Goal: Task Accomplishment & Management: Manage account settings

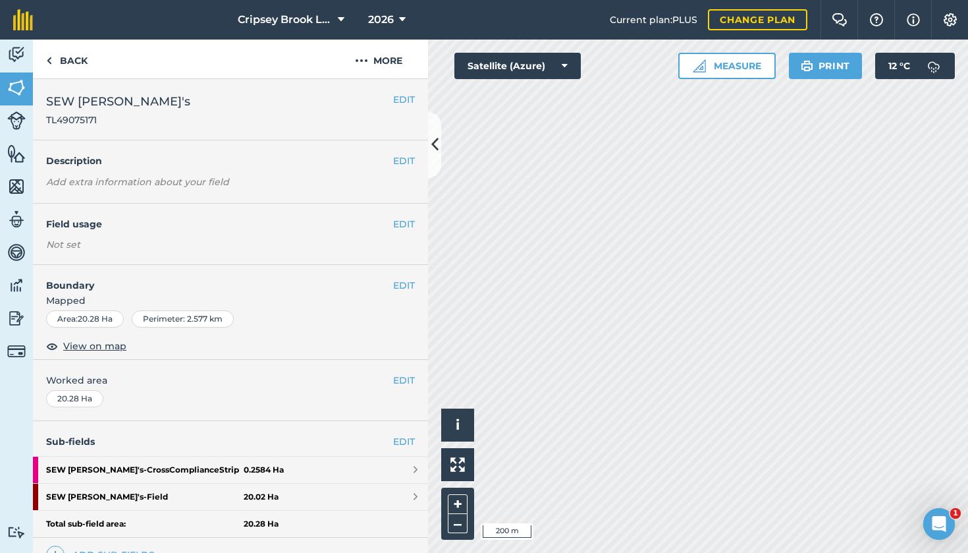
click at [336, 20] on button "Cripsey Brook Limited" at bounding box center [291, 20] width 117 height 40
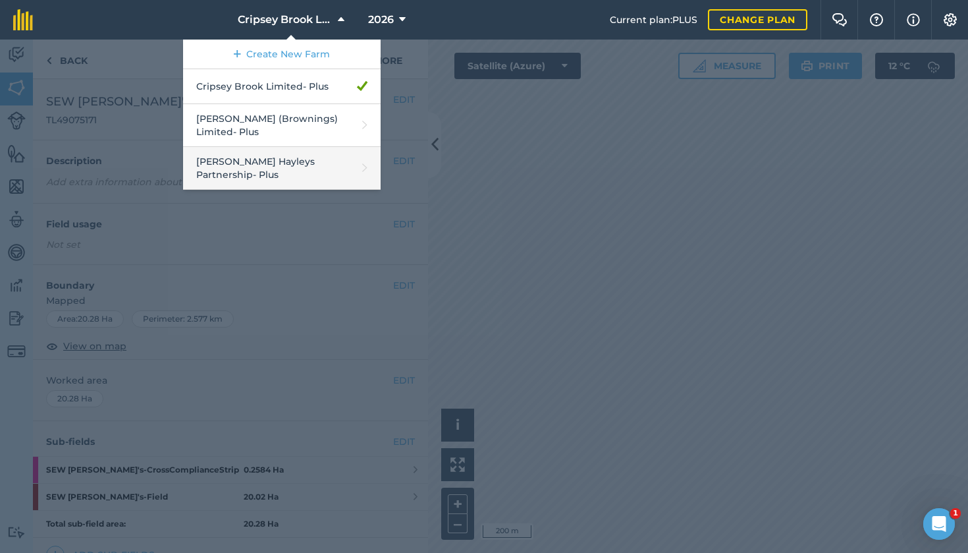
click at [254, 154] on link "Padfield Hayleys Partnership - Plus" at bounding box center [282, 168] width 198 height 43
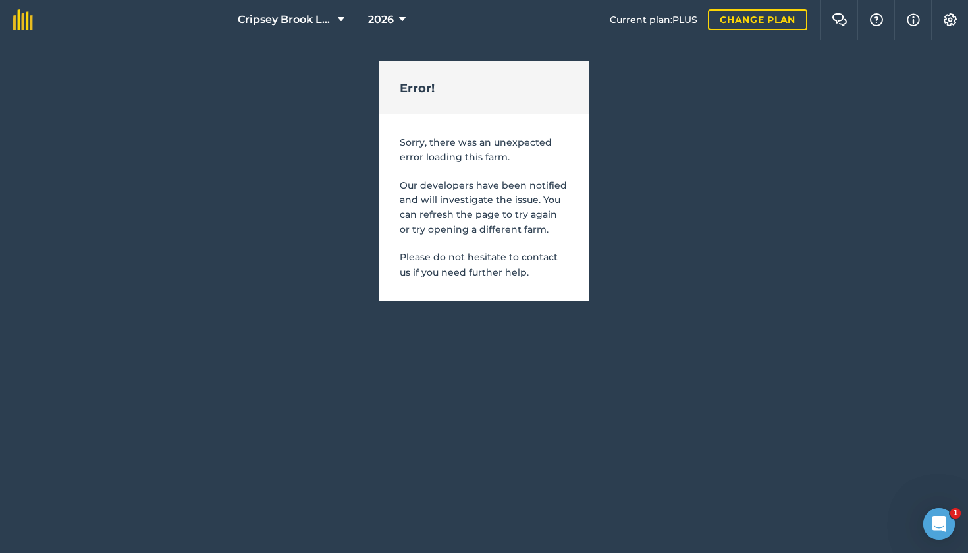
click at [333, 20] on button "Cripsey Brook Limited" at bounding box center [291, 20] width 117 height 40
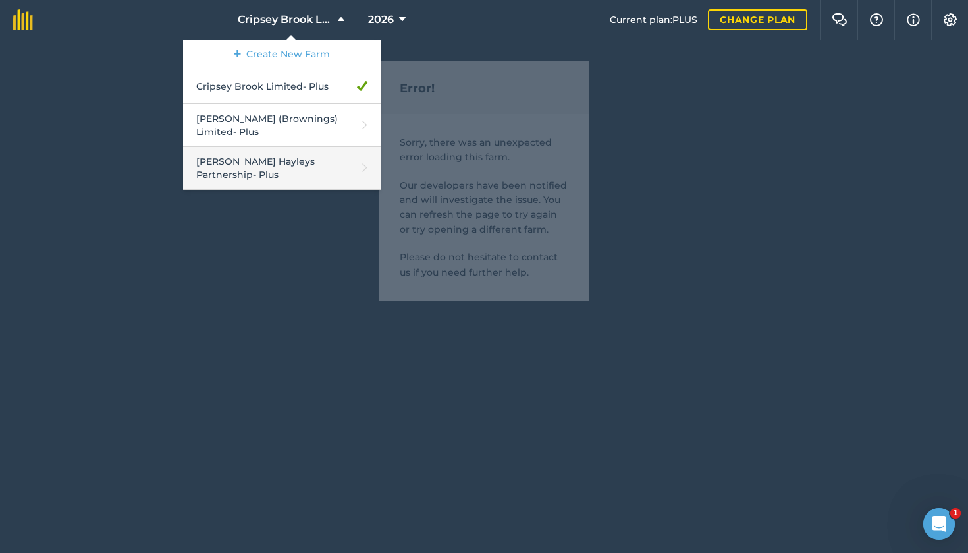
click at [249, 155] on link "Padfield Hayleys Partnership - Plus" at bounding box center [282, 168] width 198 height 43
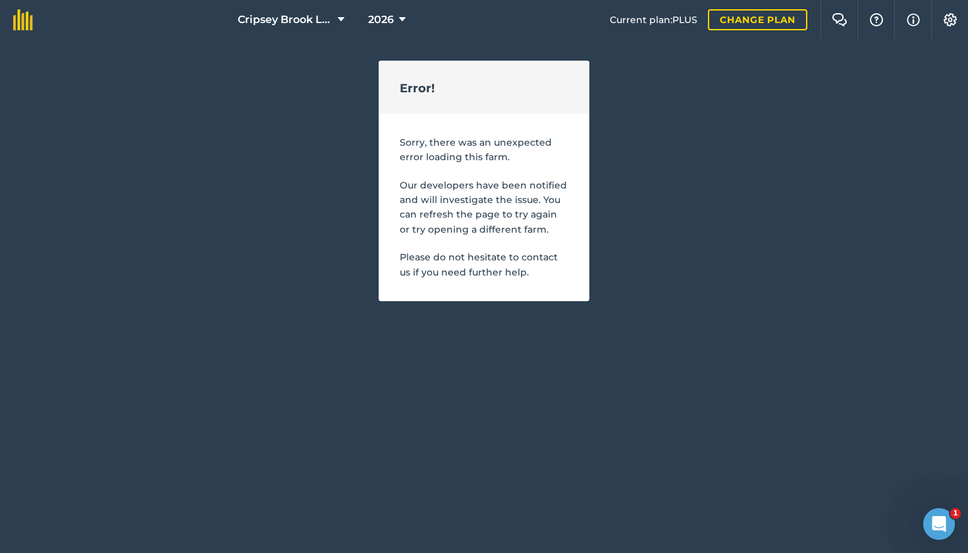
click at [341, 18] on icon at bounding box center [341, 20] width 7 height 16
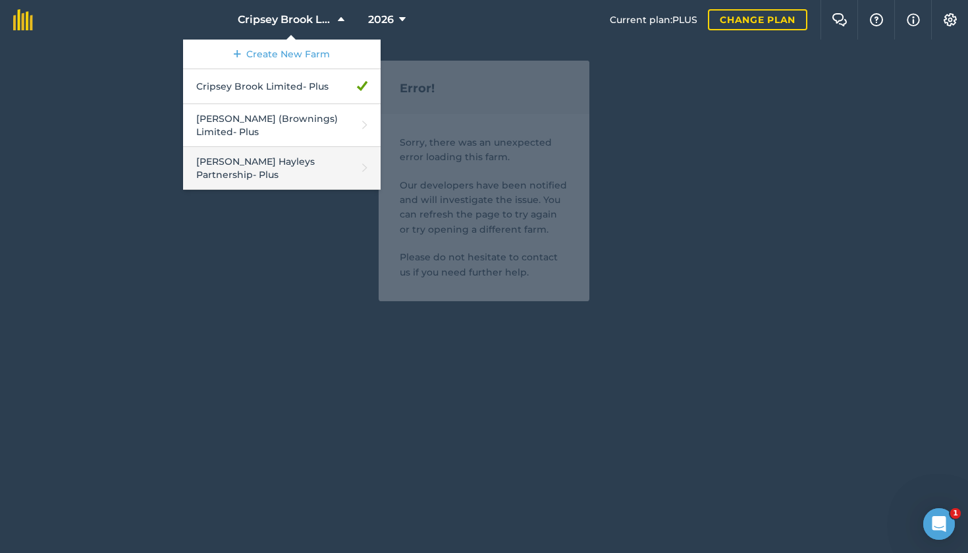
click at [289, 156] on link "Padfield Hayleys Partnership - Plus" at bounding box center [282, 168] width 198 height 43
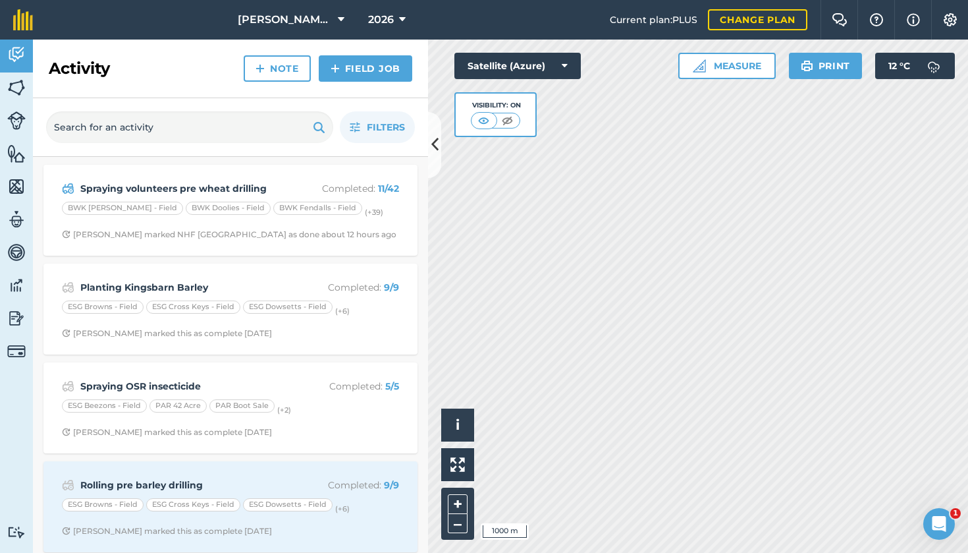
click at [22, 84] on img at bounding box center [16, 88] width 18 height 20
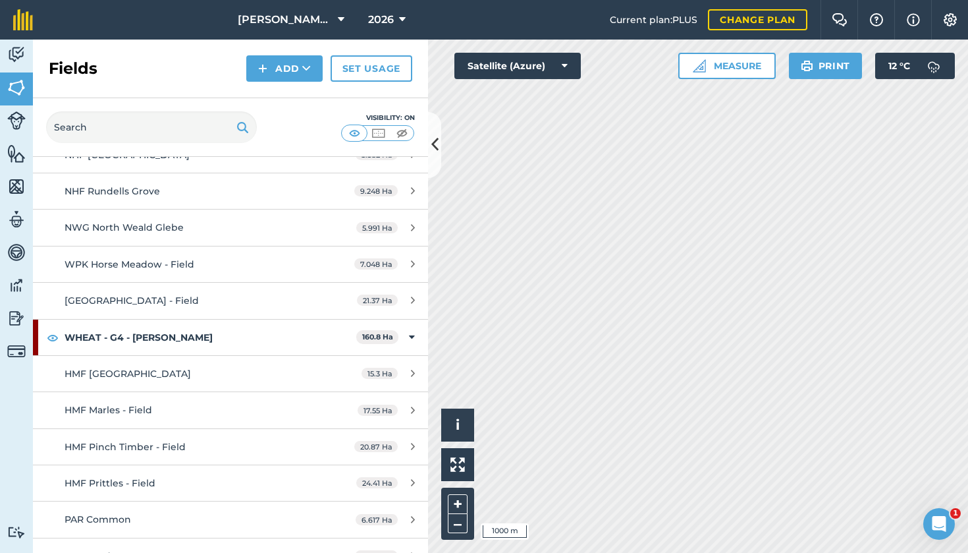
scroll to position [13215, 0]
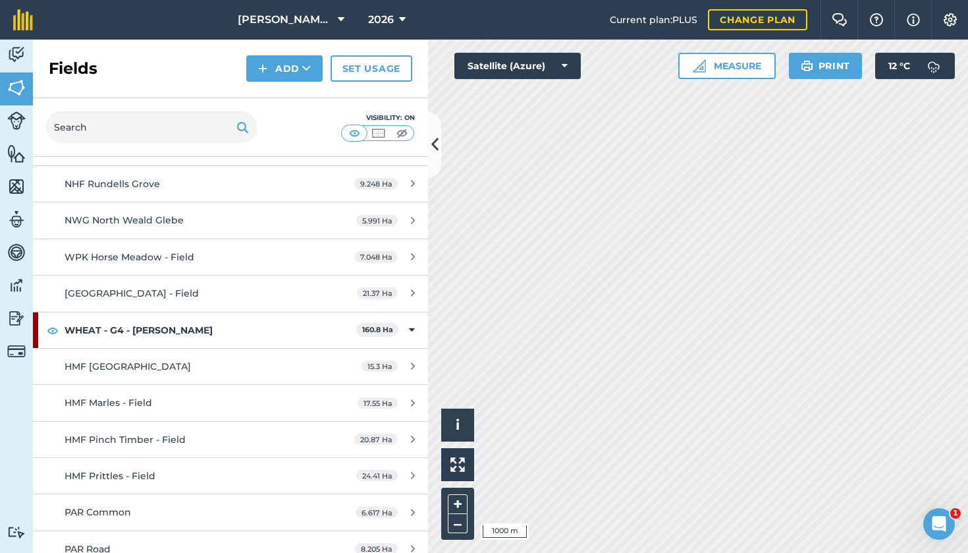
click at [111, 495] on span "PAR Common" at bounding box center [98, 512] width 67 height 12
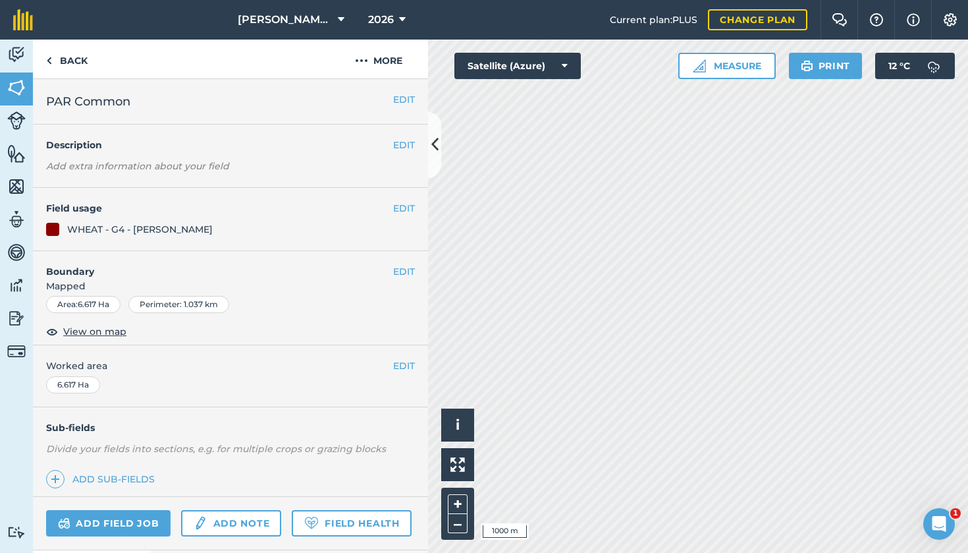
click at [404, 209] on button "EDIT" at bounding box center [404, 208] width 22 height 14
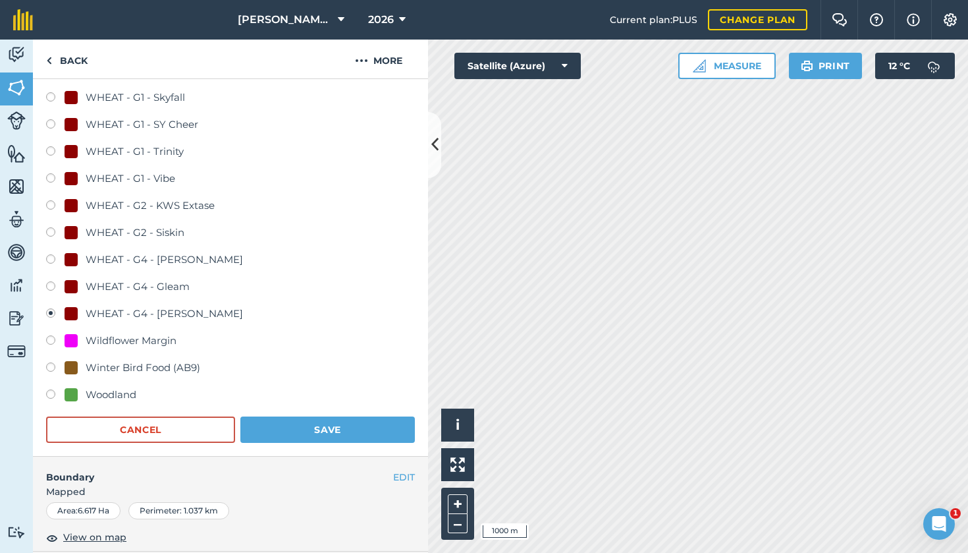
scroll to position [866, 0]
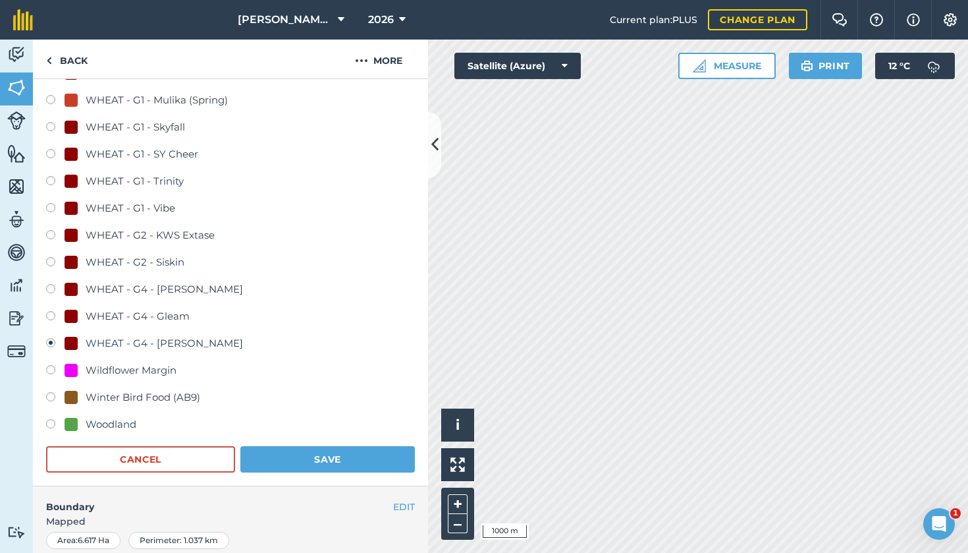
click at [51, 216] on div "WHEAT - G1 - Vibe" at bounding box center [230, 209] width 369 height 19
click at [51, 204] on label at bounding box center [55, 209] width 18 height 13
radio input "true"
radio input "false"
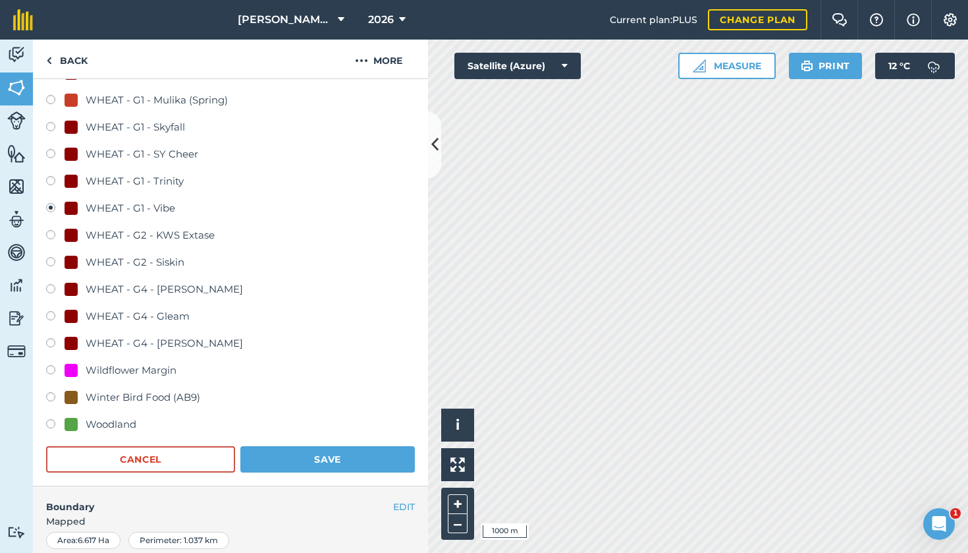
click at [324, 458] on button "Save" at bounding box center [327, 459] width 175 height 26
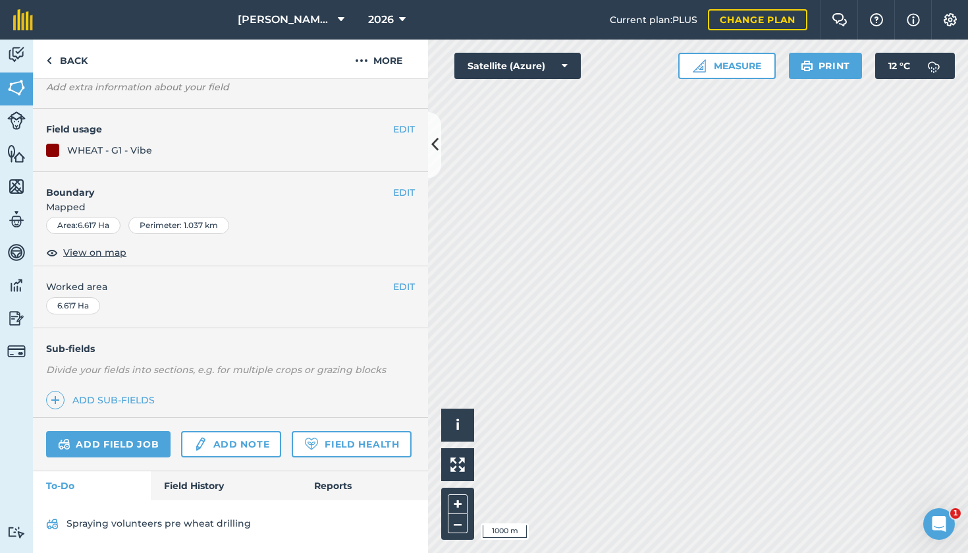
scroll to position [76, 0]
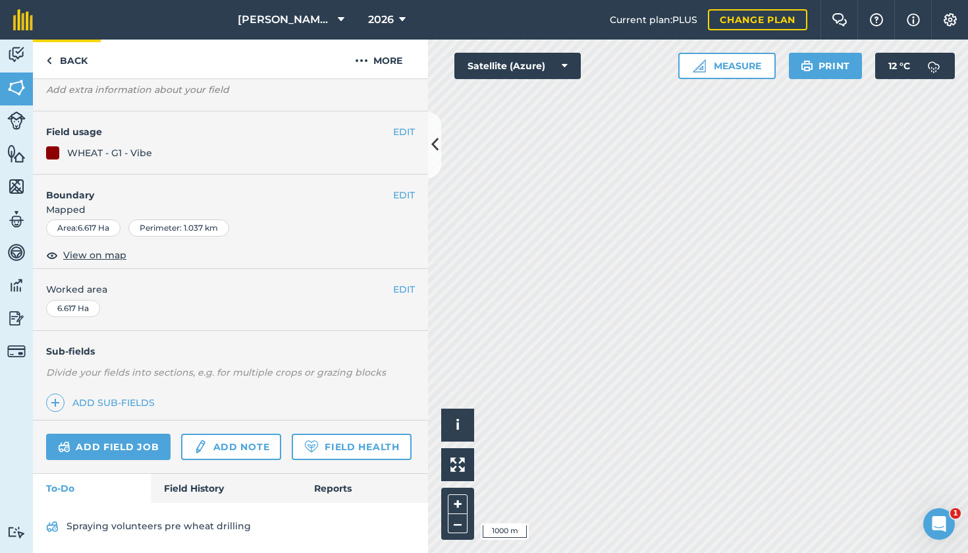
click at [69, 63] on link "Back" at bounding box center [67, 59] width 68 height 39
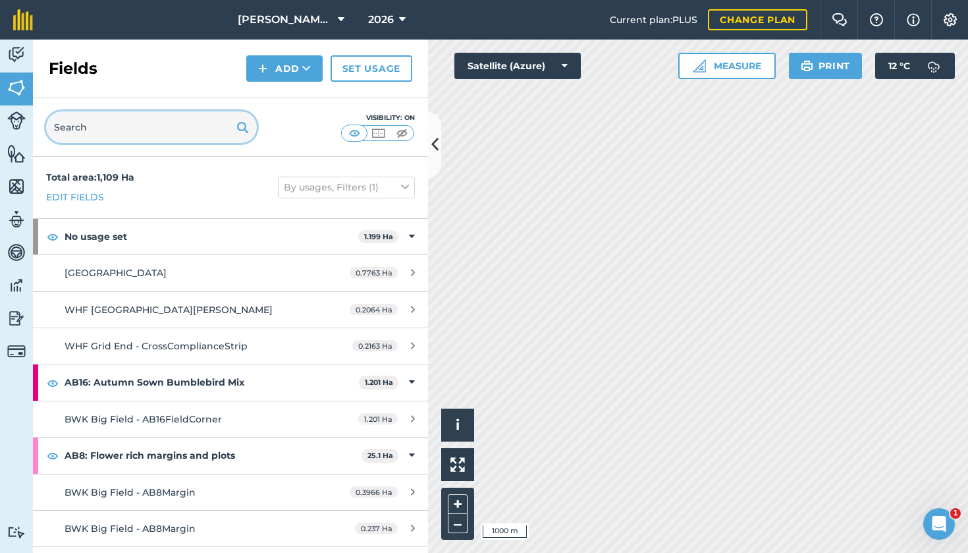
click at [148, 125] on input "text" at bounding box center [151, 127] width 211 height 32
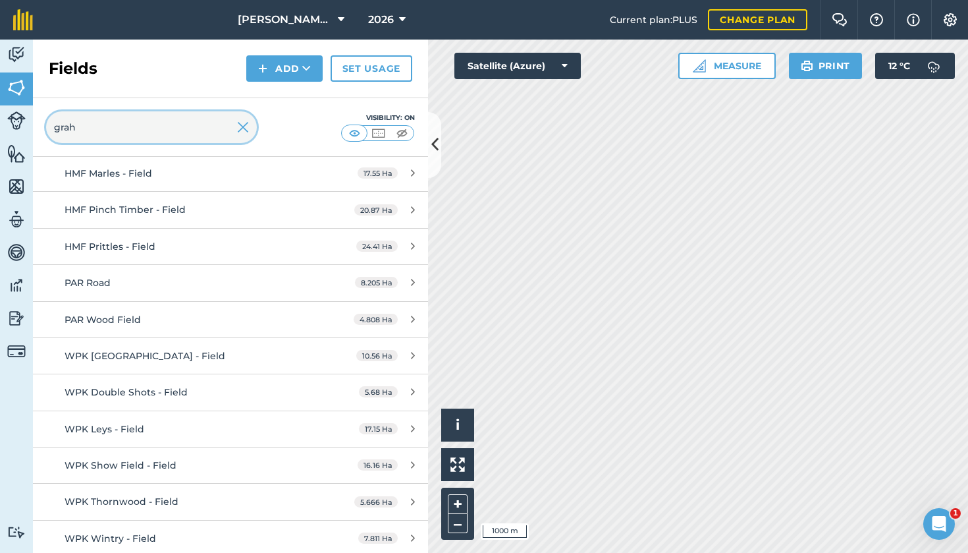
scroll to position [177, 0]
type input "grah"
click at [80, 286] on span "PAR Road" at bounding box center [88, 283] width 46 height 12
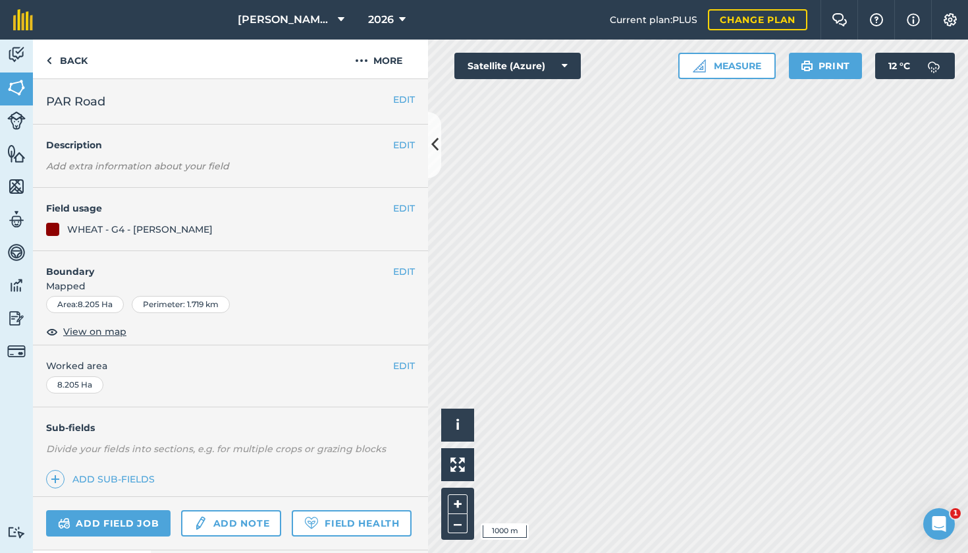
click at [401, 210] on button "EDIT" at bounding box center [404, 208] width 22 height 14
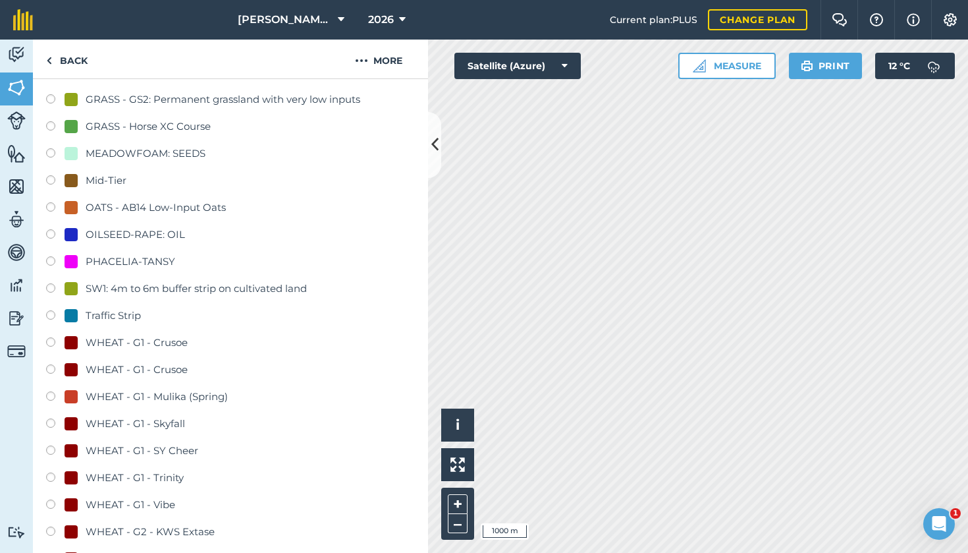
scroll to position [576, 0]
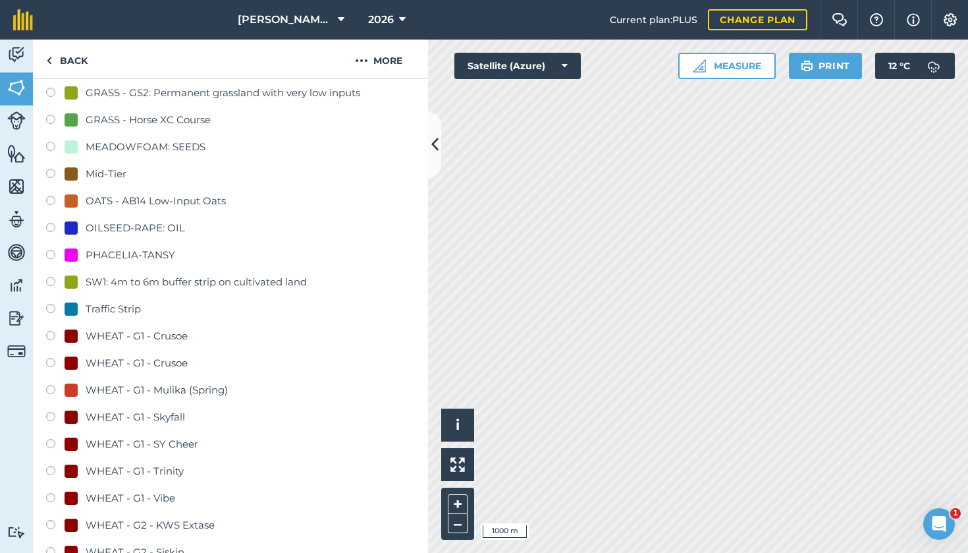
click at [57, 495] on label at bounding box center [55, 499] width 18 height 13
radio input "true"
radio input "false"
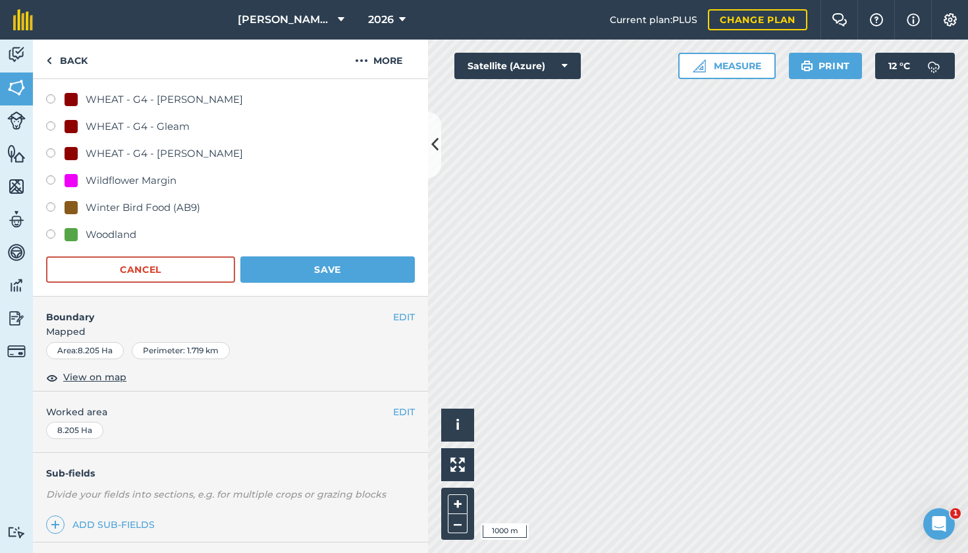
scroll to position [1058, 0]
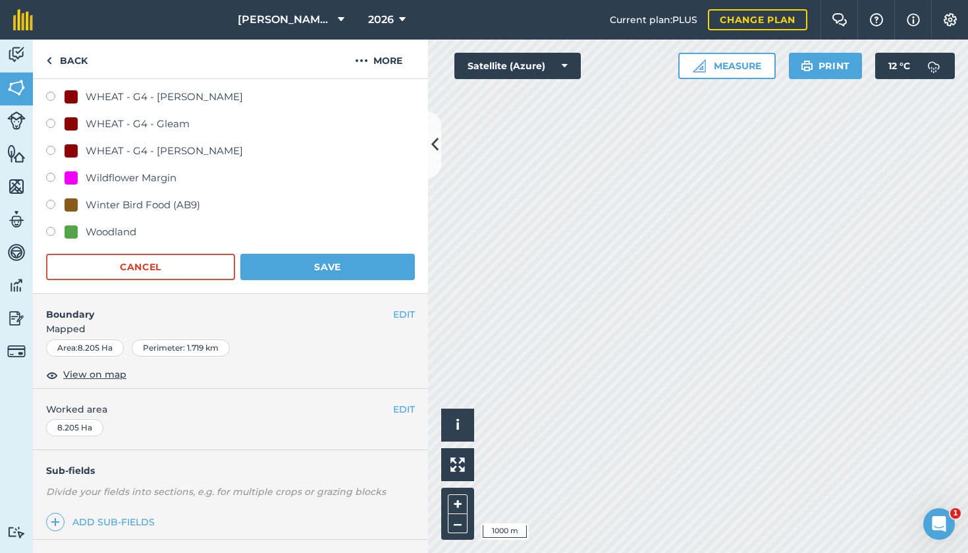
click at [341, 262] on button "Save" at bounding box center [327, 267] width 175 height 26
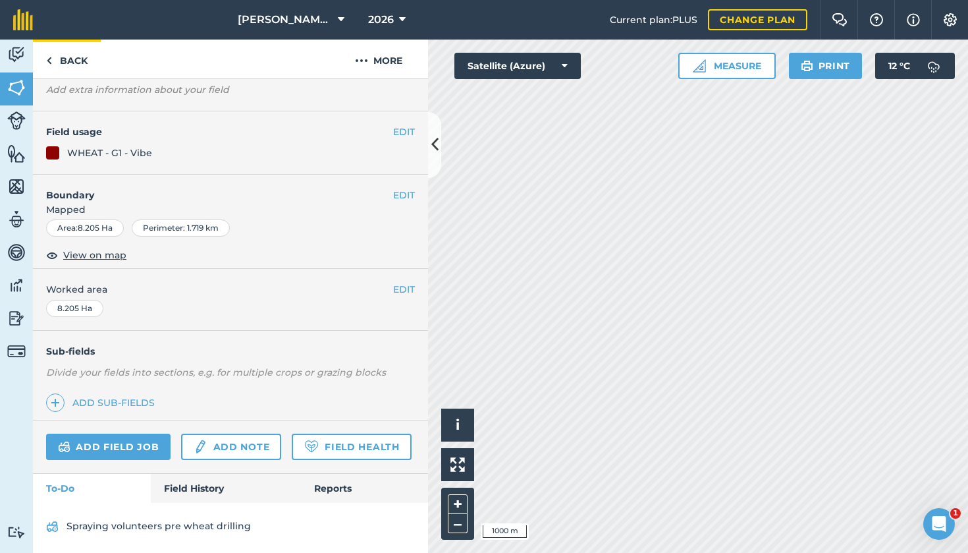
click at [67, 61] on link "Back" at bounding box center [67, 59] width 68 height 39
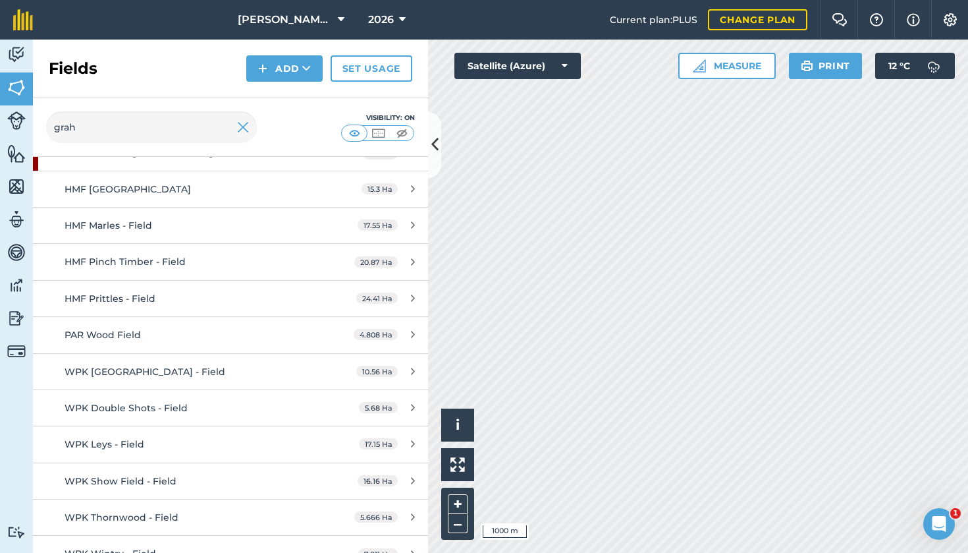
scroll to position [134, 0]
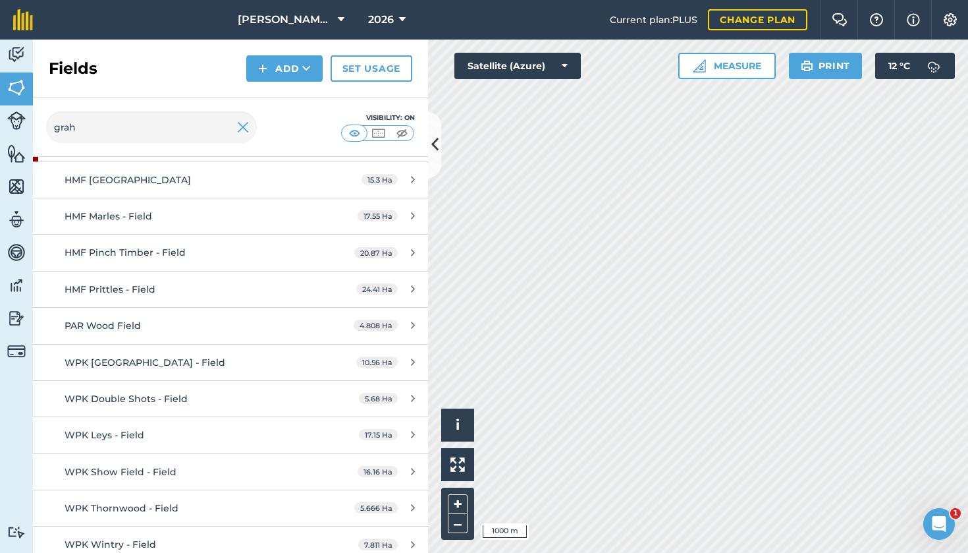
click at [93, 468] on span "WPK Show Field - Field" at bounding box center [121, 472] width 112 height 12
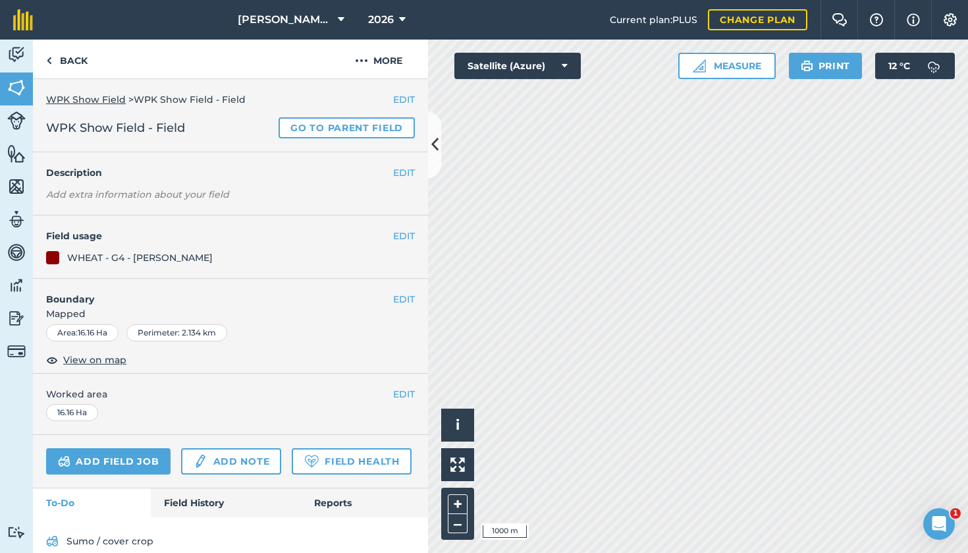
click at [403, 236] on button "EDIT" at bounding box center [404, 236] width 22 height 14
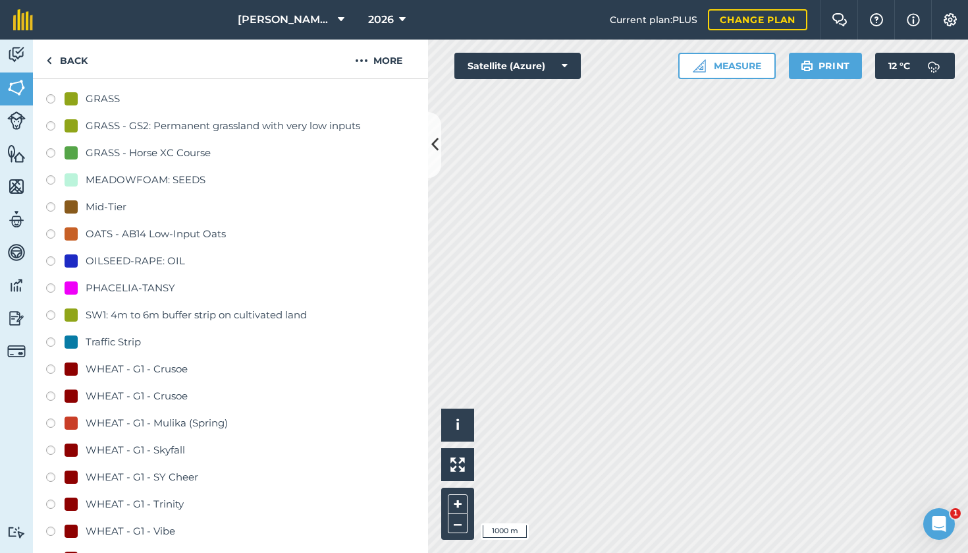
scroll to position [573, 0]
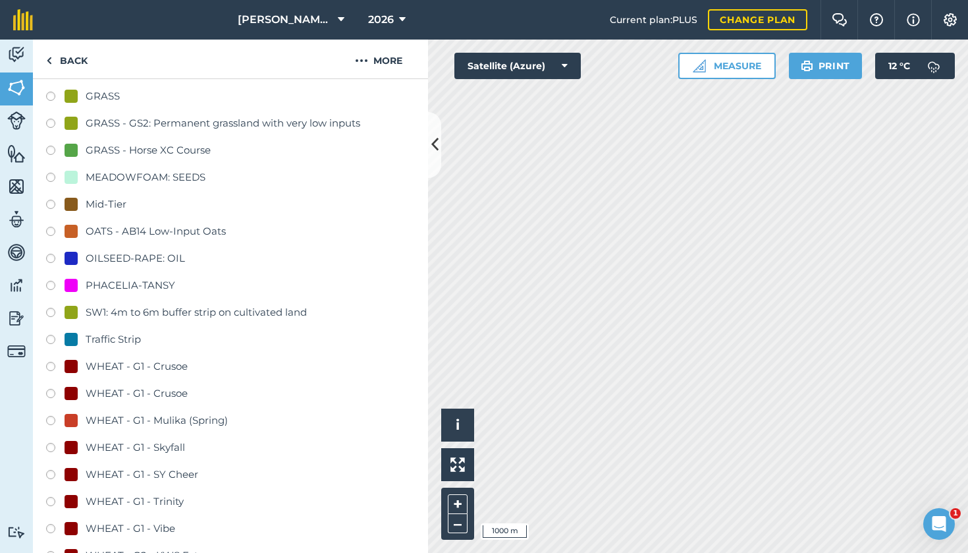
click at [53, 495] on label at bounding box center [55, 530] width 18 height 13
radio input "true"
radio input "false"
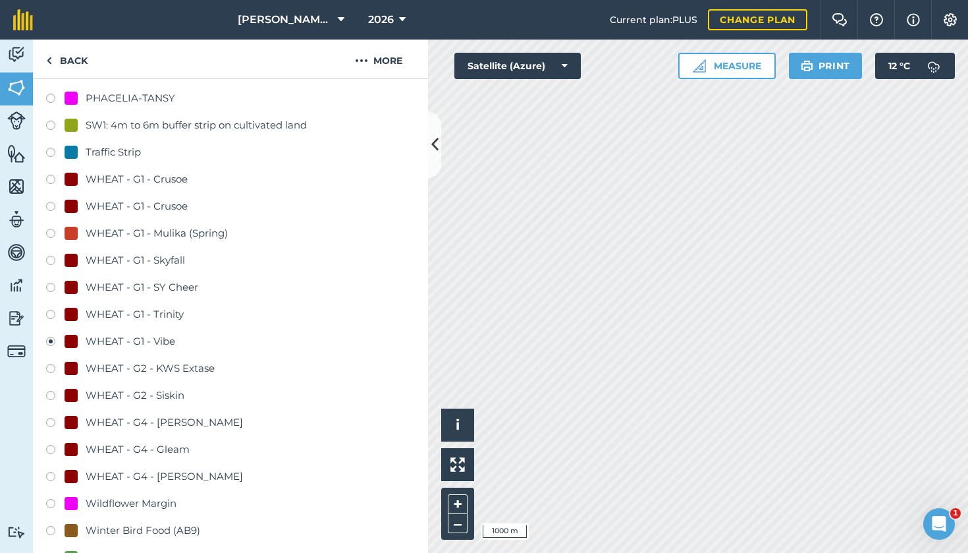
scroll to position [846, 0]
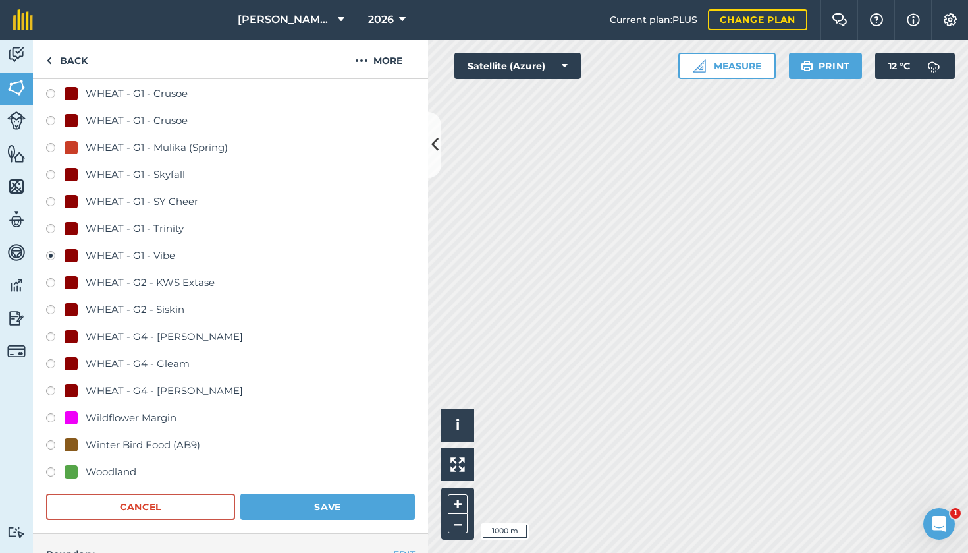
click at [303, 495] on button "Save" at bounding box center [327, 506] width 175 height 26
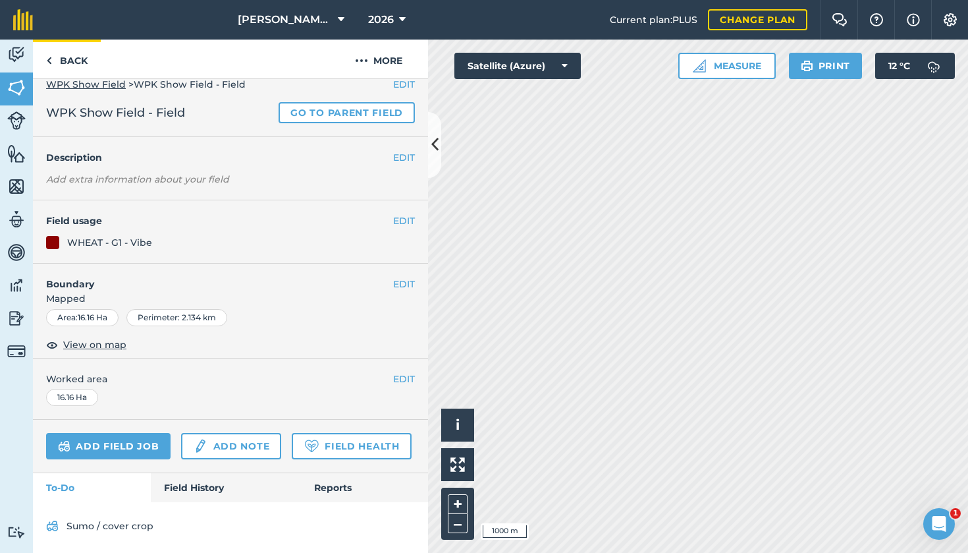
click at [81, 53] on link "Back" at bounding box center [67, 59] width 68 height 39
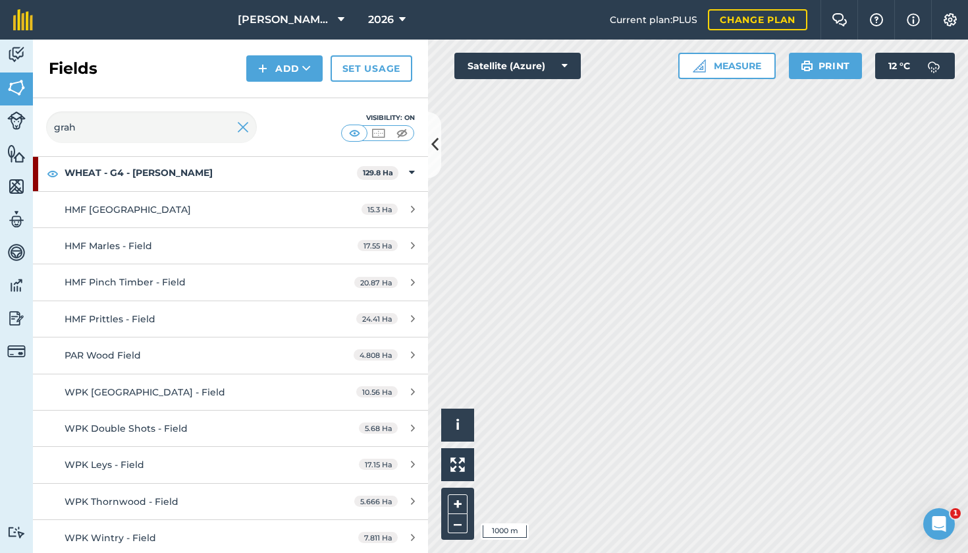
scroll to position [104, 0]
click at [125, 350] on span "PAR Wood Field" at bounding box center [103, 356] width 76 height 12
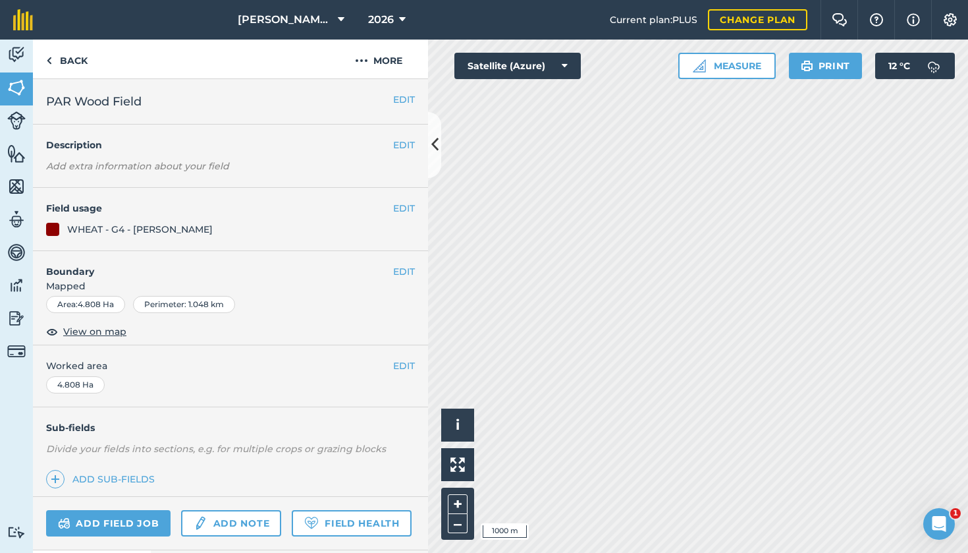
click at [398, 211] on button "EDIT" at bounding box center [404, 208] width 22 height 14
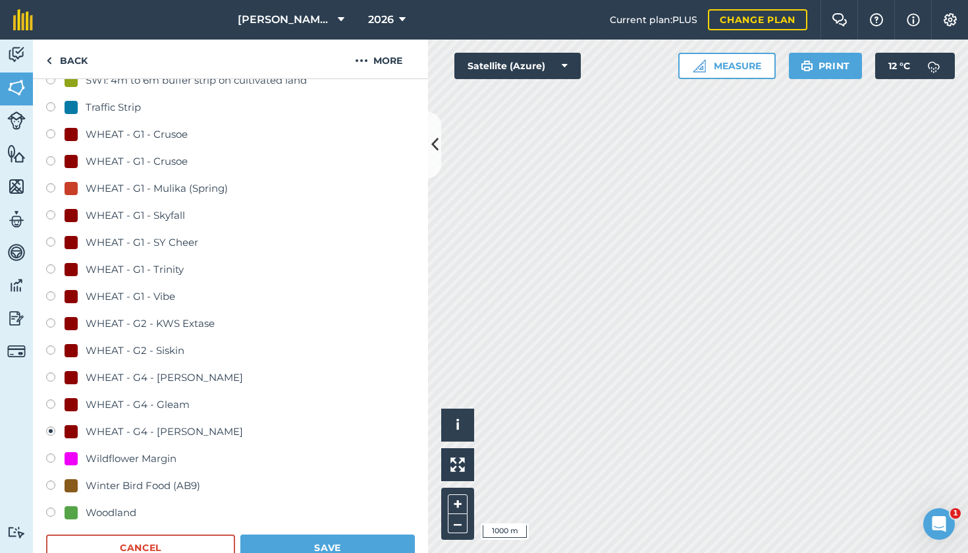
scroll to position [766, 0]
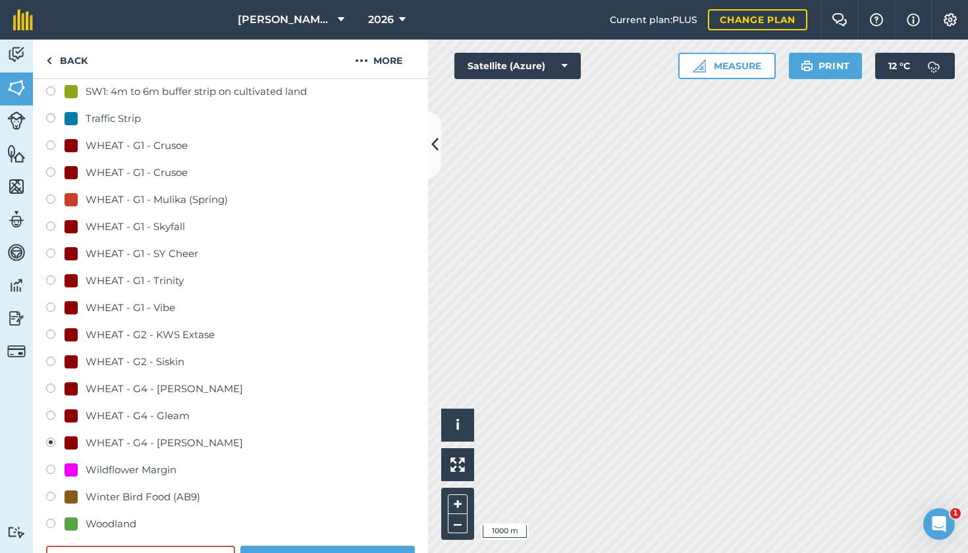
click at [51, 253] on label at bounding box center [55, 254] width 18 height 13
radio input "true"
radio input "false"
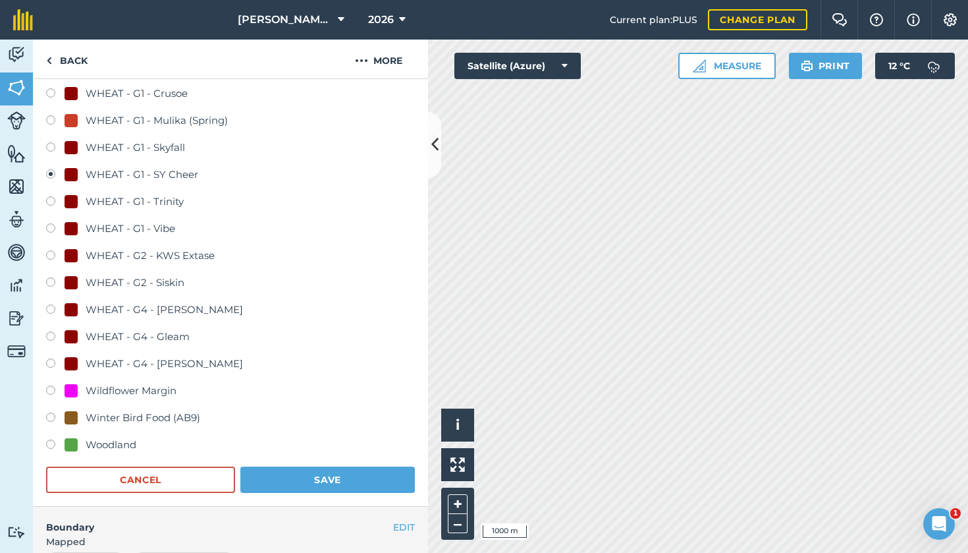
scroll to position [895, 0]
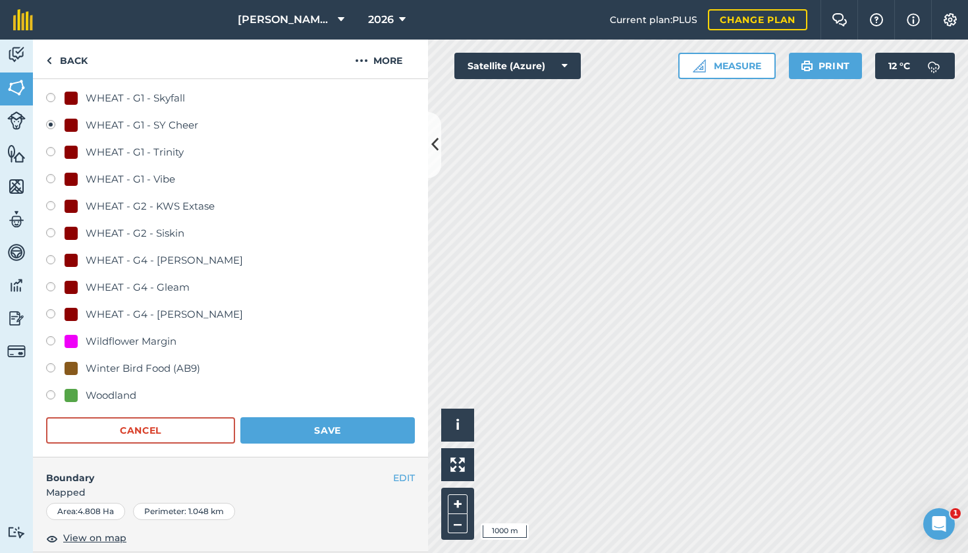
click at [324, 429] on button "Save" at bounding box center [327, 430] width 175 height 26
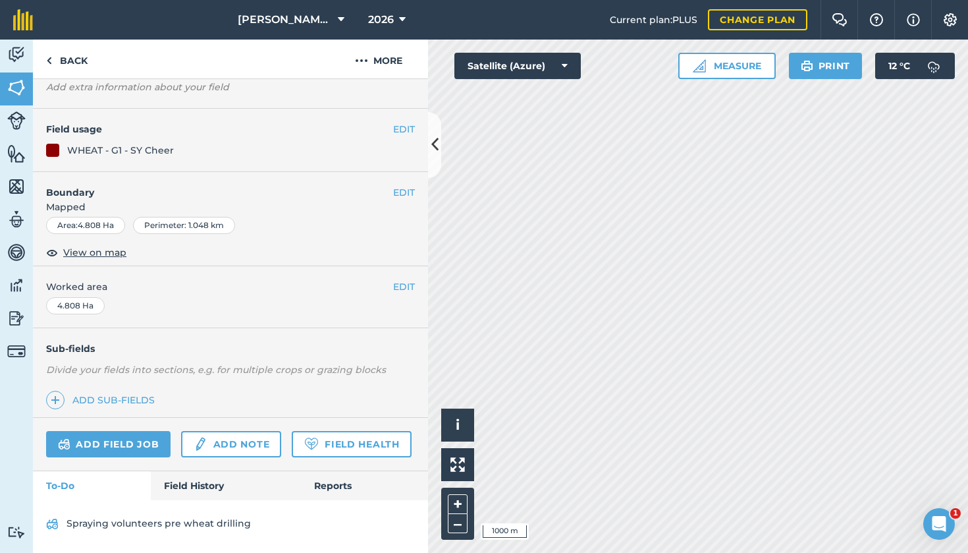
scroll to position [76, 0]
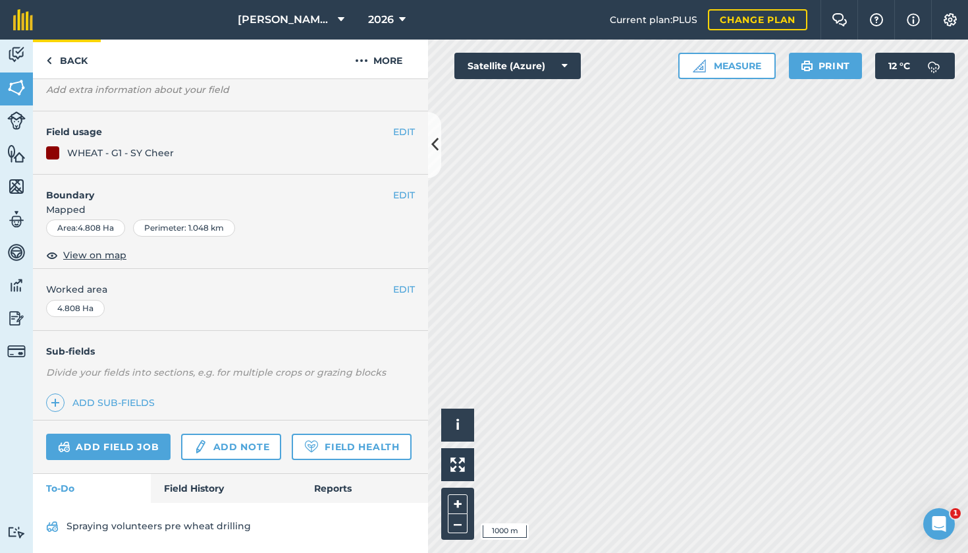
click at [67, 59] on link "Back" at bounding box center [67, 59] width 68 height 39
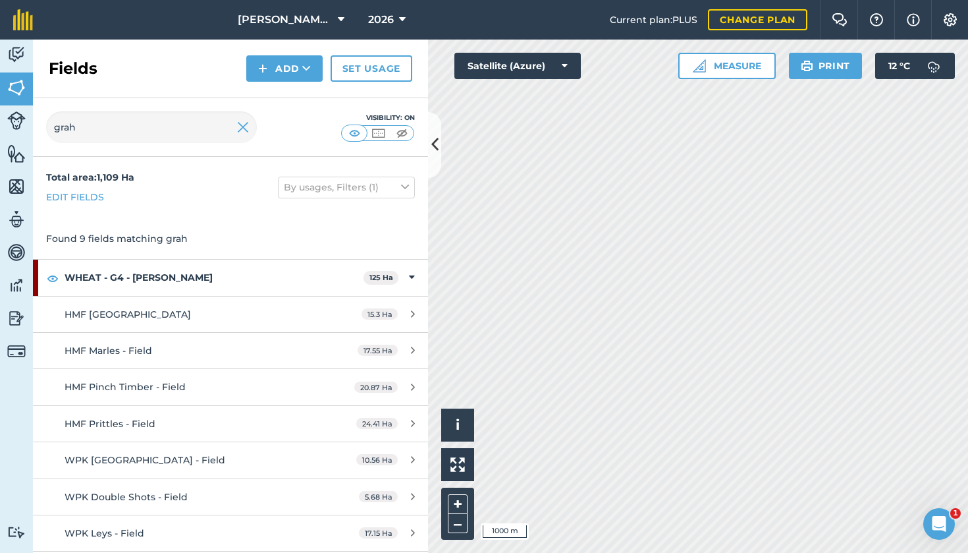
click at [244, 128] on img at bounding box center [243, 127] width 12 height 16
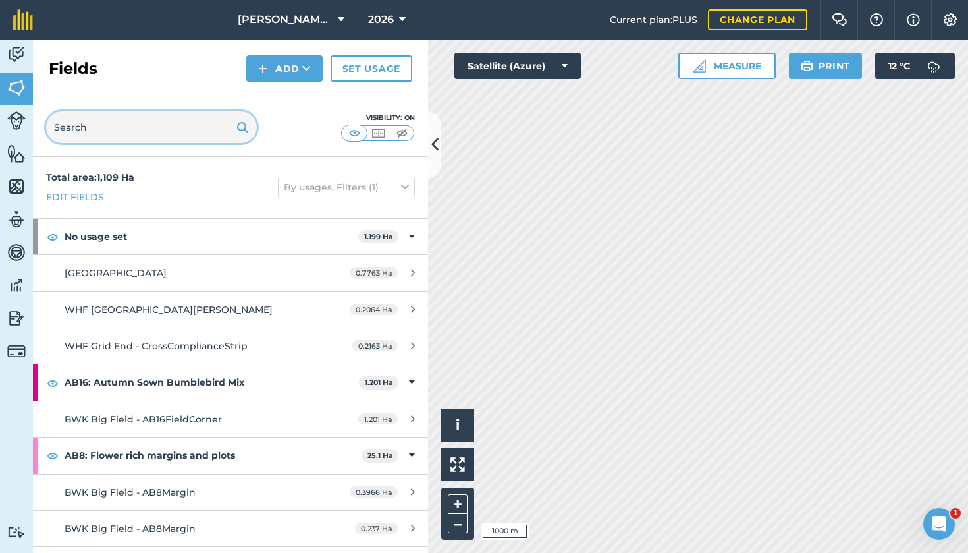
click at [147, 123] on input "text" at bounding box center [151, 127] width 211 height 32
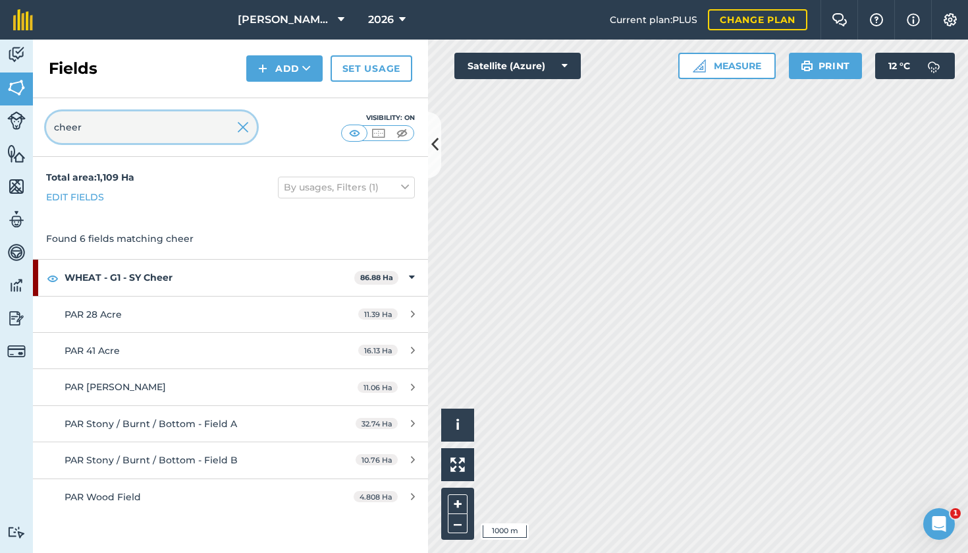
type input "cheer"
click at [92, 308] on span "PAR 28 Acre" at bounding box center [93, 314] width 57 height 12
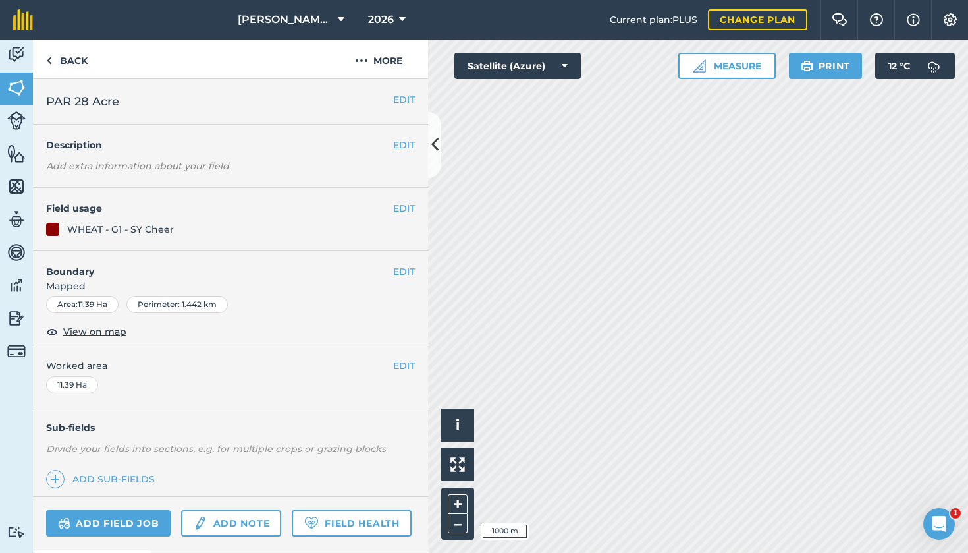
click at [401, 205] on button "EDIT" at bounding box center [404, 208] width 22 height 14
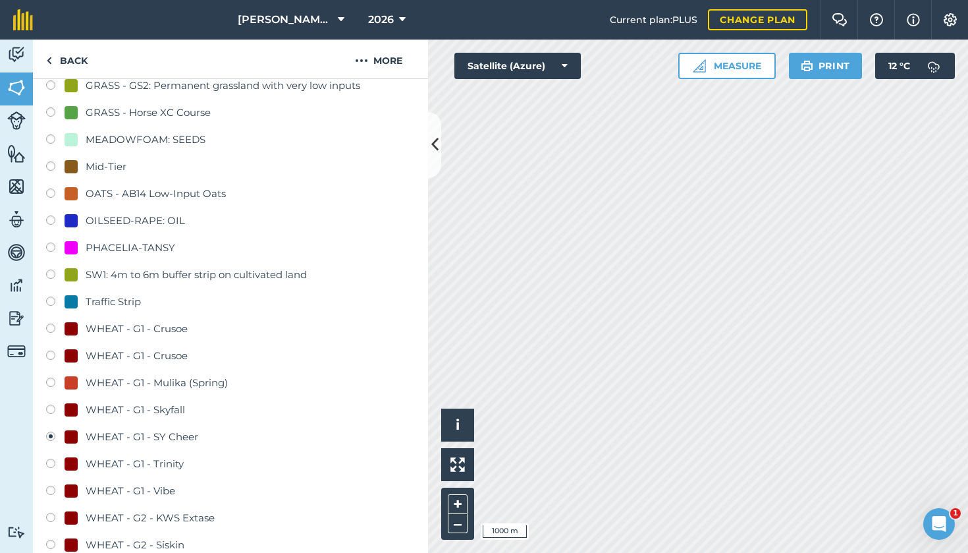
scroll to position [590, 0]
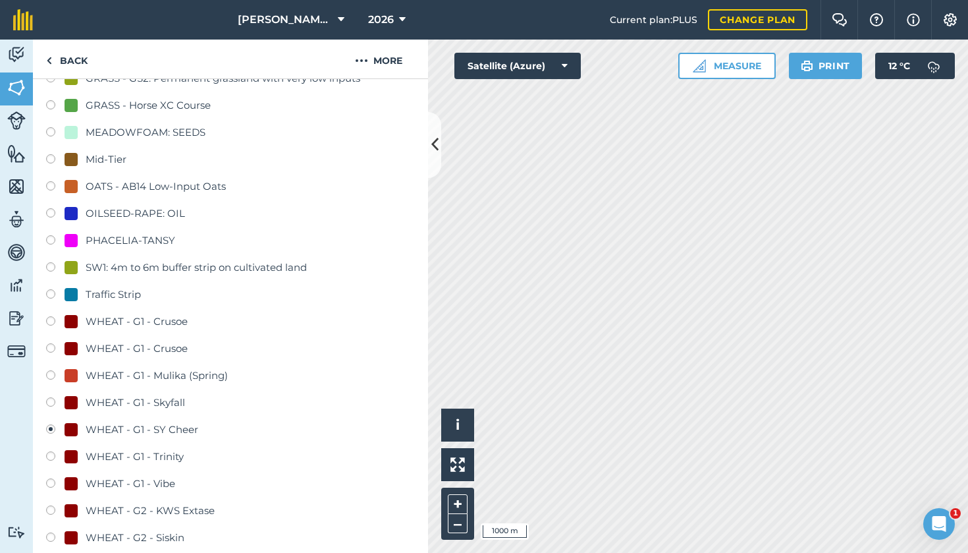
click at [53, 480] on label at bounding box center [55, 484] width 18 height 13
radio input "true"
radio input "false"
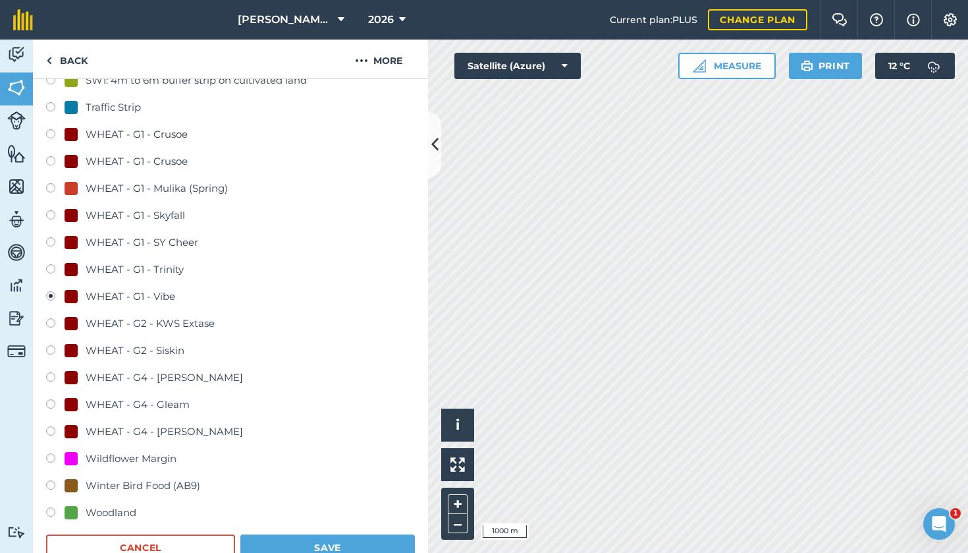
scroll to position [885, 0]
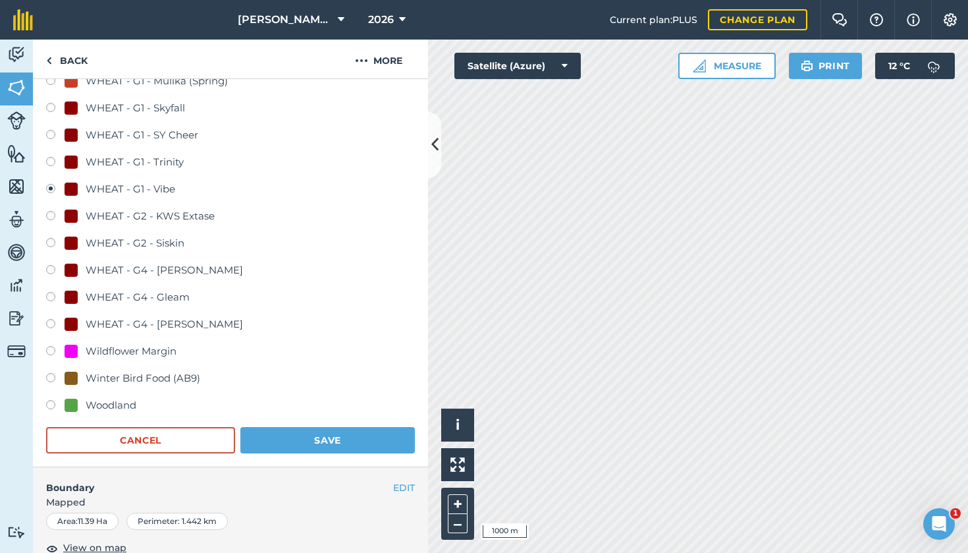
click at [291, 431] on button "Save" at bounding box center [327, 440] width 175 height 26
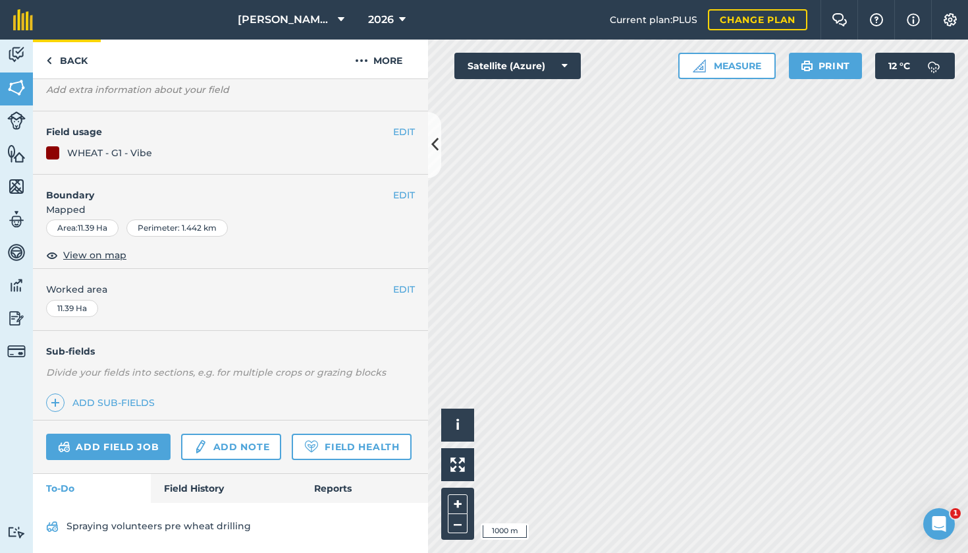
click at [67, 66] on link "Back" at bounding box center [67, 59] width 68 height 39
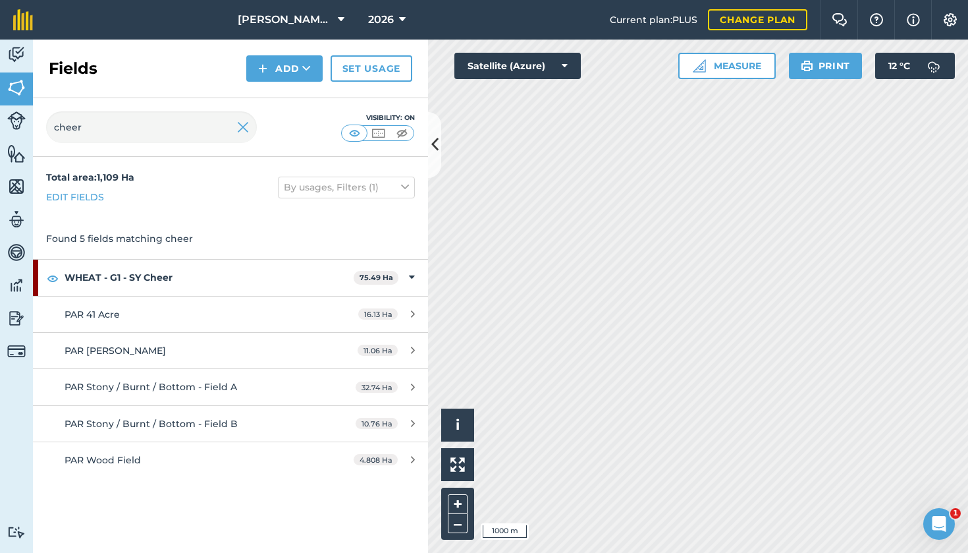
click at [121, 315] on div "PAR 41 Acre" at bounding box center [189, 314] width 248 height 14
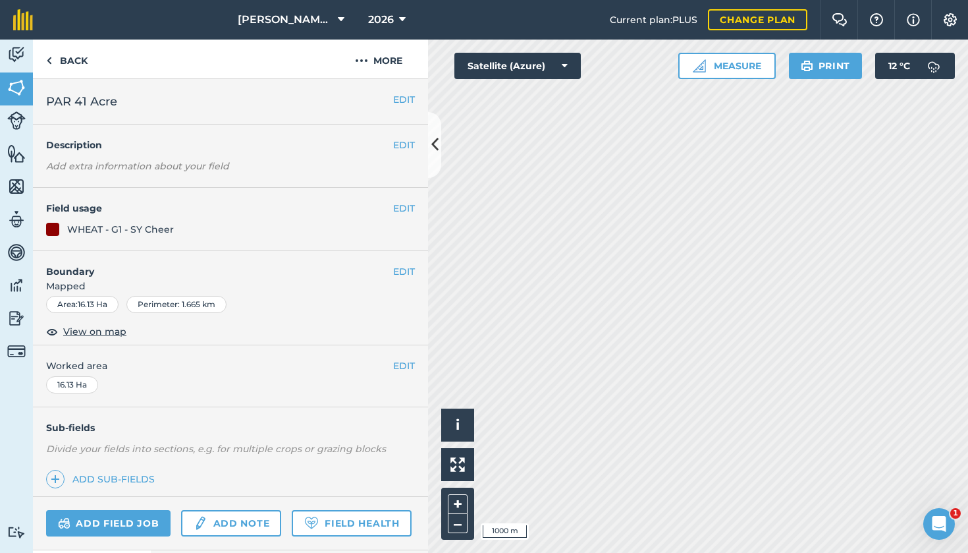
click at [404, 211] on button "EDIT" at bounding box center [404, 208] width 22 height 14
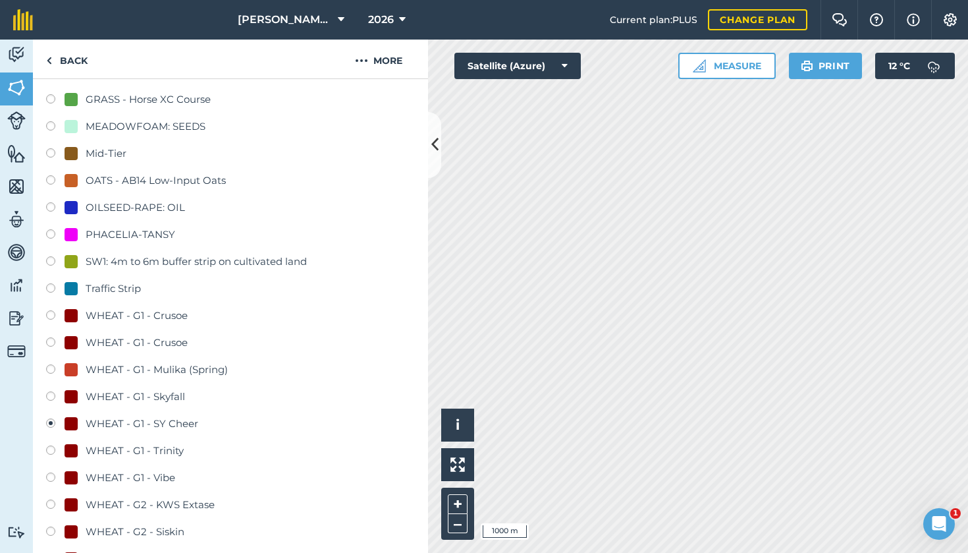
scroll to position [597, 0]
click at [53, 474] on label at bounding box center [55, 477] width 18 height 13
radio input "true"
radio input "false"
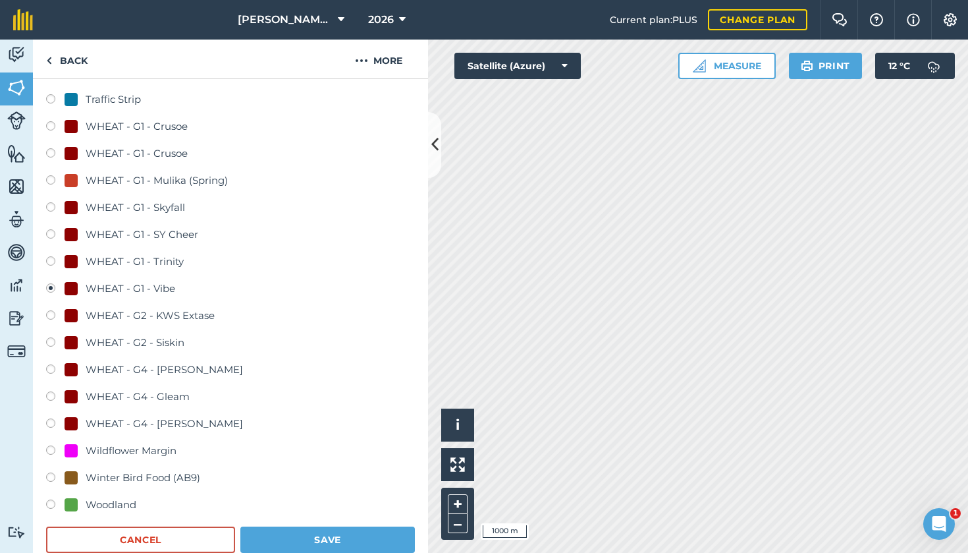
scroll to position [852, 0]
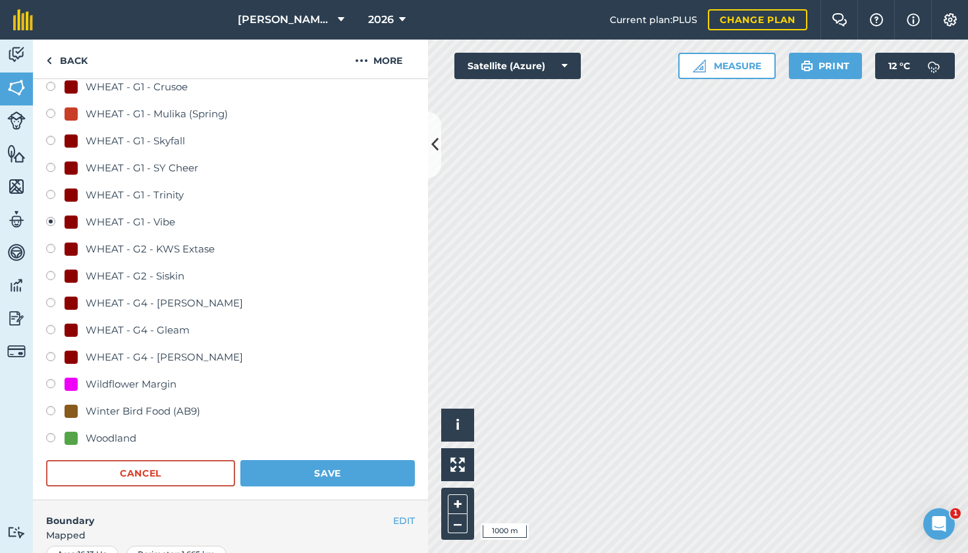
click at [350, 472] on button "Save" at bounding box center [327, 473] width 175 height 26
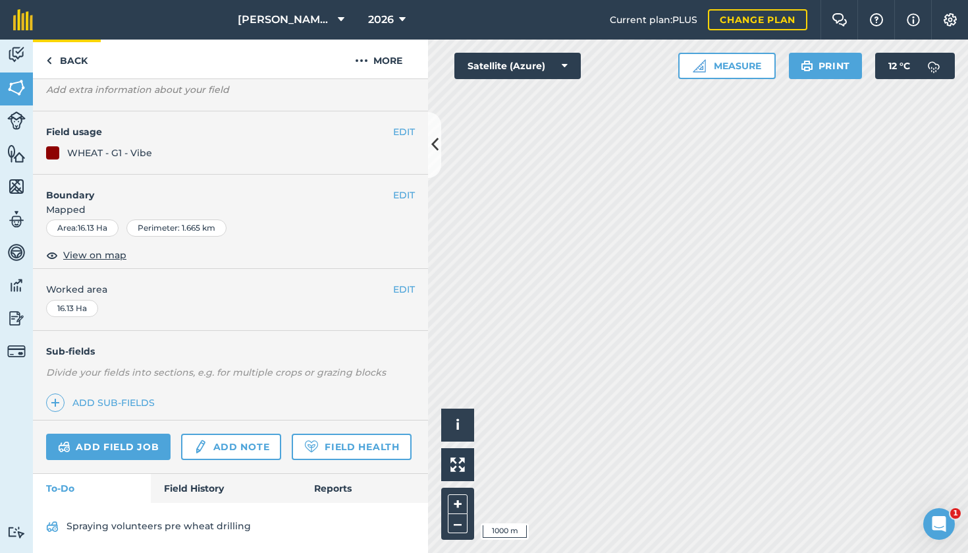
click at [69, 59] on link "Back" at bounding box center [67, 59] width 68 height 39
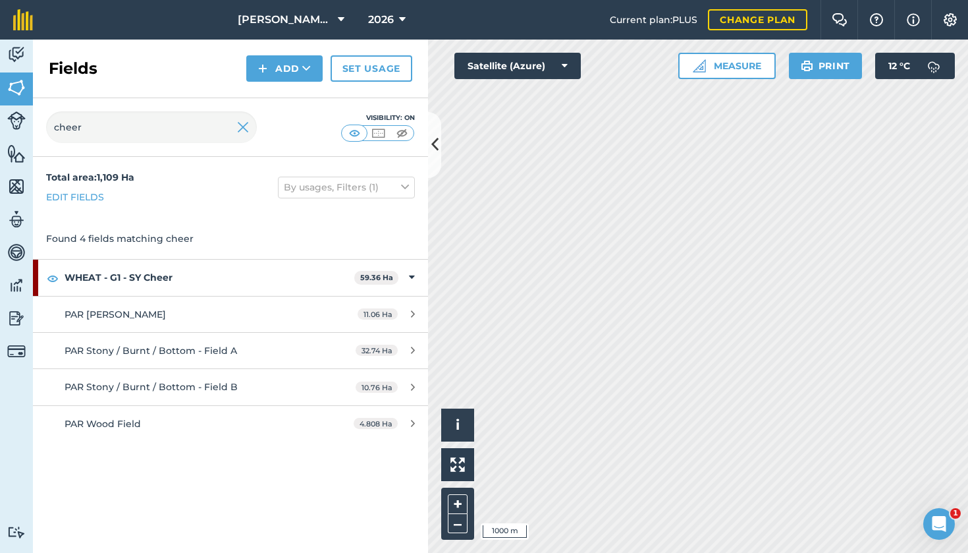
click at [244, 130] on img at bounding box center [243, 127] width 12 height 16
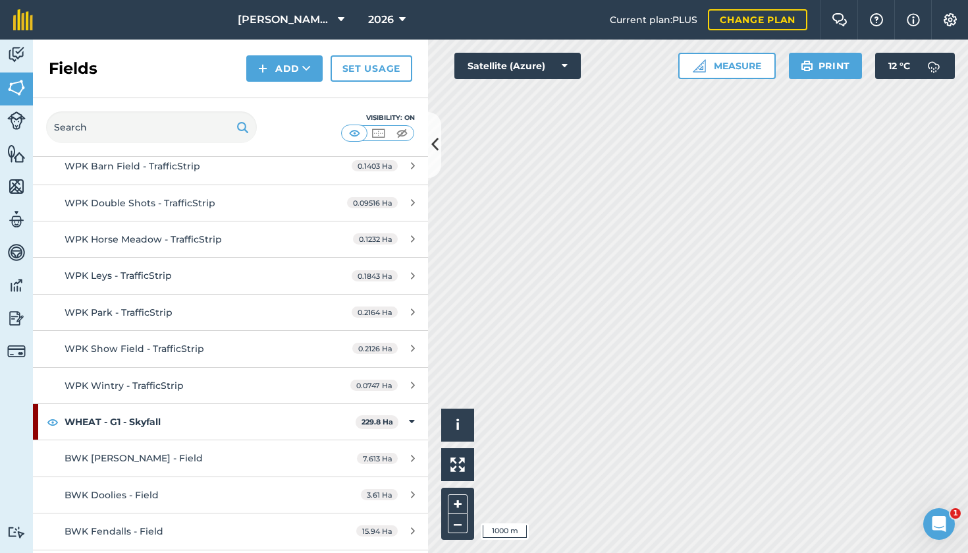
scroll to position [11953, 0]
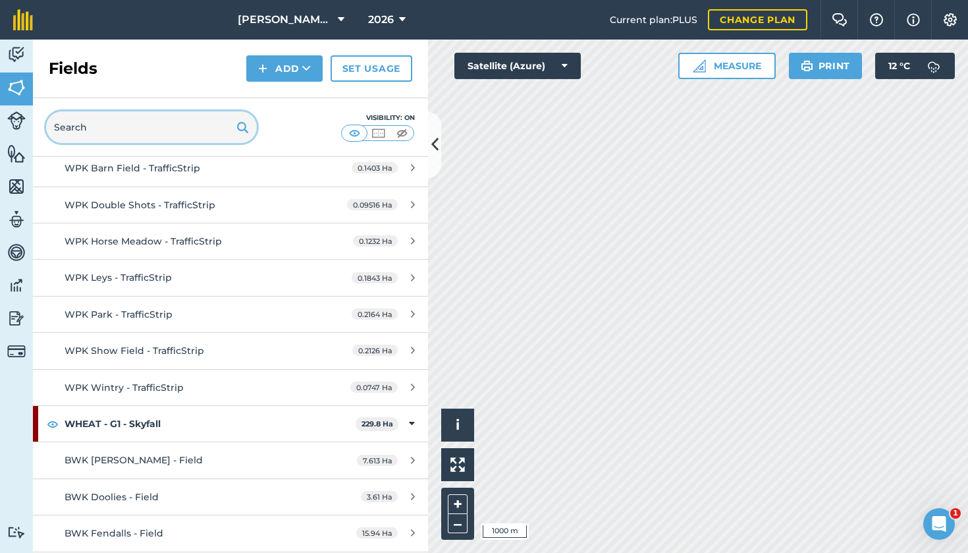
click at [135, 132] on input "text" at bounding box center [151, 127] width 211 height 32
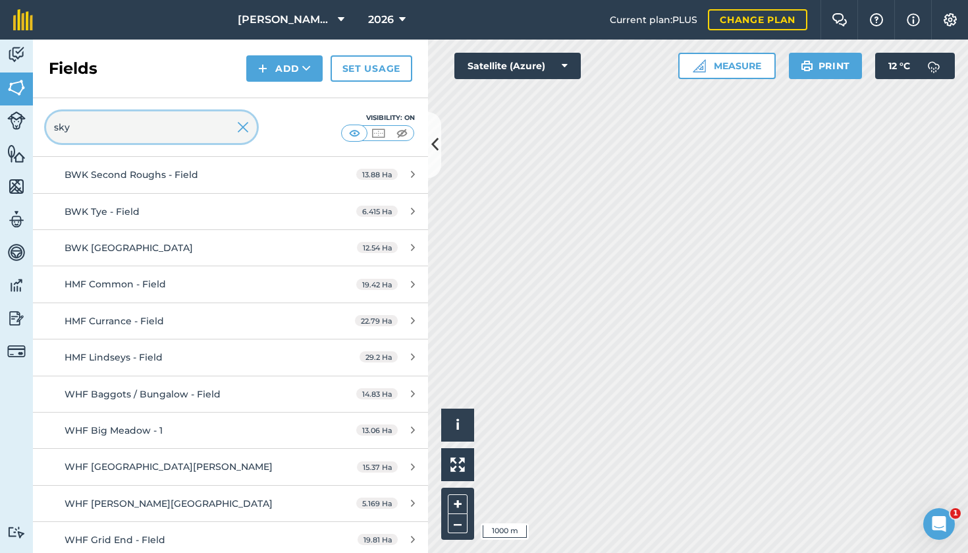
scroll to position [394, 0]
type input "sky"
click at [142, 393] on span "WHF Baggots / Bungalow - Field" at bounding box center [143, 395] width 156 height 12
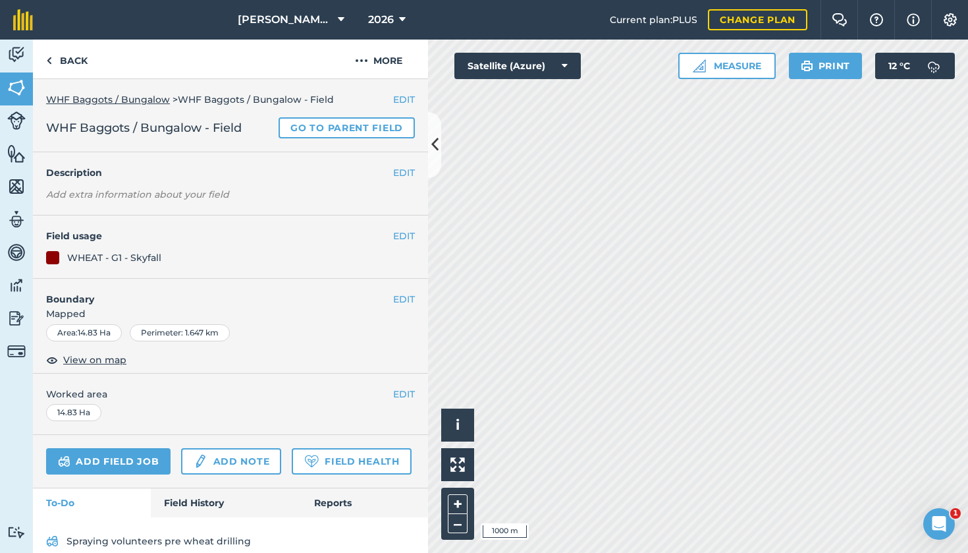
click at [405, 238] on button "EDIT" at bounding box center [404, 236] width 22 height 14
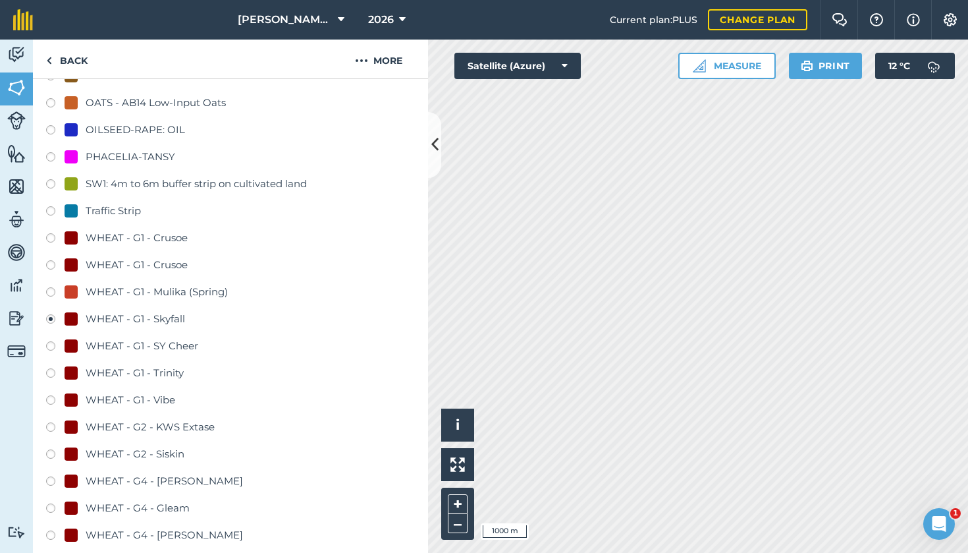
scroll to position [709, 0]
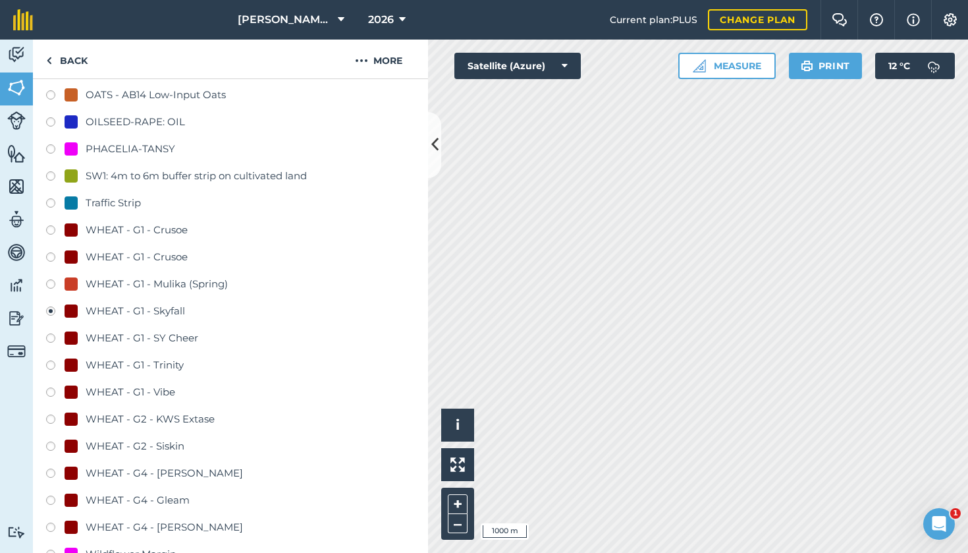
click at [55, 338] on label at bounding box center [55, 339] width 18 height 13
radio input "true"
radio input "false"
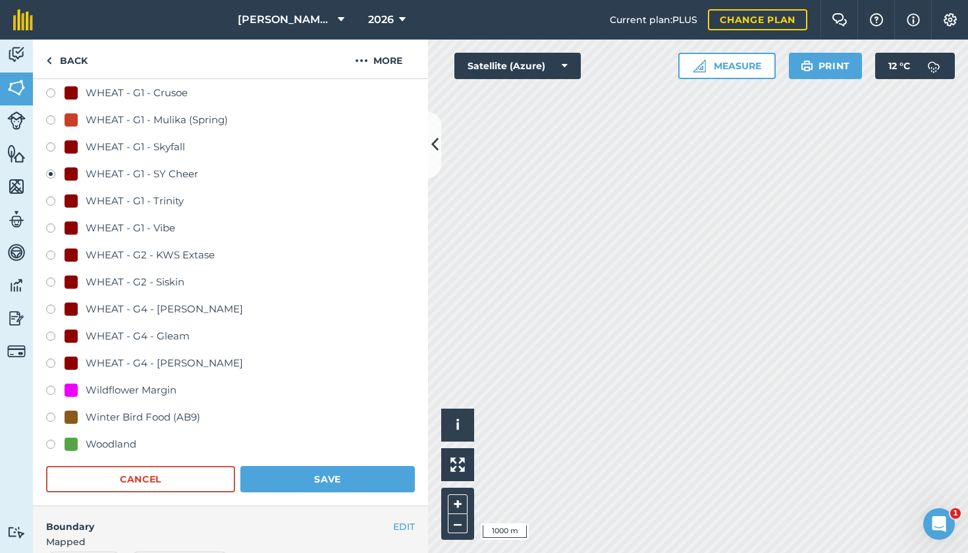
scroll to position [973, 0]
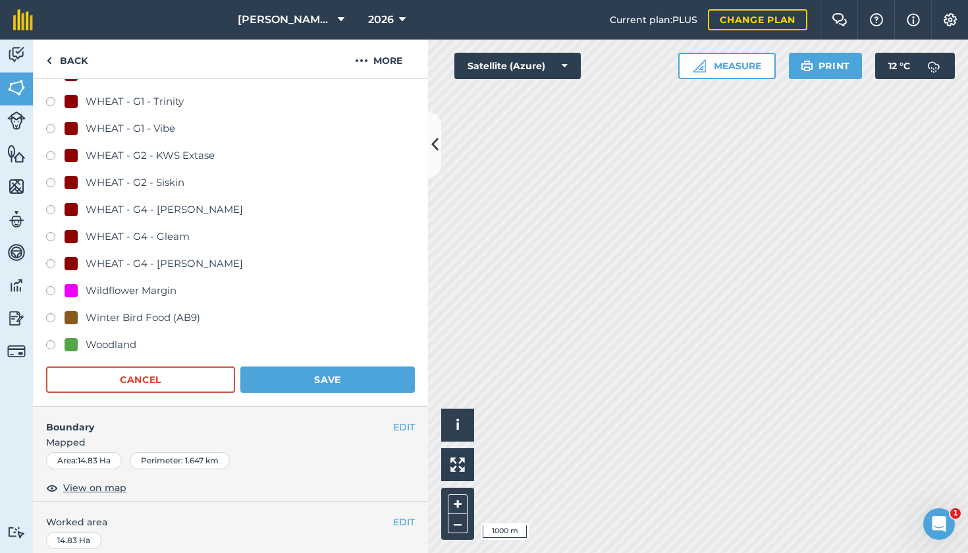
click at [286, 376] on button "Save" at bounding box center [327, 379] width 175 height 26
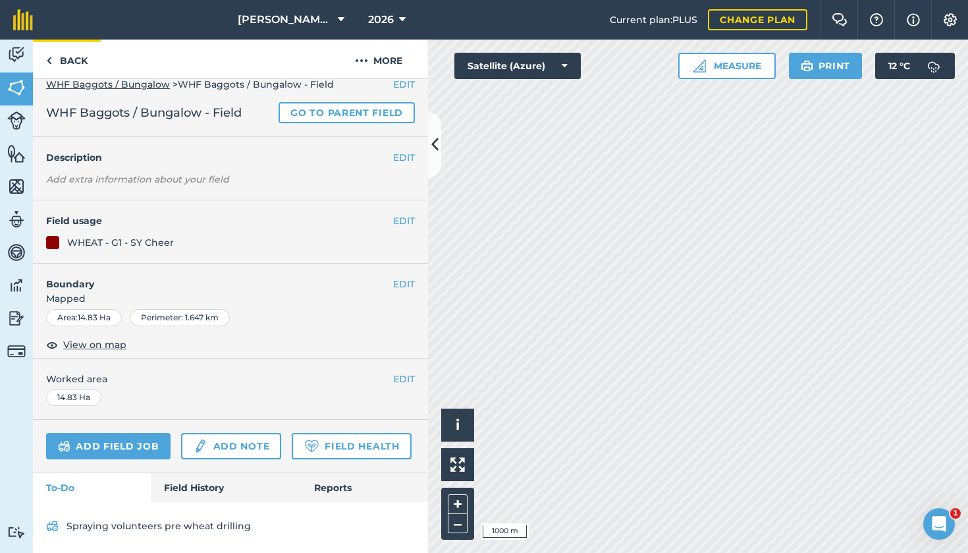
click at [61, 60] on link "Back" at bounding box center [67, 59] width 68 height 39
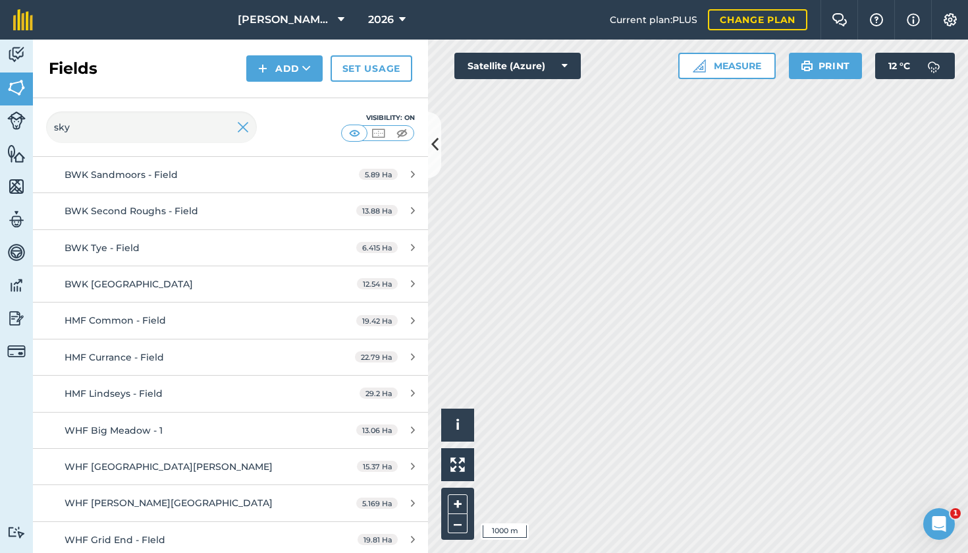
scroll to position [358, 0]
click at [148, 426] on span "WHF Big Meadow - 1" at bounding box center [114, 431] width 98 height 12
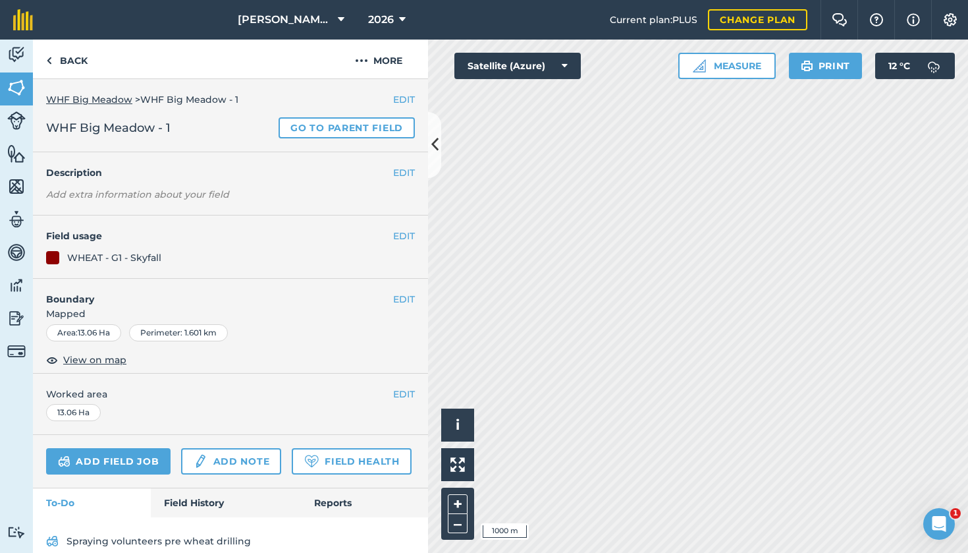
click at [401, 232] on button "EDIT" at bounding box center [404, 236] width 22 height 14
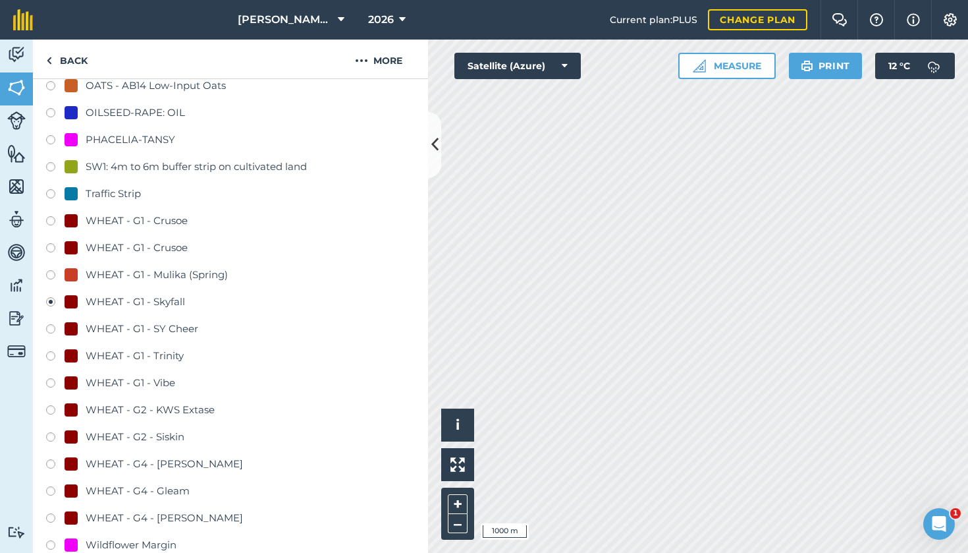
scroll to position [748, 0]
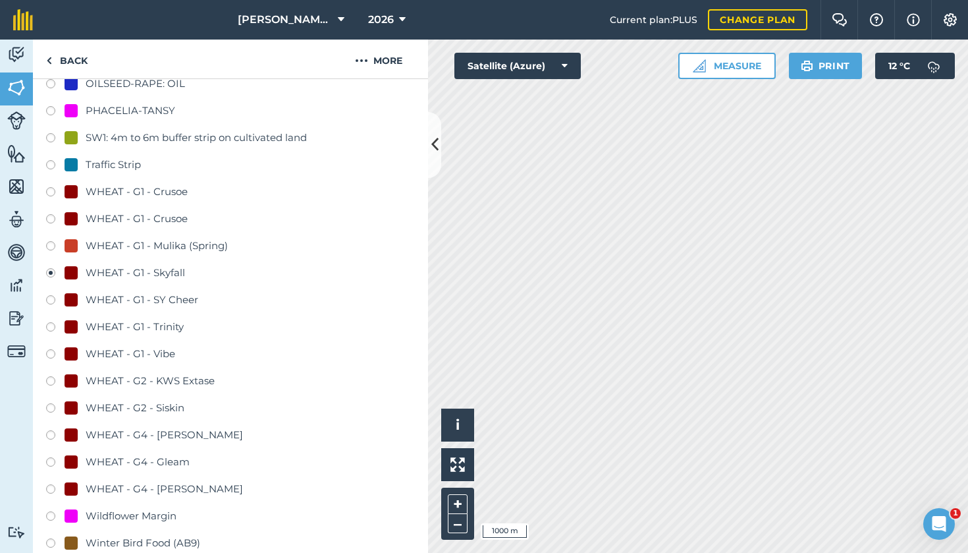
click at [53, 296] on label at bounding box center [55, 301] width 18 height 13
radio input "true"
radio input "false"
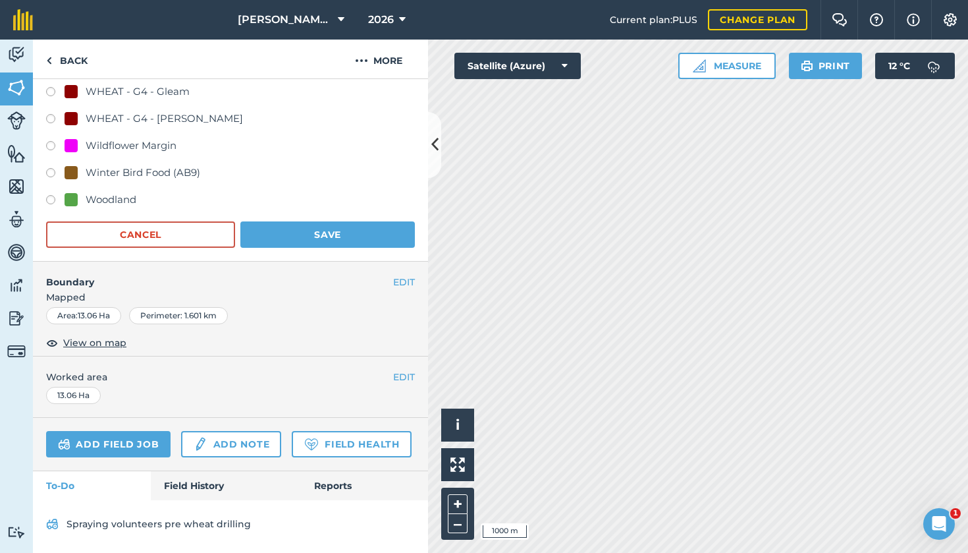
scroll to position [1117, 0]
click at [318, 236] on button "Save" at bounding box center [327, 236] width 175 height 26
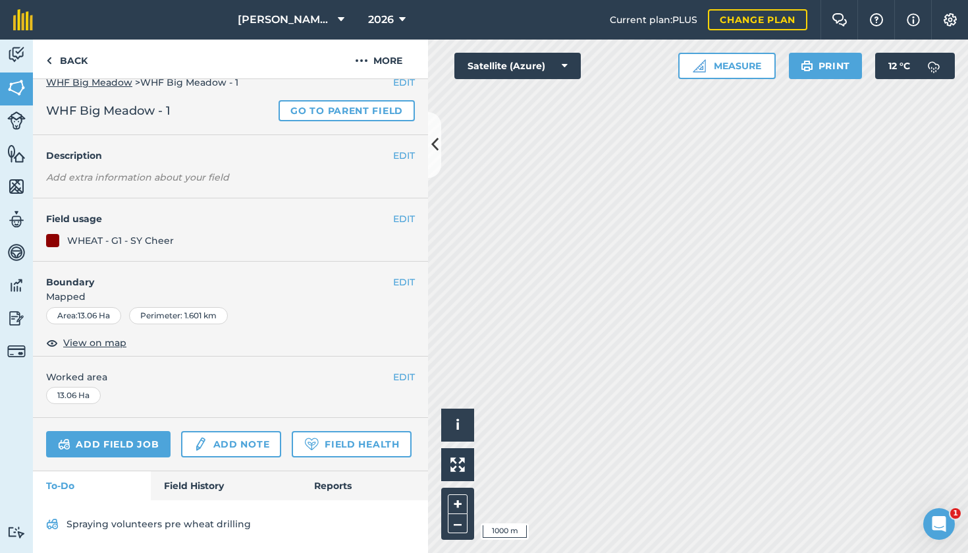
scroll to position [15, 0]
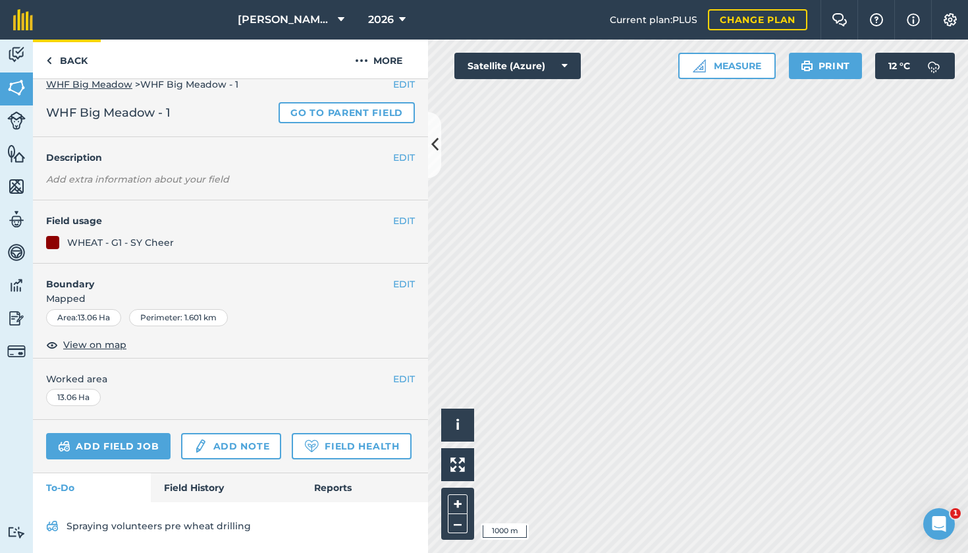
click at [74, 56] on link "Back" at bounding box center [67, 59] width 68 height 39
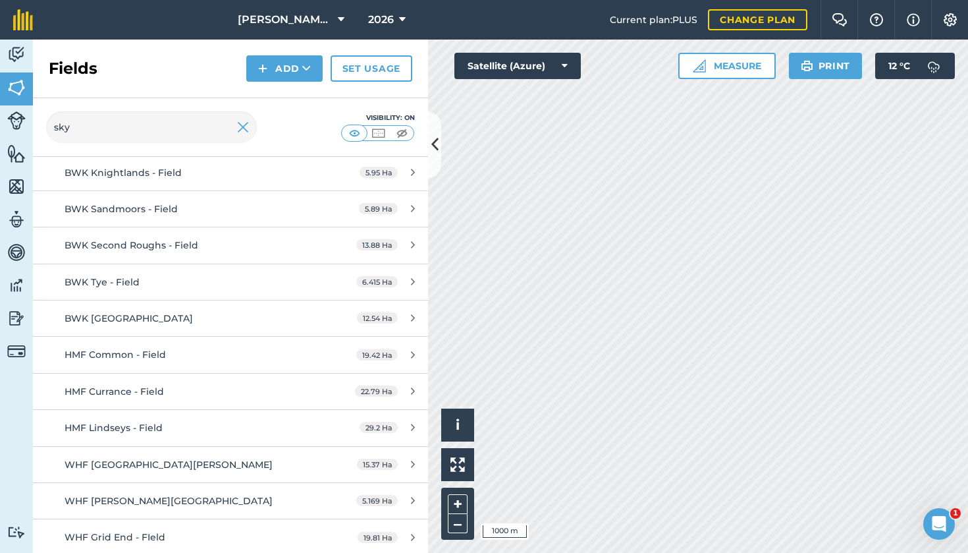
scroll to position [321, 0]
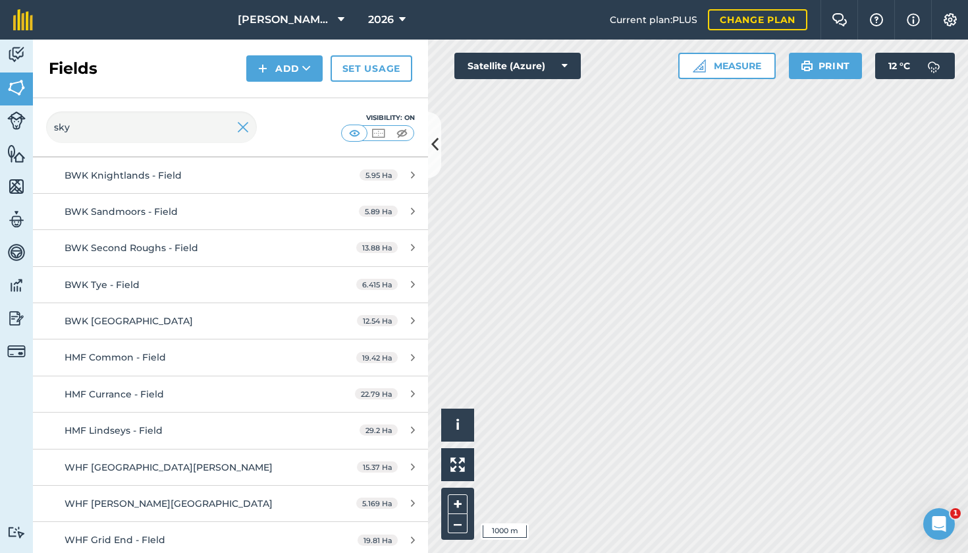
click at [134, 461] on span "WHF [GEOGRAPHIC_DATA][PERSON_NAME]" at bounding box center [169, 467] width 208 height 12
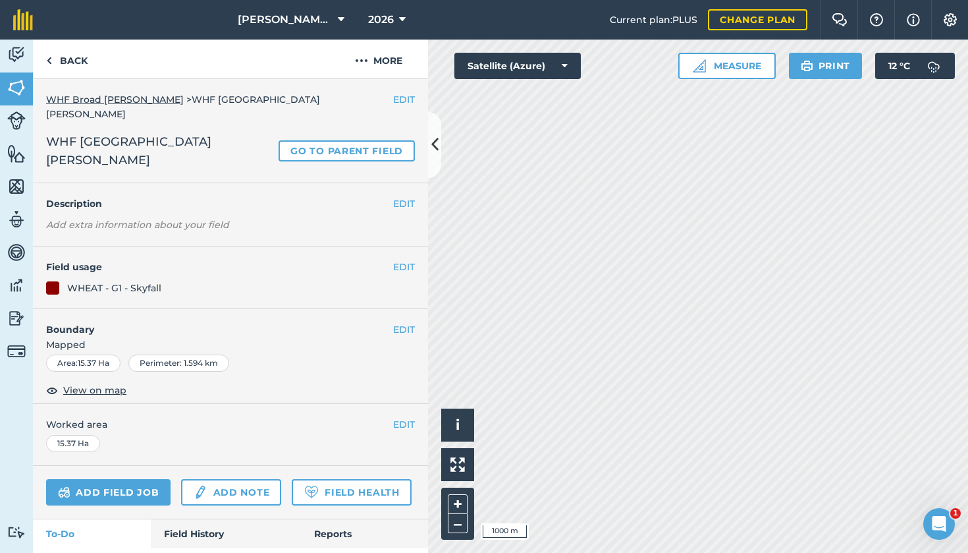
click at [395, 260] on button "EDIT" at bounding box center [404, 267] width 22 height 14
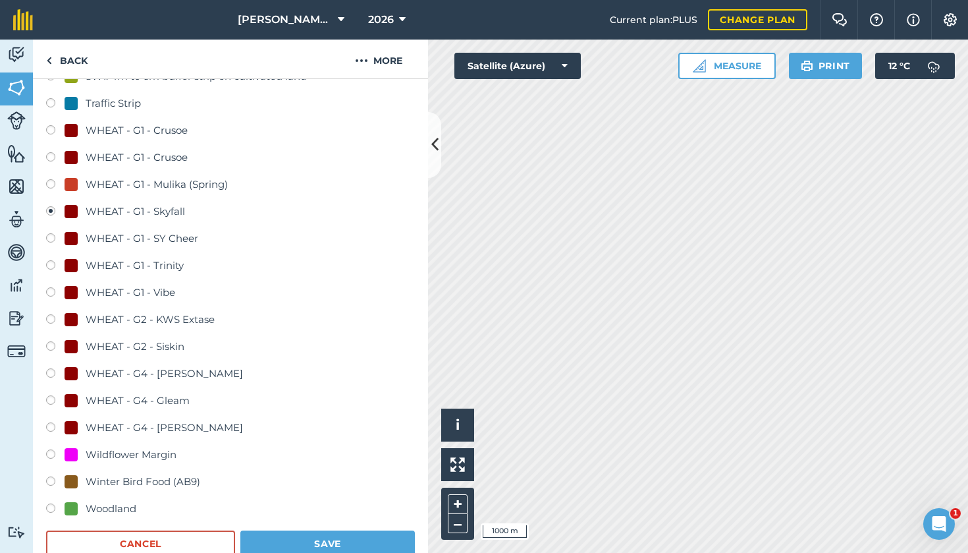
scroll to position [867, 0]
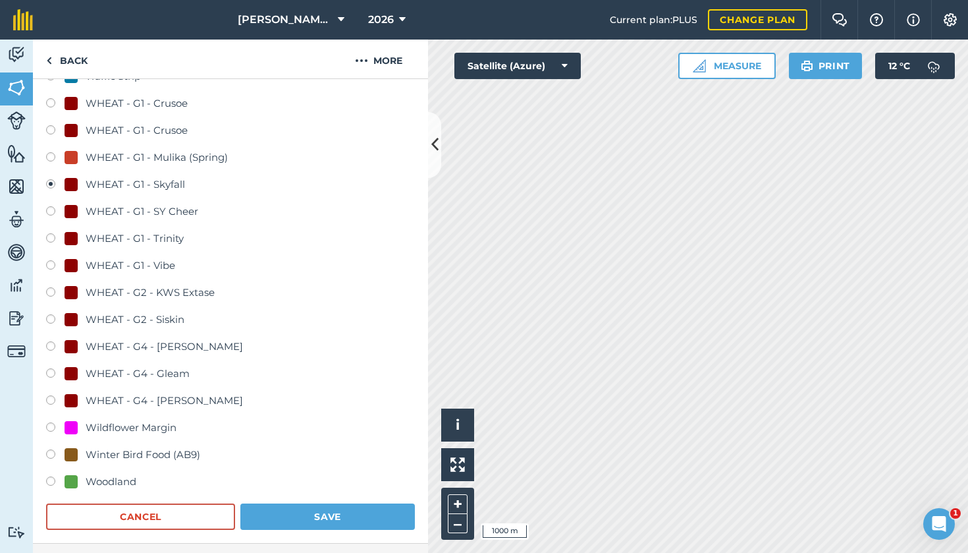
click at [47, 206] on label at bounding box center [55, 212] width 18 height 13
radio input "true"
radio input "false"
click at [312, 495] on button "Save" at bounding box center [327, 516] width 175 height 26
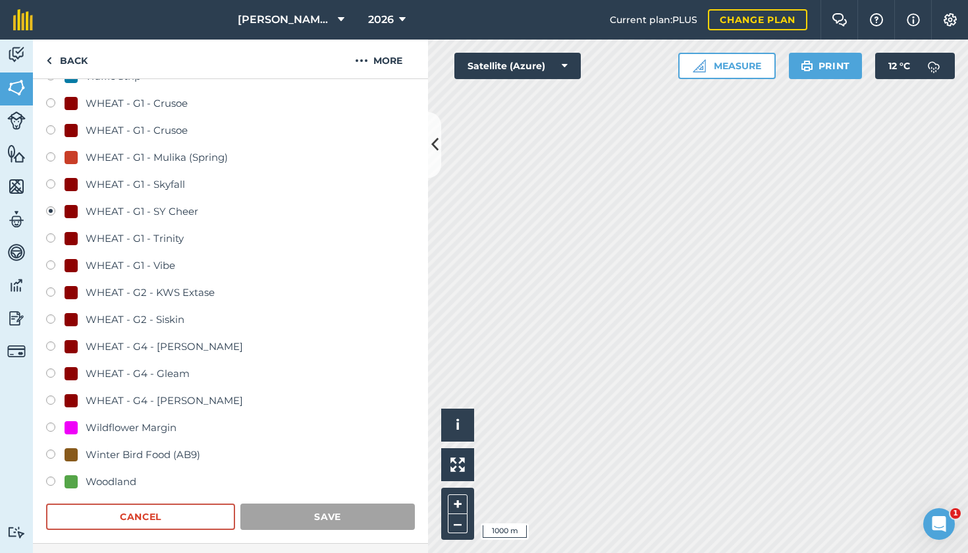
scroll to position [15, 0]
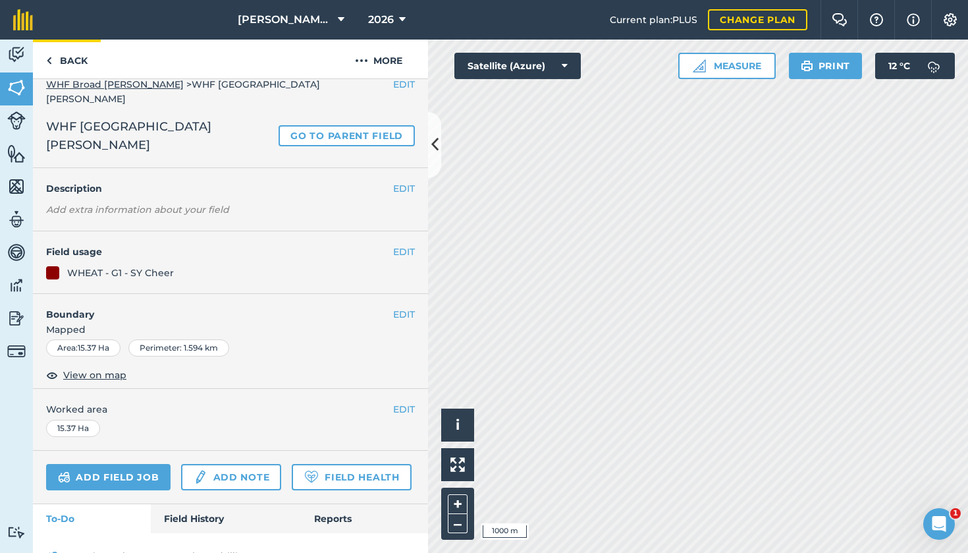
click at [70, 57] on link "Back" at bounding box center [67, 59] width 68 height 39
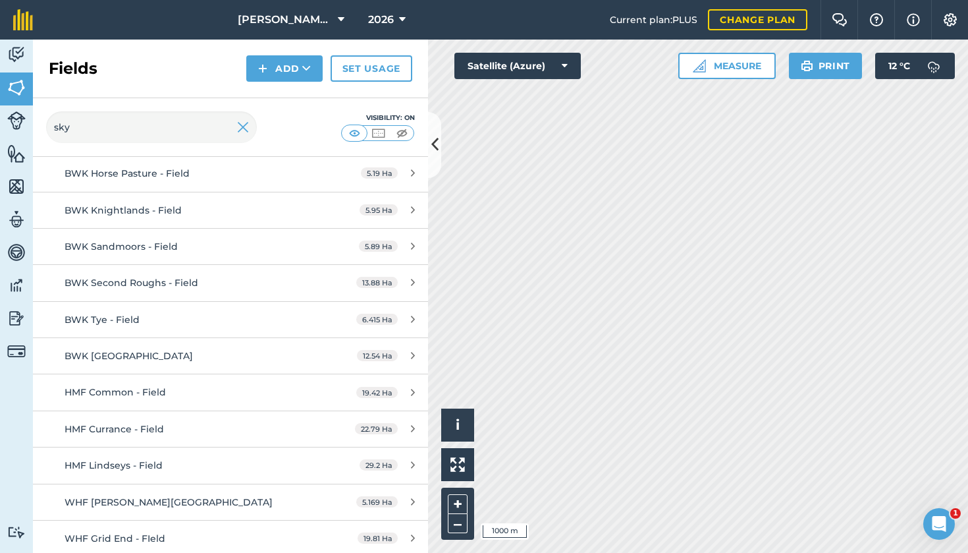
scroll to position [285, 0]
click at [179, 495] on span "WHF [PERSON_NAME][GEOGRAPHIC_DATA]" at bounding box center [169, 503] width 208 height 12
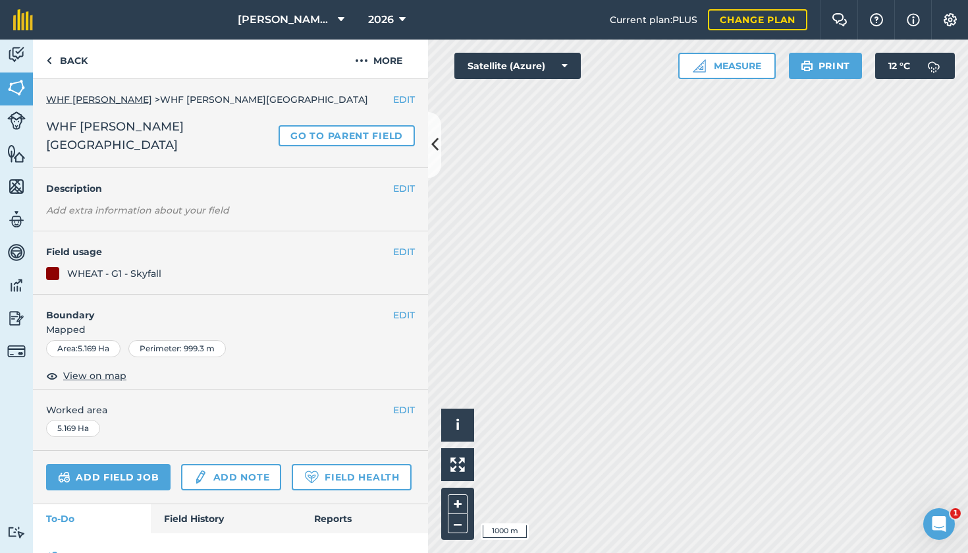
click at [399, 244] on button "EDIT" at bounding box center [404, 251] width 22 height 14
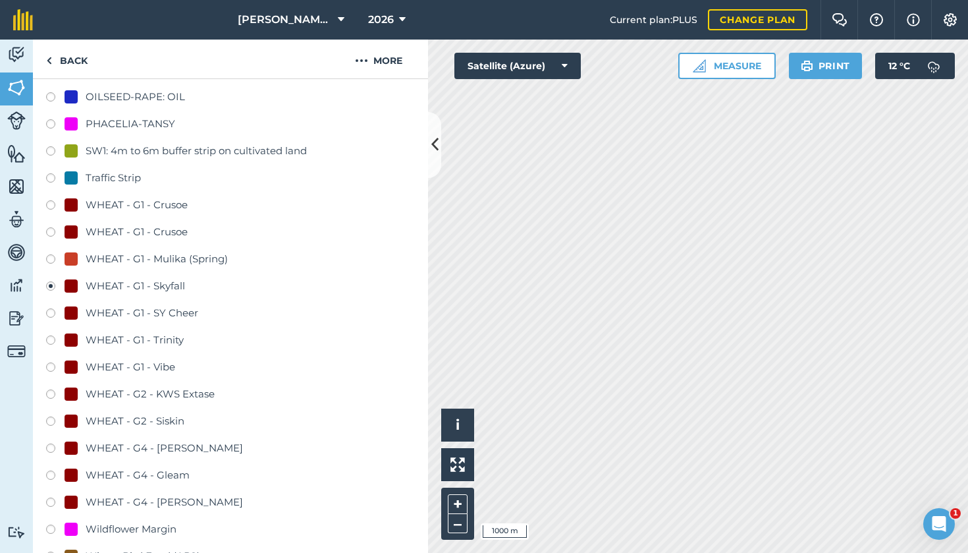
scroll to position [762, 0]
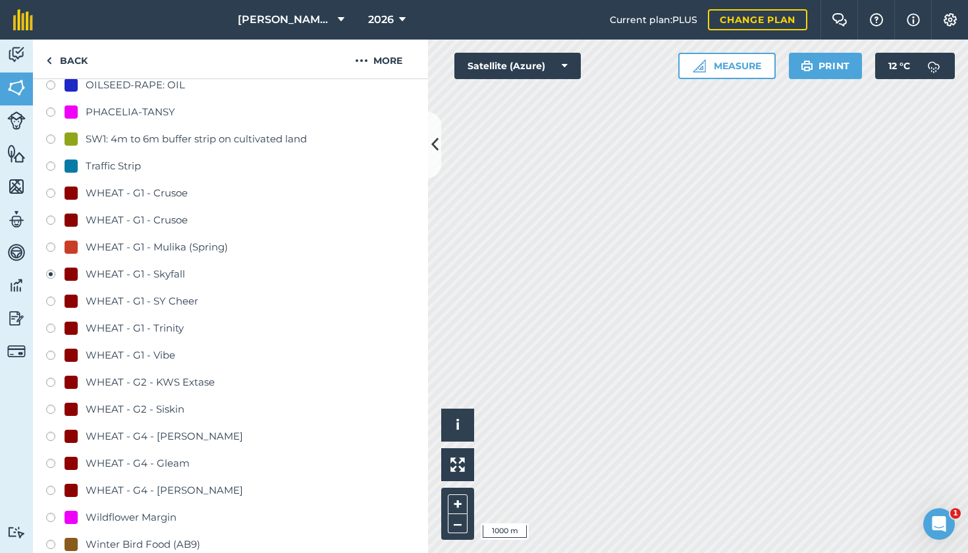
click at [53, 296] on label at bounding box center [55, 302] width 18 height 13
radio input "true"
radio input "false"
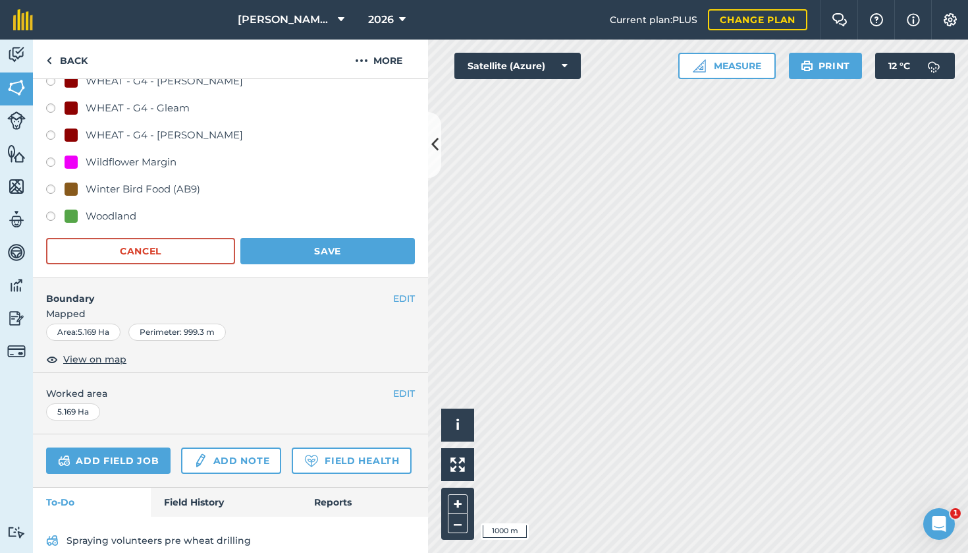
scroll to position [1117, 0]
click at [343, 244] on button "Save" at bounding box center [327, 251] width 175 height 26
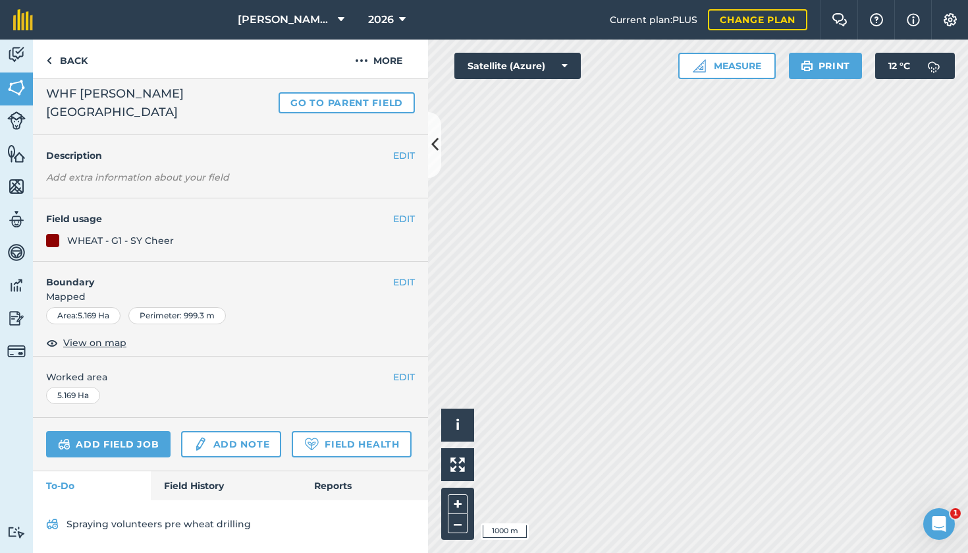
scroll to position [15, 0]
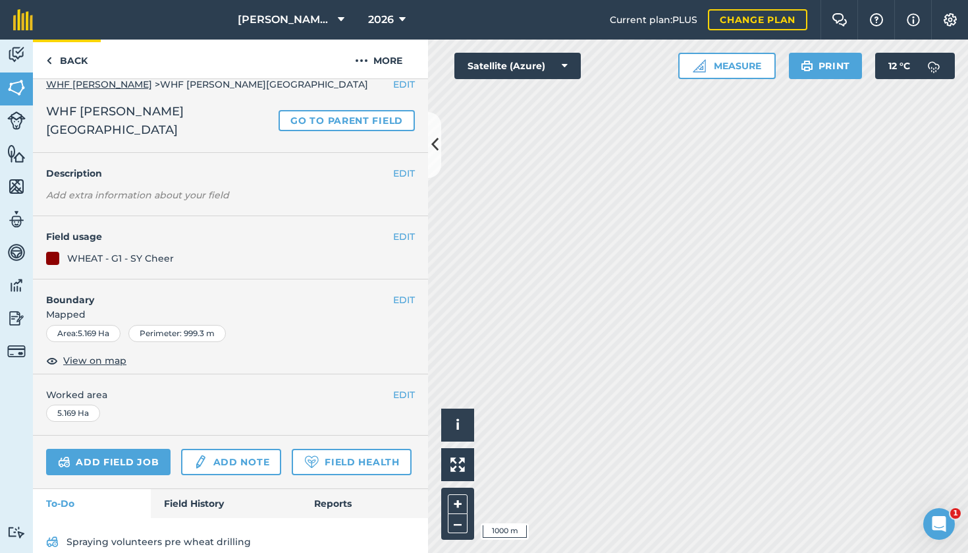
click at [76, 58] on link "Back" at bounding box center [67, 59] width 68 height 39
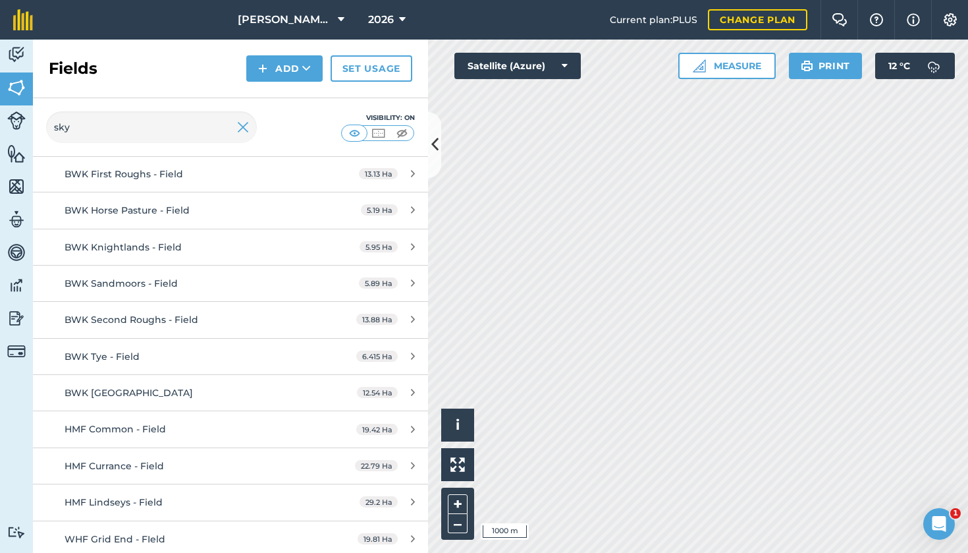
scroll to position [249, 0]
click at [135, 495] on span "WHF Grid End - FIeld" at bounding box center [115, 540] width 101 height 12
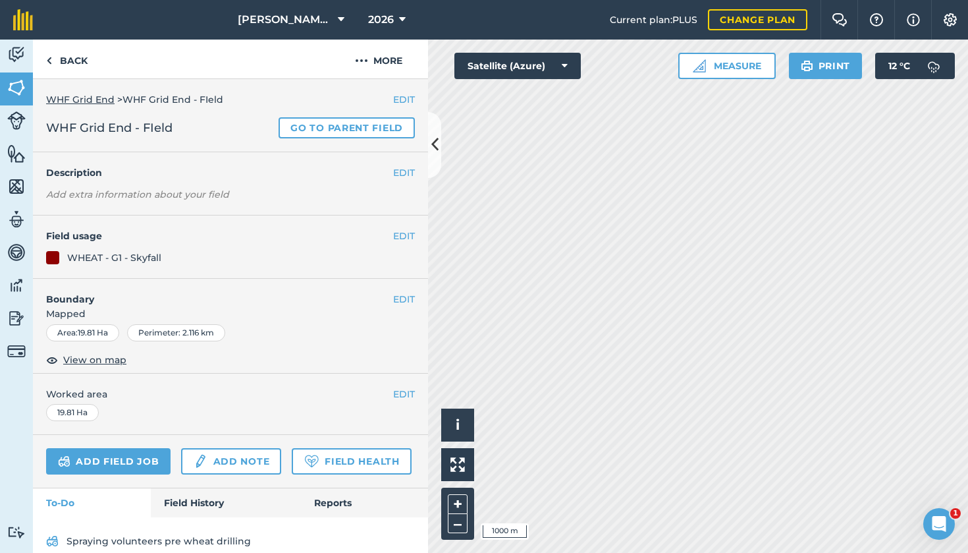
click at [403, 240] on button "EDIT" at bounding box center [404, 236] width 22 height 14
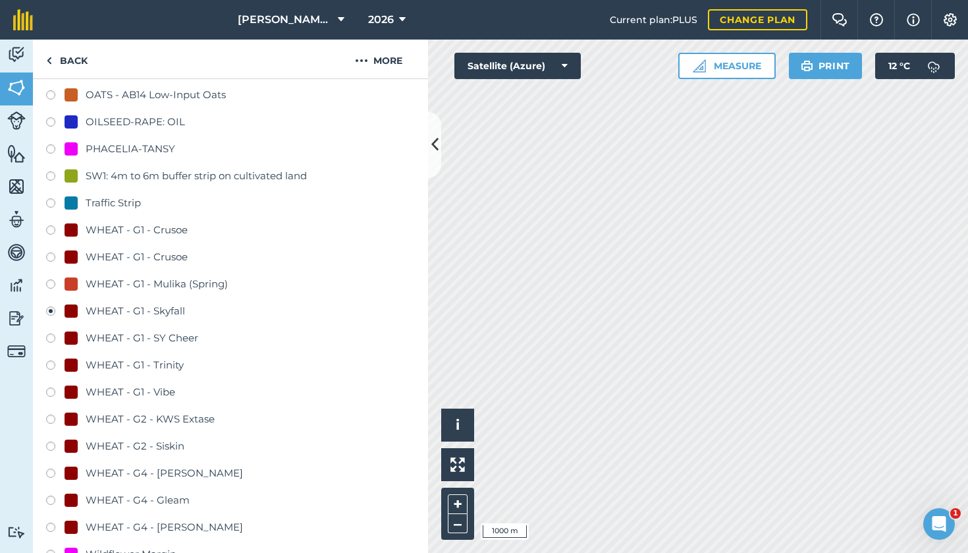
scroll to position [736, 0]
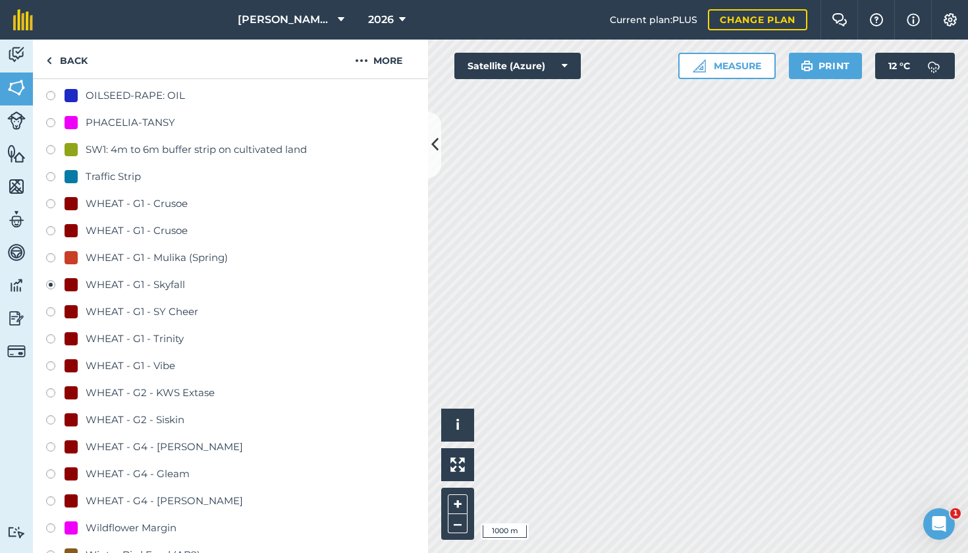
click at [53, 312] on label at bounding box center [55, 313] width 18 height 13
radio input "true"
radio input "false"
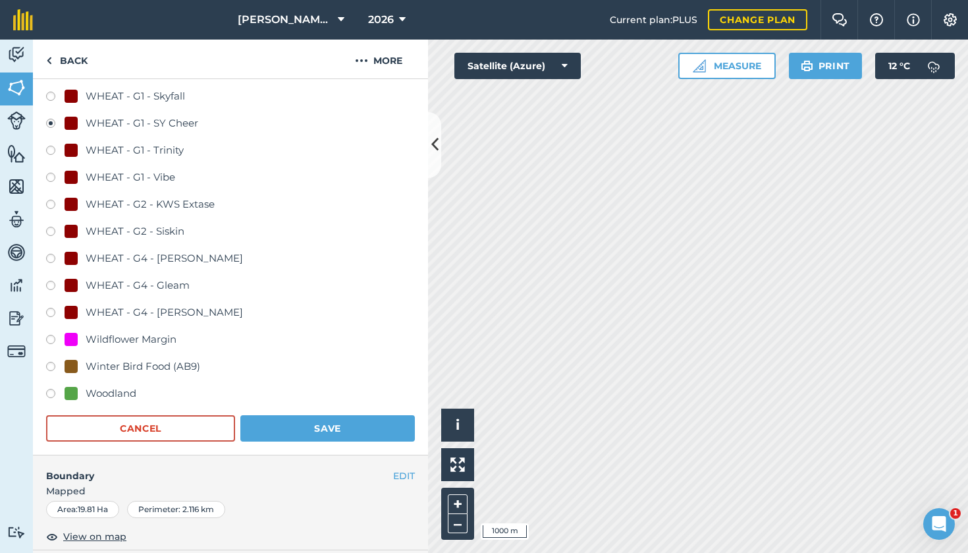
scroll to position [974, 0]
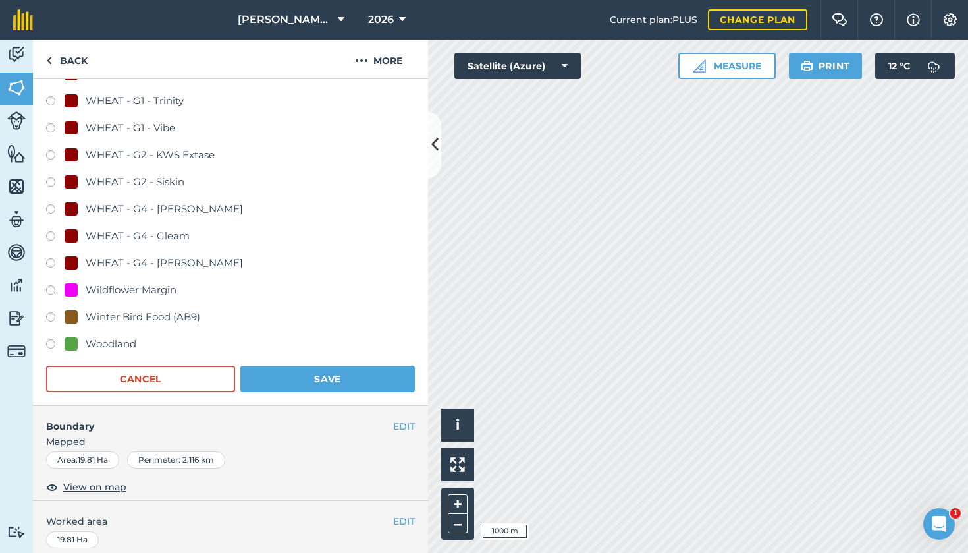
click at [294, 381] on button "Save" at bounding box center [327, 379] width 175 height 26
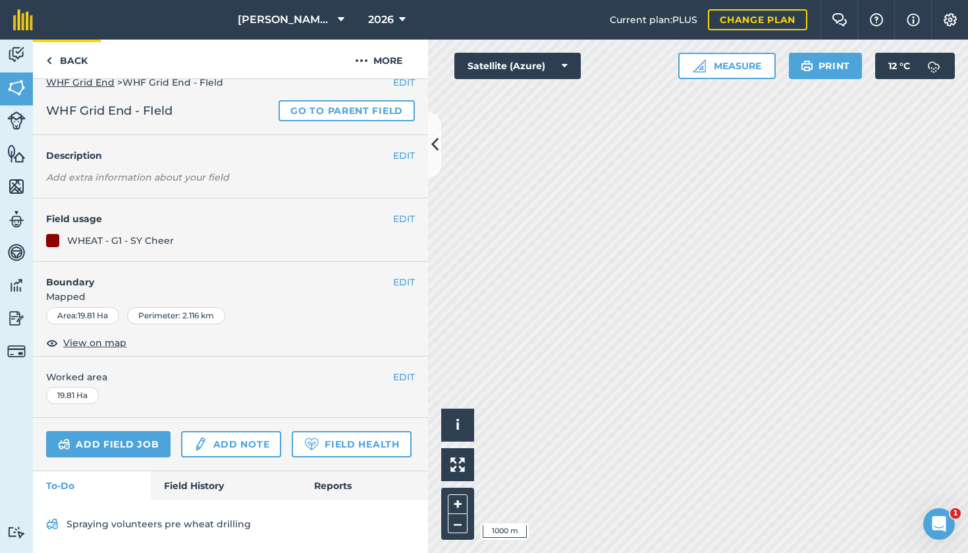
click at [73, 64] on link "Back" at bounding box center [67, 59] width 68 height 39
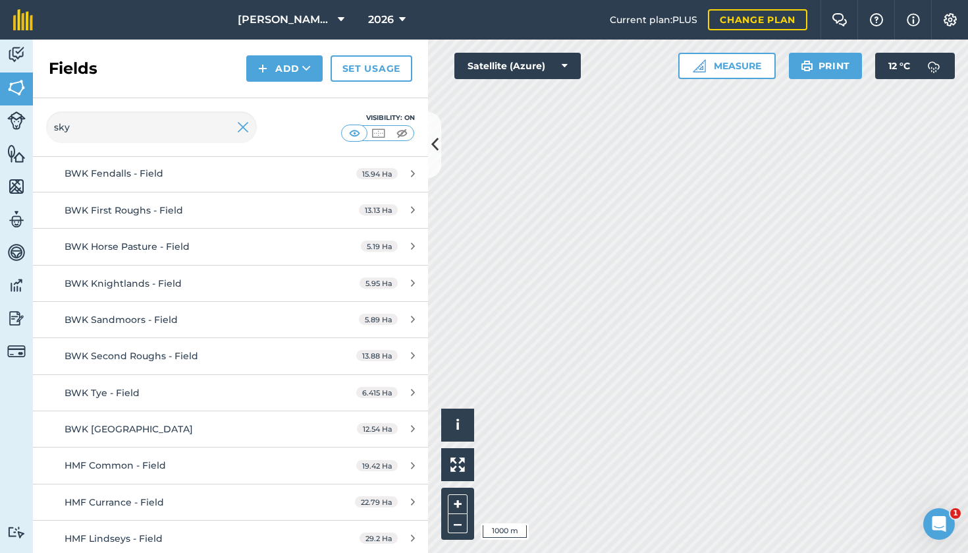
scroll to position [213, 0]
click at [240, 125] on img at bounding box center [243, 127] width 12 height 16
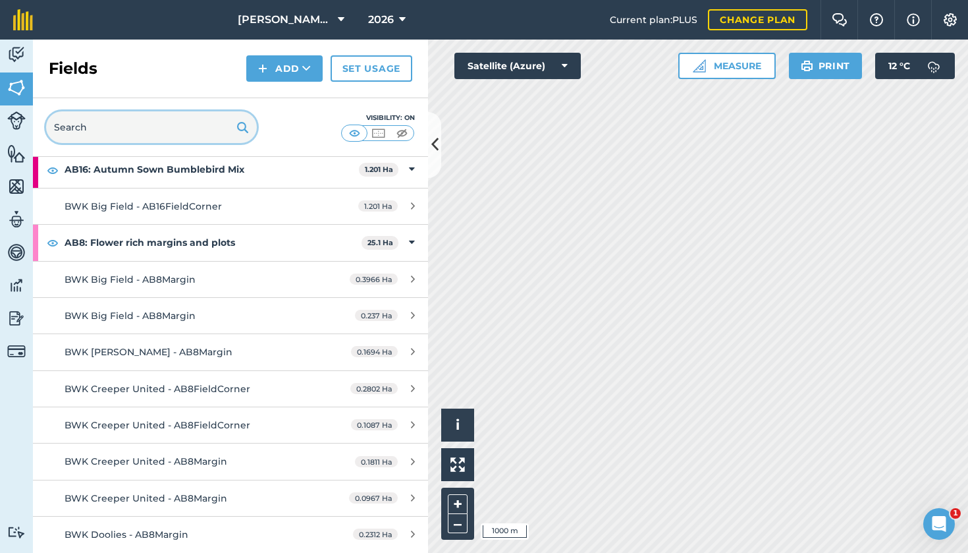
click at [190, 128] on input "text" at bounding box center [151, 127] width 211 height 32
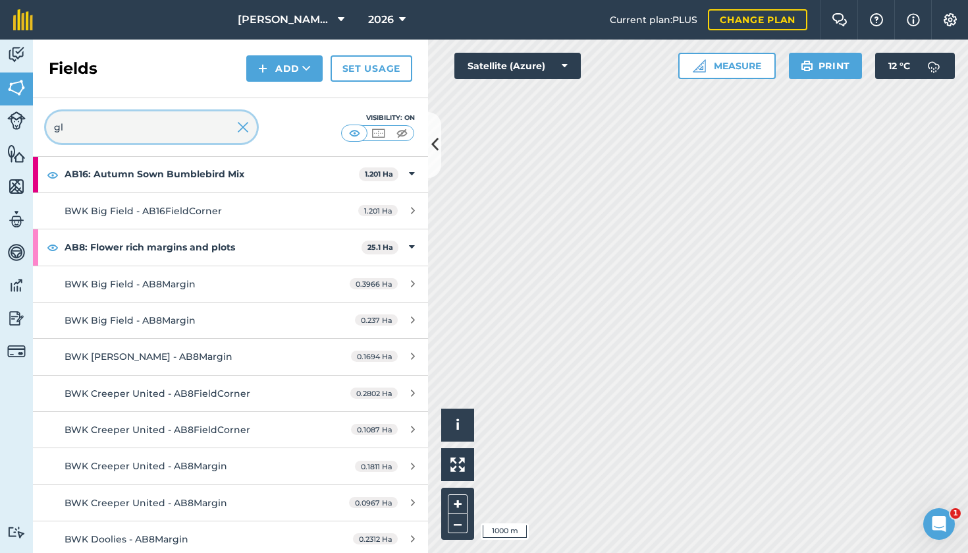
scroll to position [0, 0]
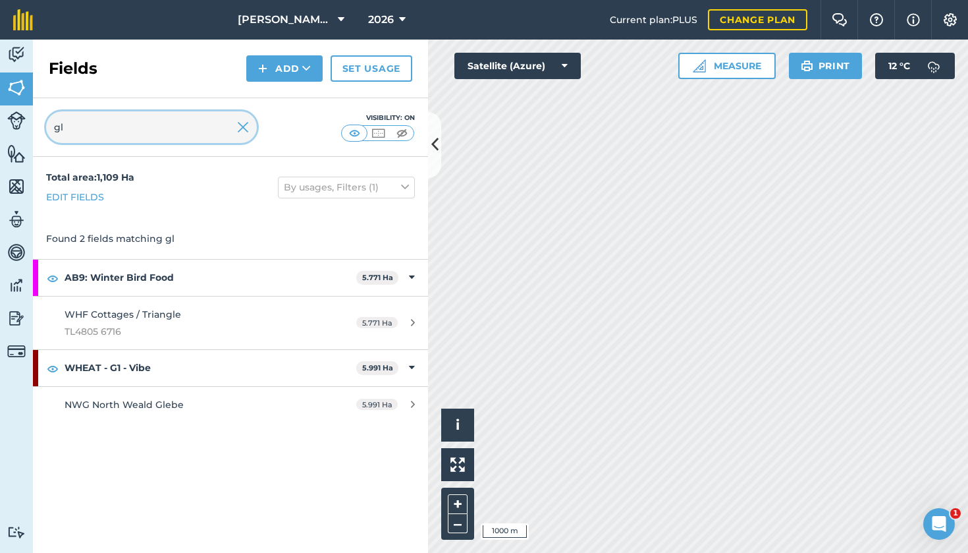
type input "gl"
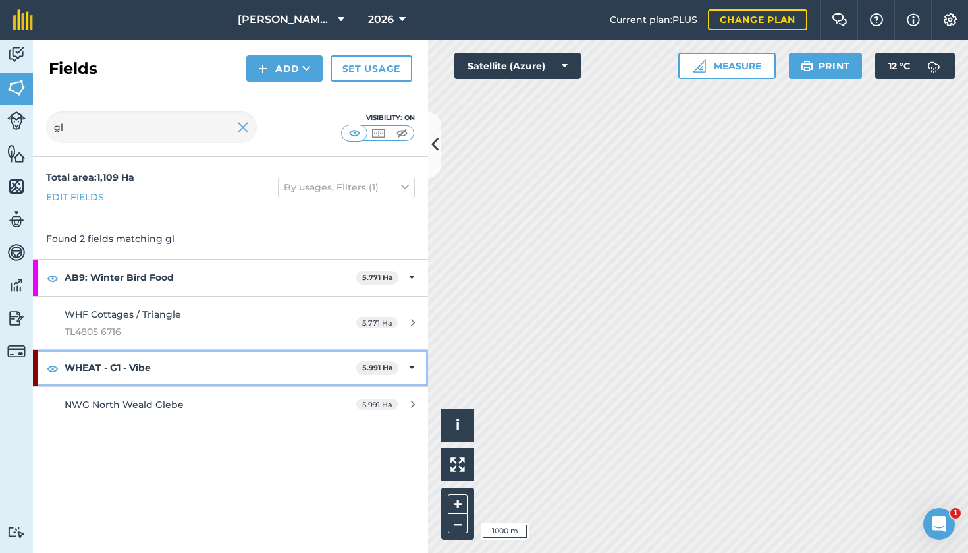
click at [146, 364] on strong "WHEAT - G1 - Vibe" at bounding box center [211, 368] width 292 height 36
click at [268, 368] on strong "WHEAT - G1 - Vibe" at bounding box center [212, 368] width 294 height 36
click at [115, 358] on strong "WHEAT - G1 - Vibe" at bounding box center [211, 368] width 292 height 36
click at [115, 358] on strong "WHEAT - G1 - Vibe" at bounding box center [212, 368] width 294 height 36
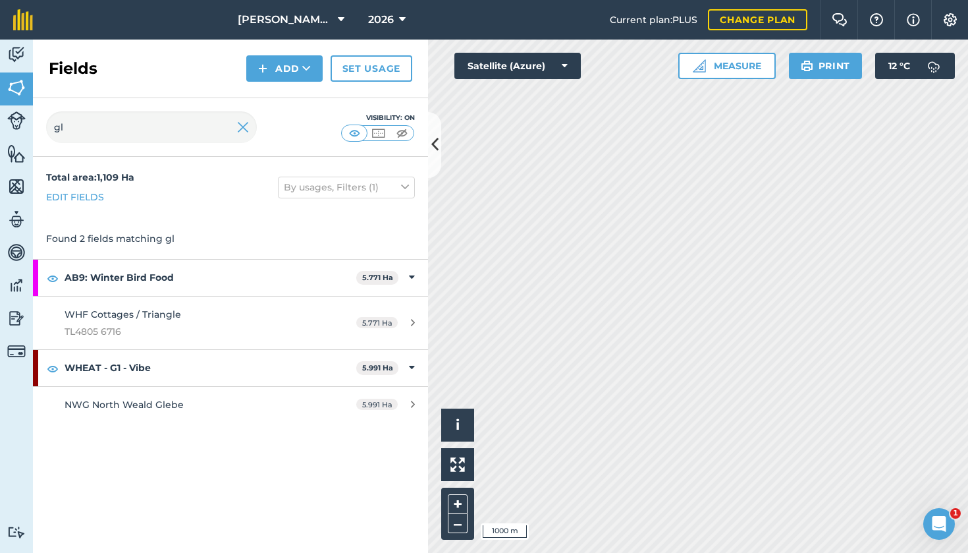
click at [111, 406] on span "NWG North Weald Glebe" at bounding box center [124, 405] width 119 height 12
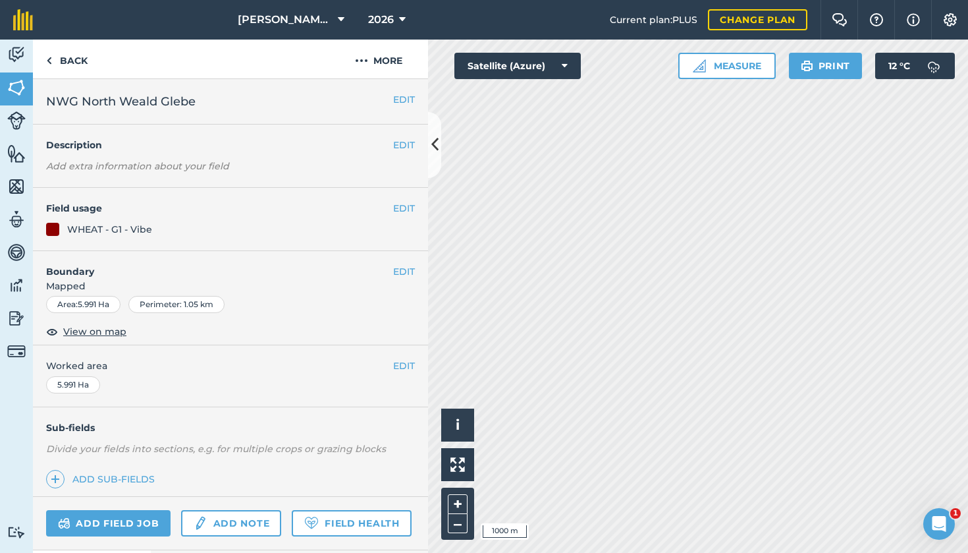
click at [403, 205] on button "EDIT" at bounding box center [404, 208] width 22 height 14
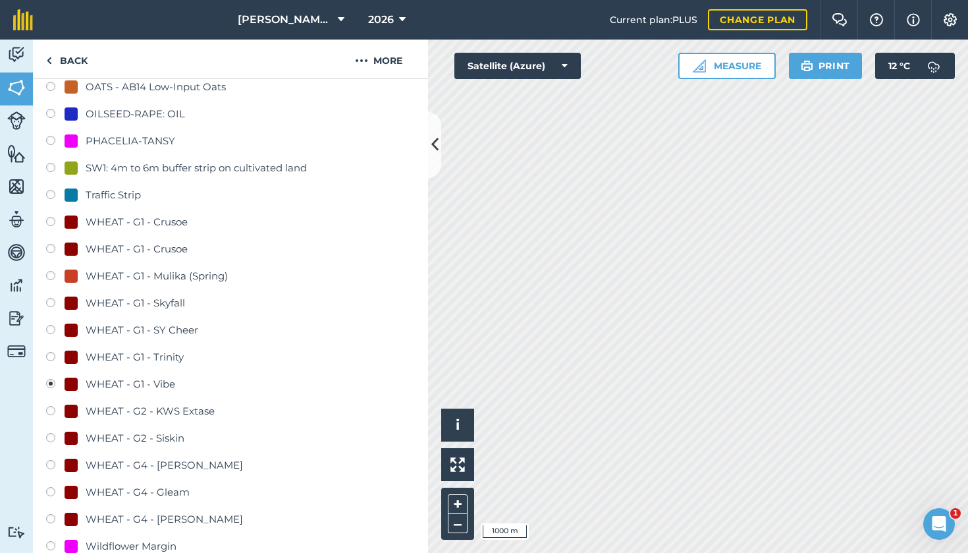
scroll to position [695, 0]
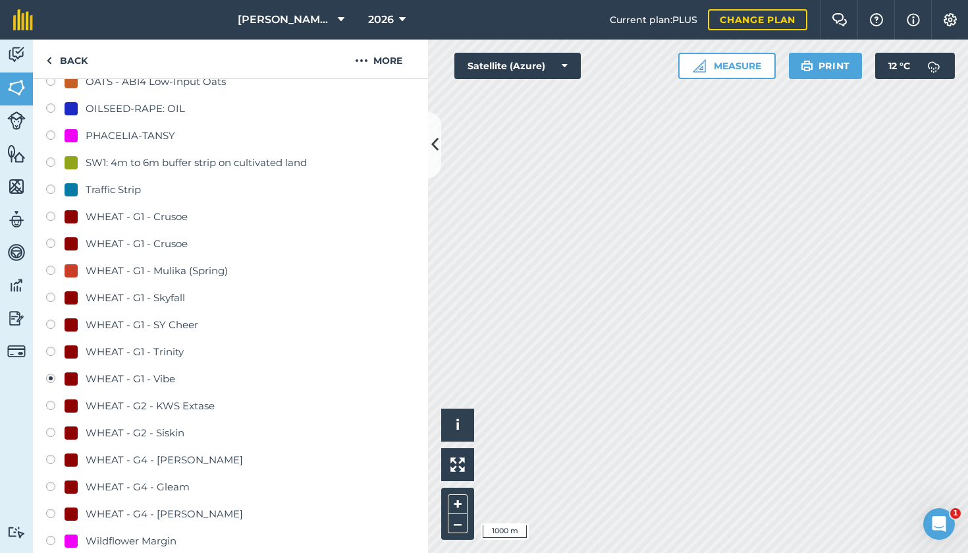
click at [53, 298] on label at bounding box center [55, 298] width 18 height 13
radio input "true"
radio input "false"
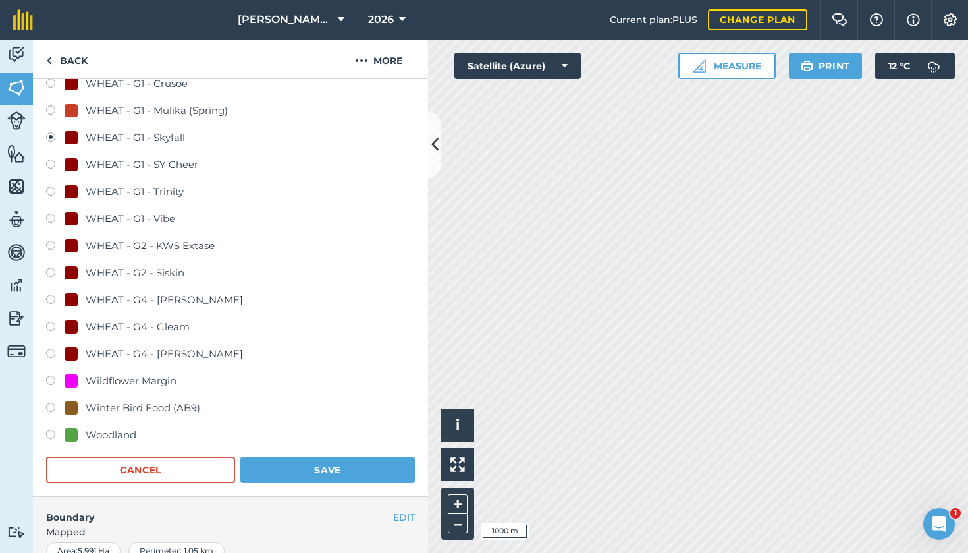
scroll to position [951, 0]
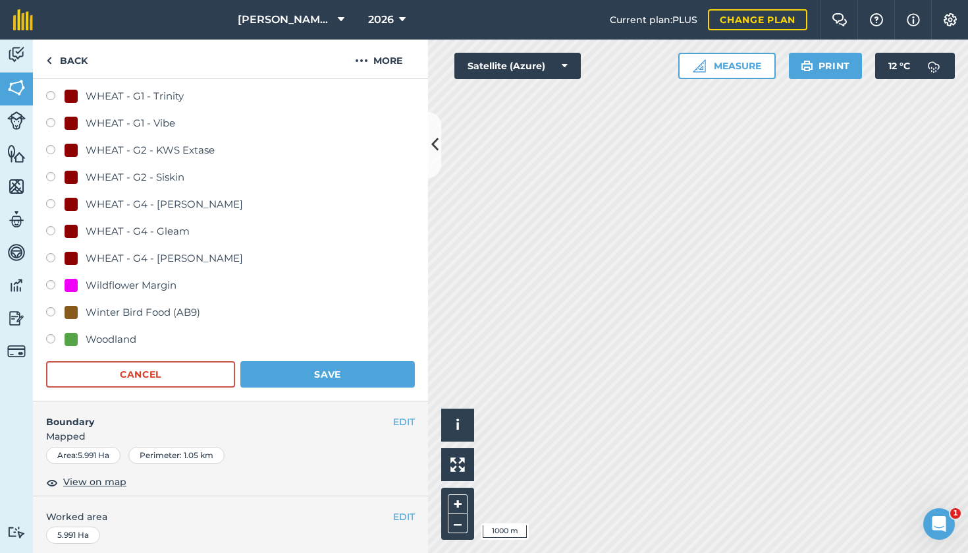
click at [316, 369] on button "Save" at bounding box center [327, 374] width 175 height 26
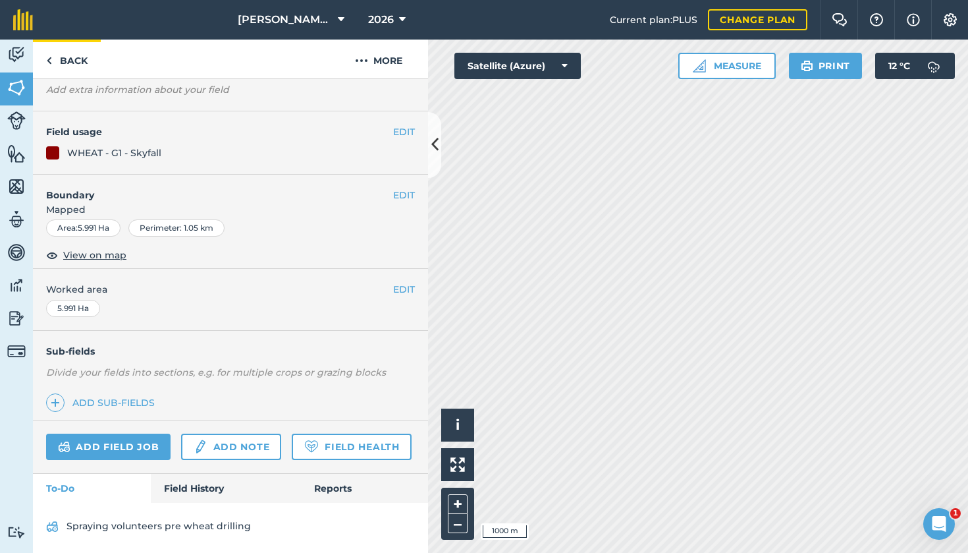
click at [79, 53] on link "Back" at bounding box center [67, 59] width 68 height 39
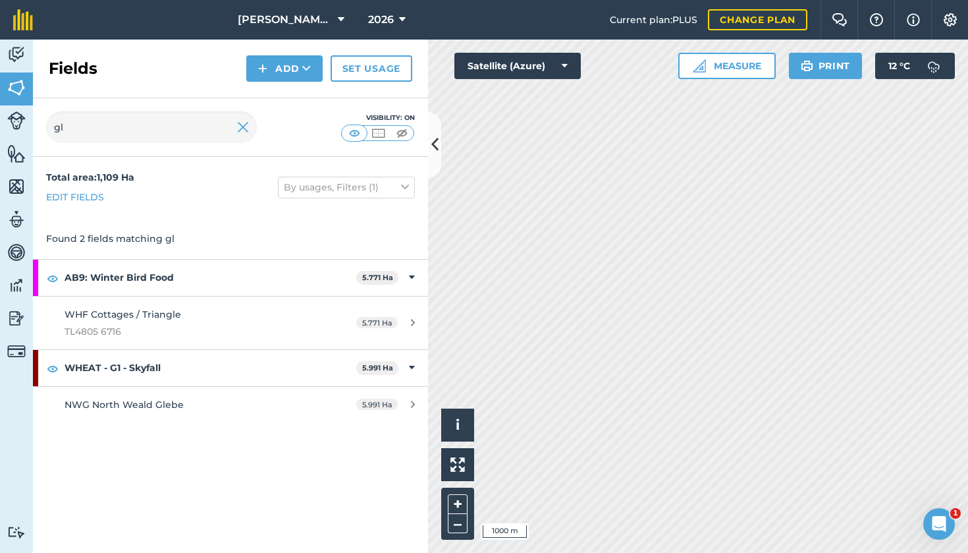
click at [14, 52] on img at bounding box center [16, 55] width 18 height 20
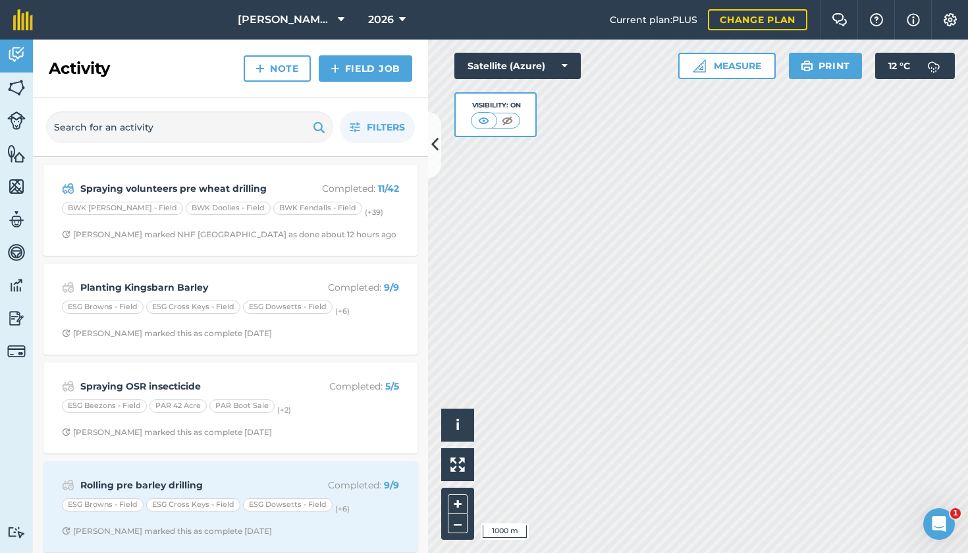
click at [19, 93] on img at bounding box center [16, 88] width 18 height 20
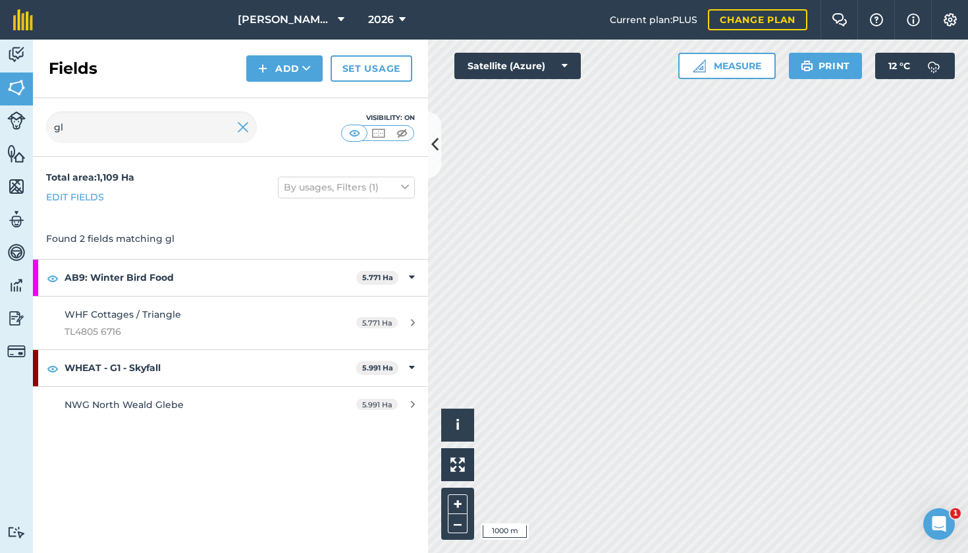
click at [242, 134] on img at bounding box center [243, 127] width 12 height 16
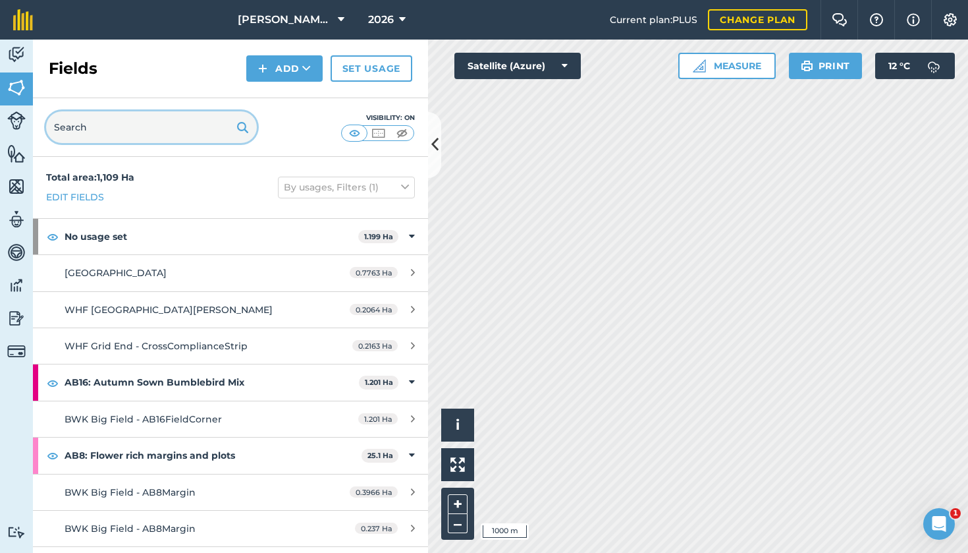
click at [185, 125] on input "text" at bounding box center [151, 127] width 211 height 32
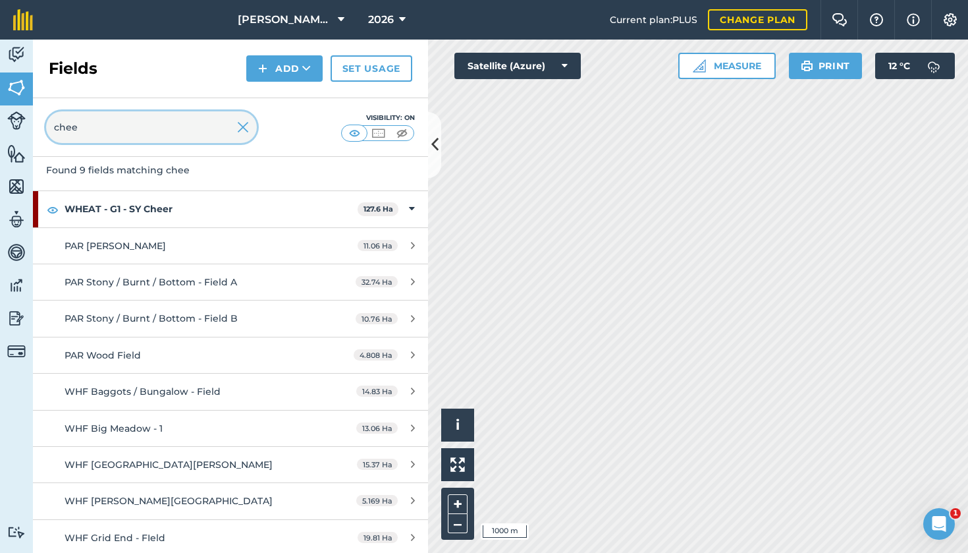
scroll to position [68, 0]
type input "chee"
click at [242, 126] on img at bounding box center [243, 127] width 12 height 16
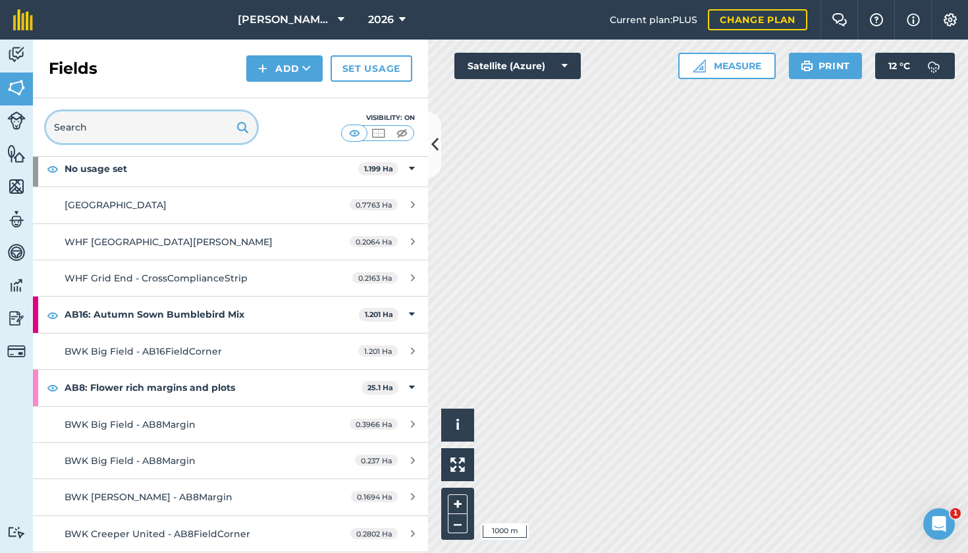
click at [185, 129] on input "text" at bounding box center [151, 127] width 211 height 32
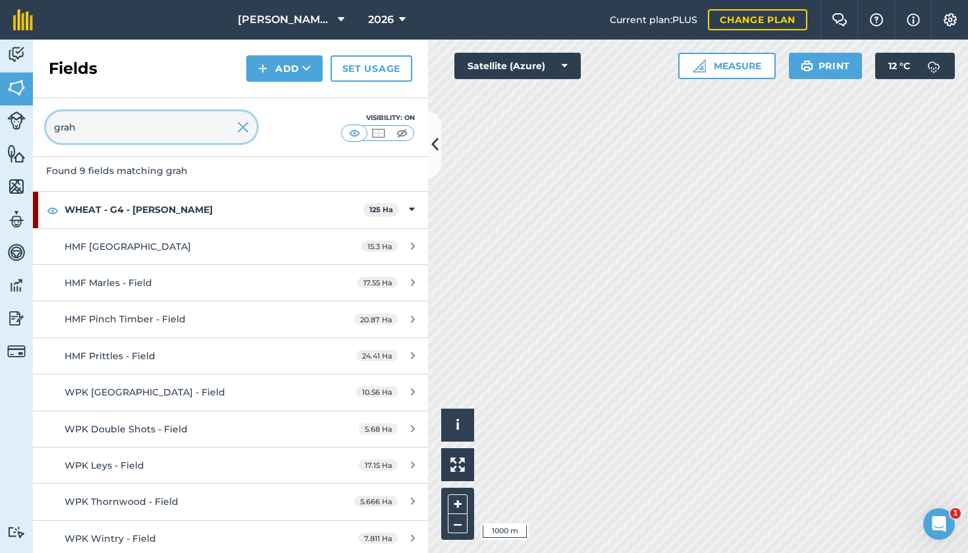
type input "grah"
click at [242, 125] on img at bounding box center [243, 127] width 12 height 16
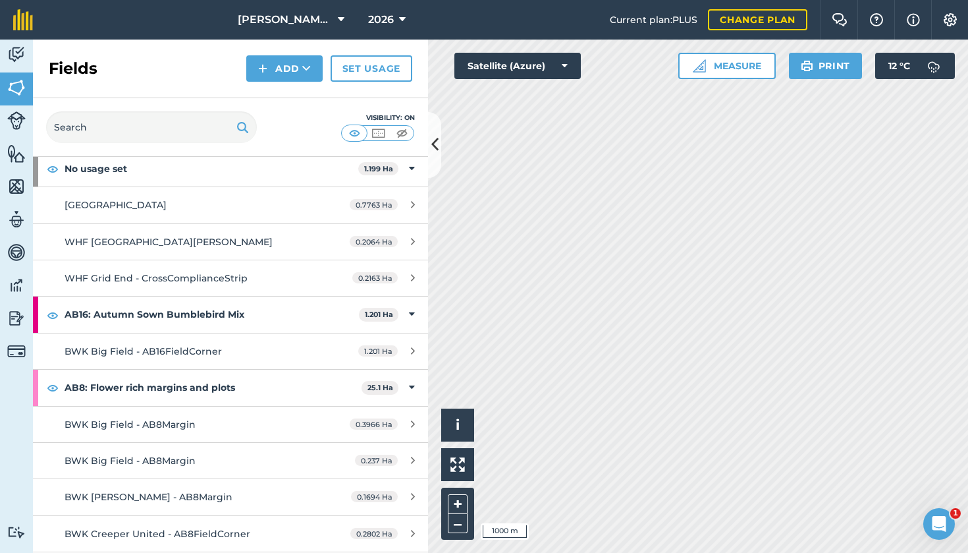
click at [335, 16] on button "[PERSON_NAME] Hayleys Partnership" at bounding box center [291, 20] width 117 height 40
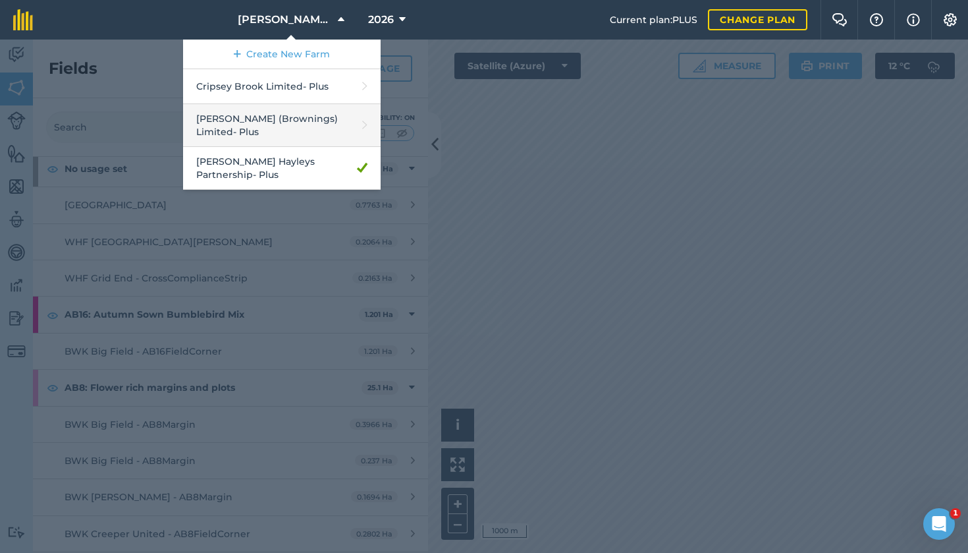
click at [287, 115] on link "[PERSON_NAME] (Brownings) Limited - Plus" at bounding box center [282, 125] width 198 height 43
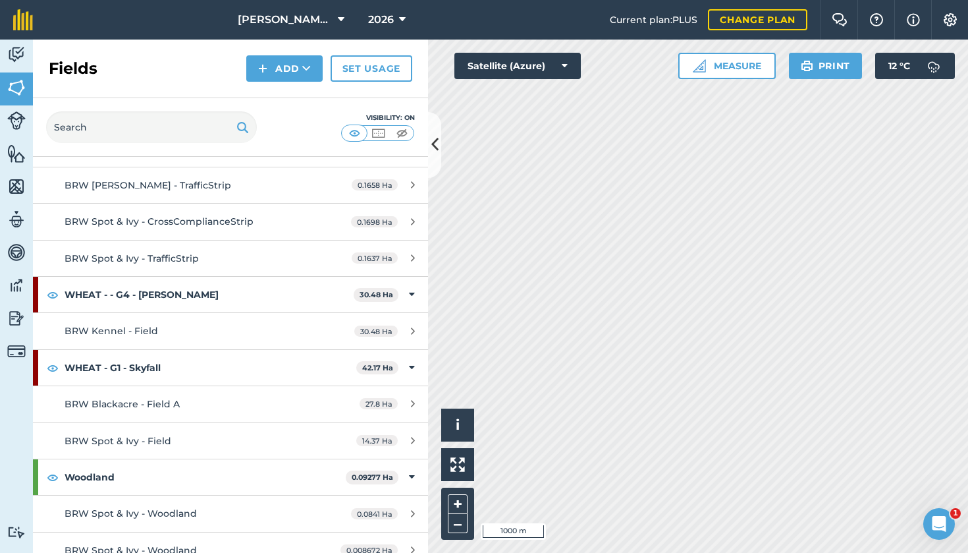
scroll to position [1839, 0]
click at [137, 399] on span "BRW Blackacre - Field A" at bounding box center [122, 405] width 115 height 12
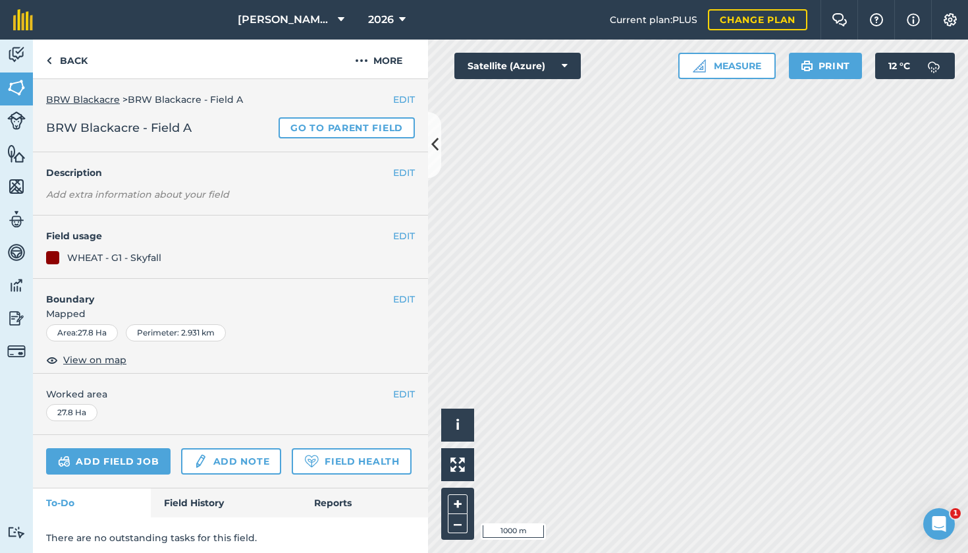
click at [404, 235] on button "EDIT" at bounding box center [404, 236] width 22 height 14
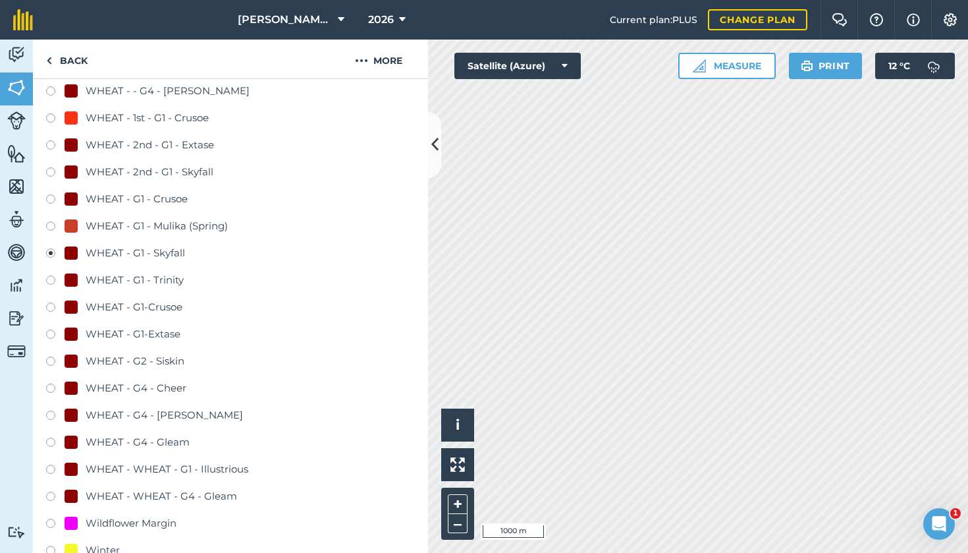
scroll to position [808, 0]
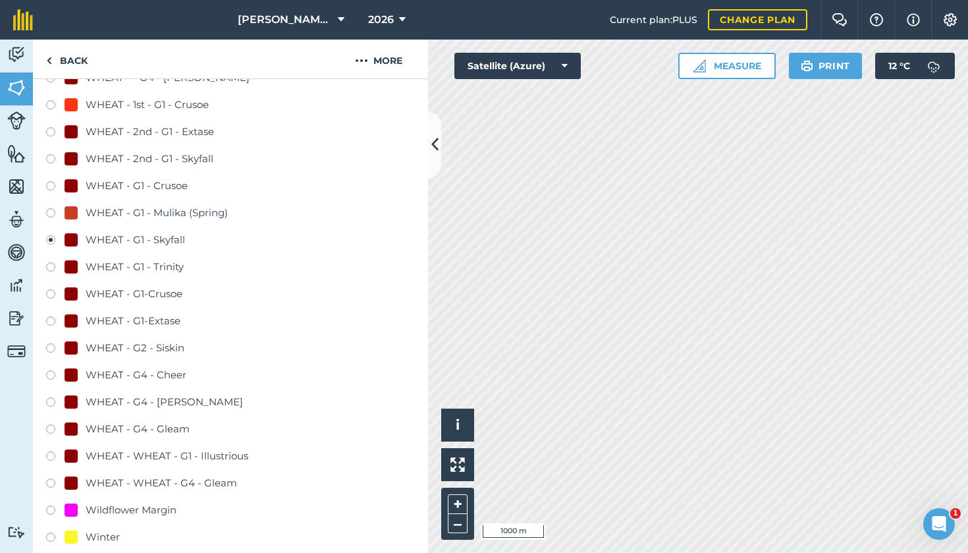
click at [55, 372] on label at bounding box center [55, 376] width 18 height 13
radio input "true"
radio input "false"
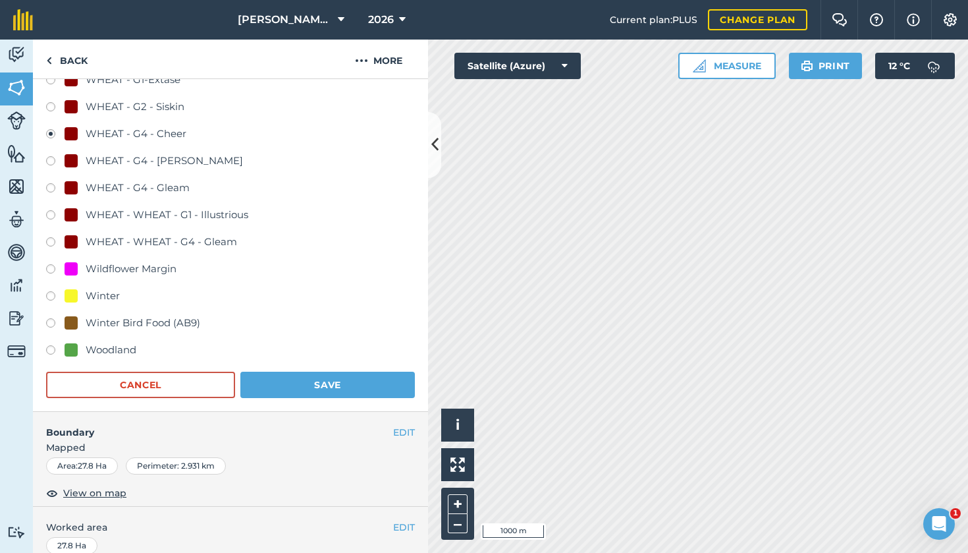
scroll to position [1055, 0]
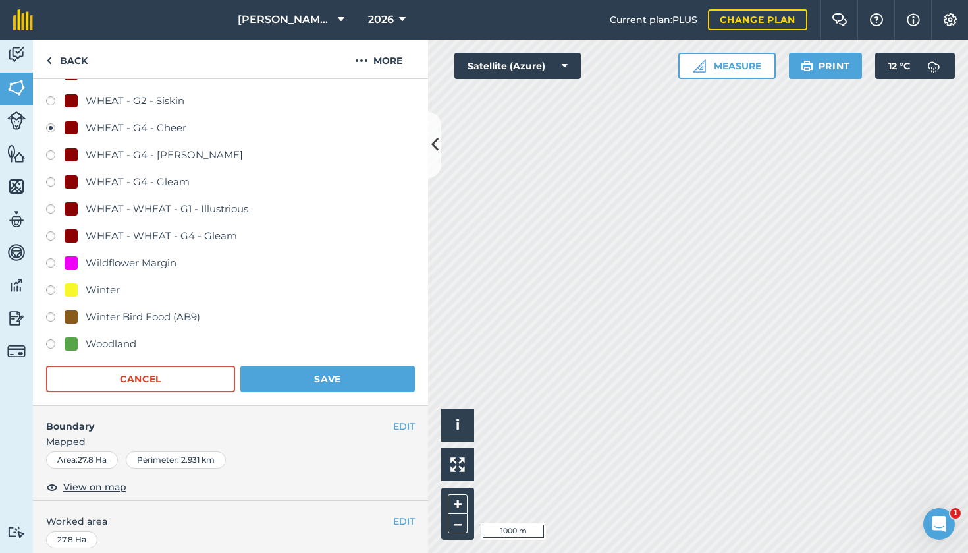
click at [305, 374] on button "Save" at bounding box center [327, 379] width 175 height 26
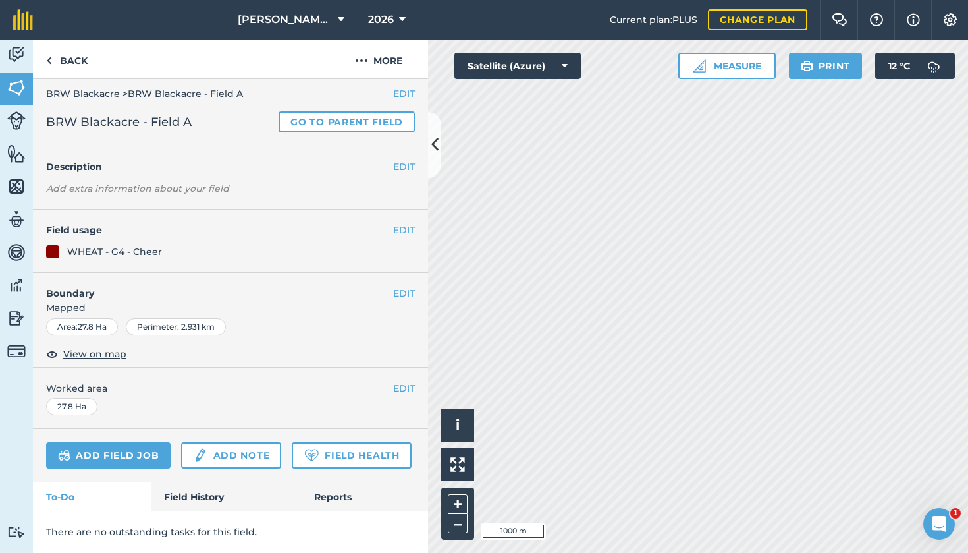
scroll to position [3, 0]
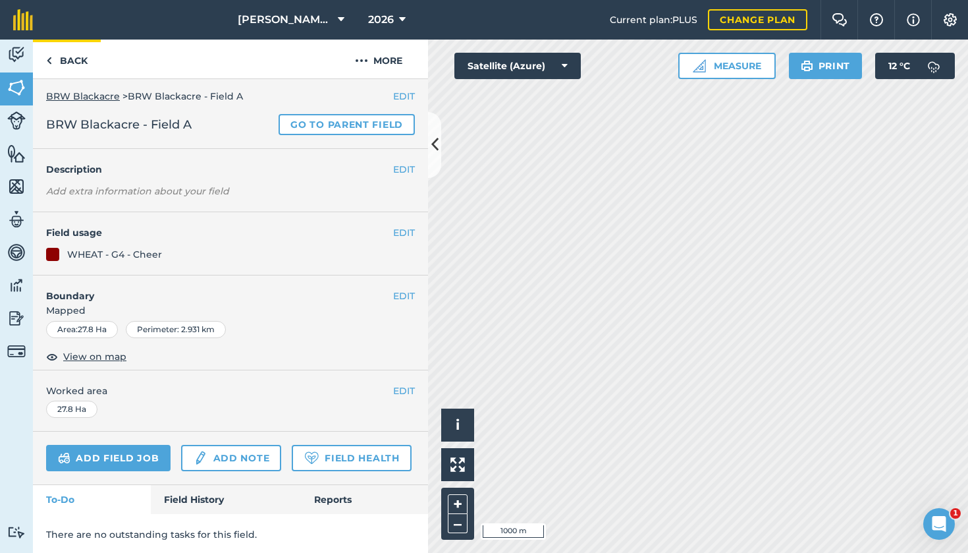
click at [71, 55] on link "Back" at bounding box center [67, 59] width 68 height 39
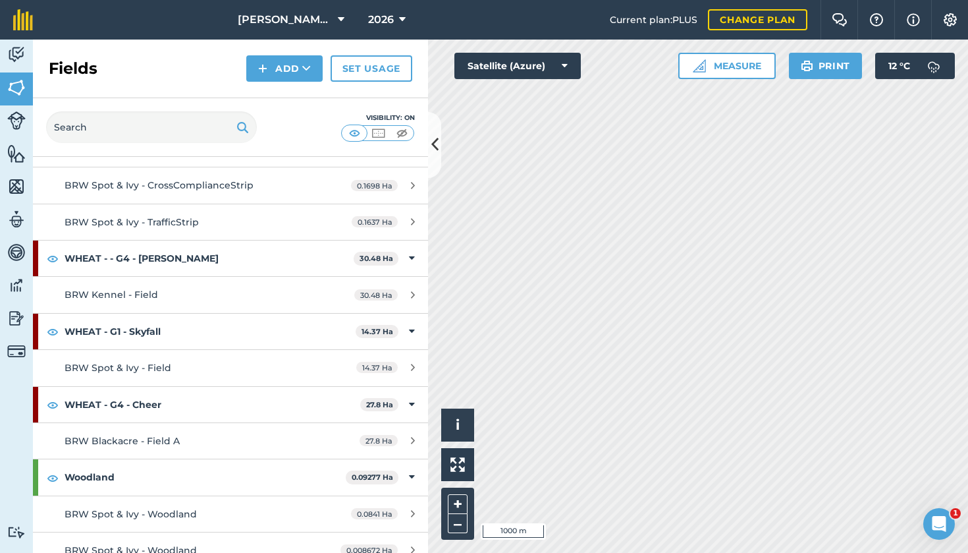
scroll to position [1875, 0]
click at [141, 362] on span "BRW Spot & Ivy - Field" at bounding box center [118, 368] width 107 height 12
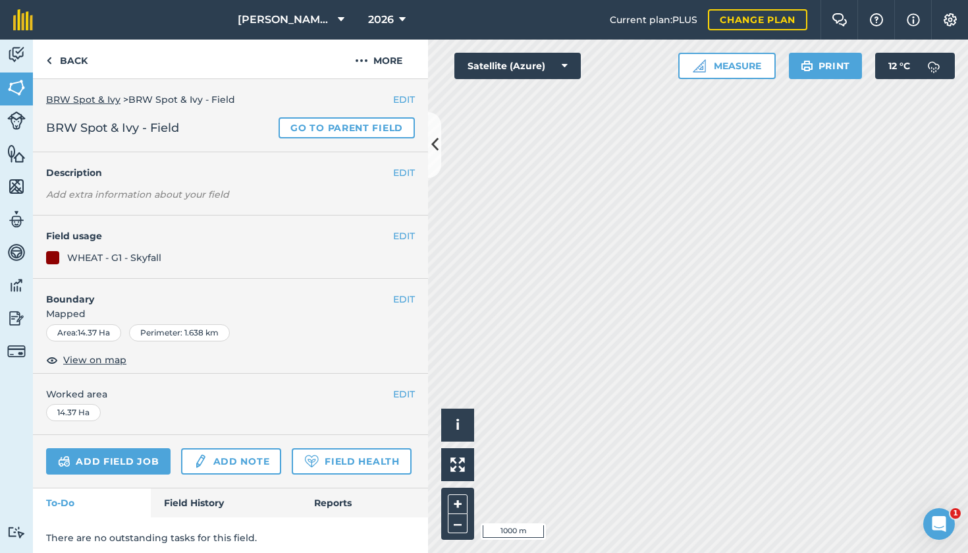
click at [404, 234] on button "EDIT" at bounding box center [404, 236] width 22 height 14
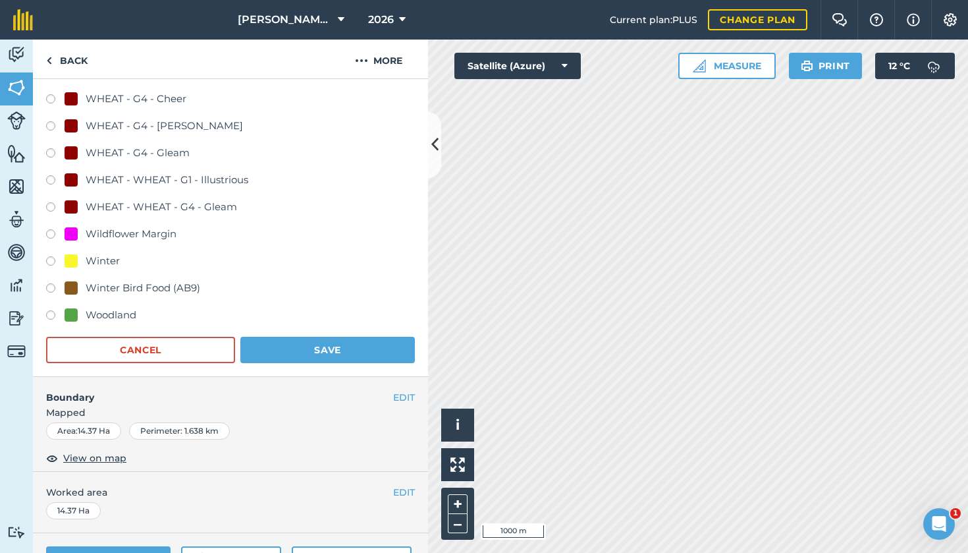
scroll to position [1078, 0]
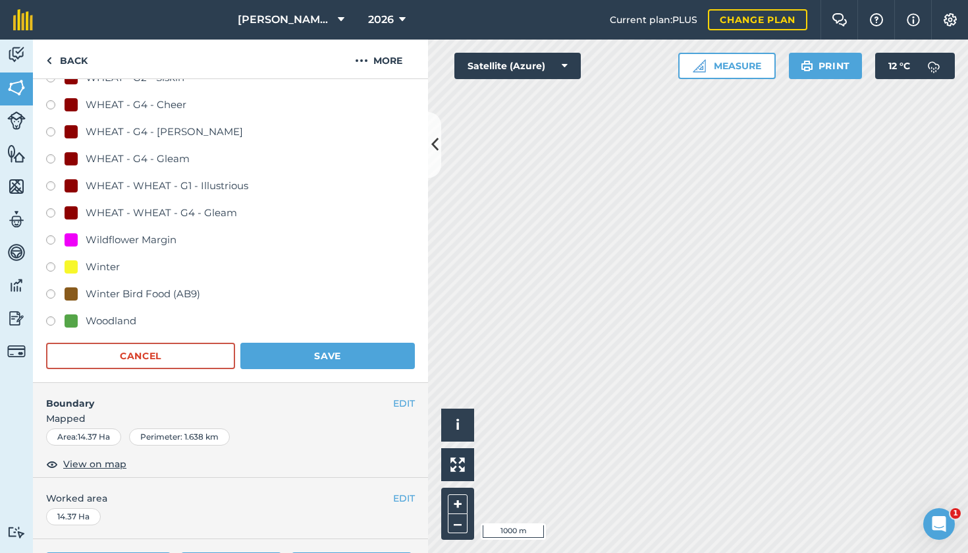
click at [53, 101] on label at bounding box center [55, 106] width 18 height 13
radio input "true"
radio input "false"
click at [285, 360] on button "Save" at bounding box center [327, 356] width 175 height 26
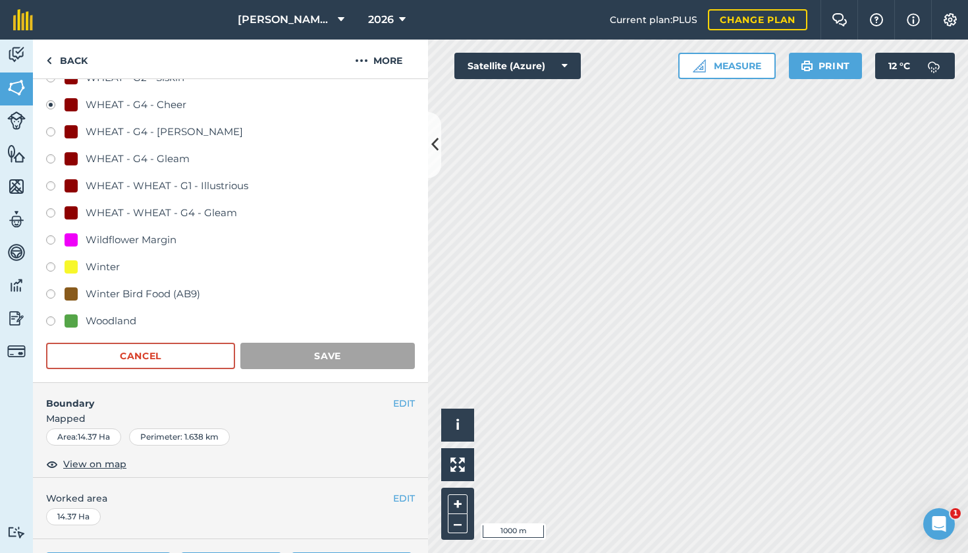
scroll to position [3, 0]
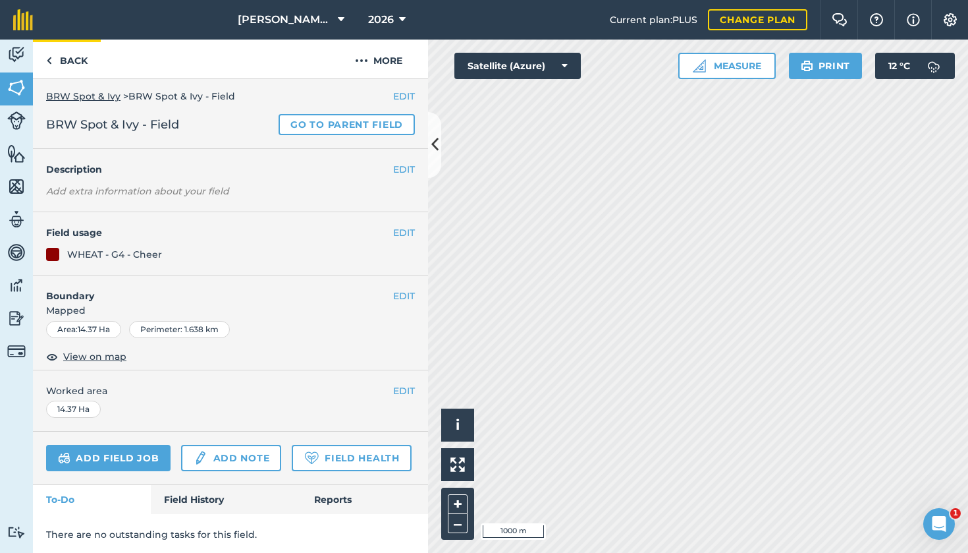
click at [73, 63] on link "Back" at bounding box center [67, 59] width 68 height 39
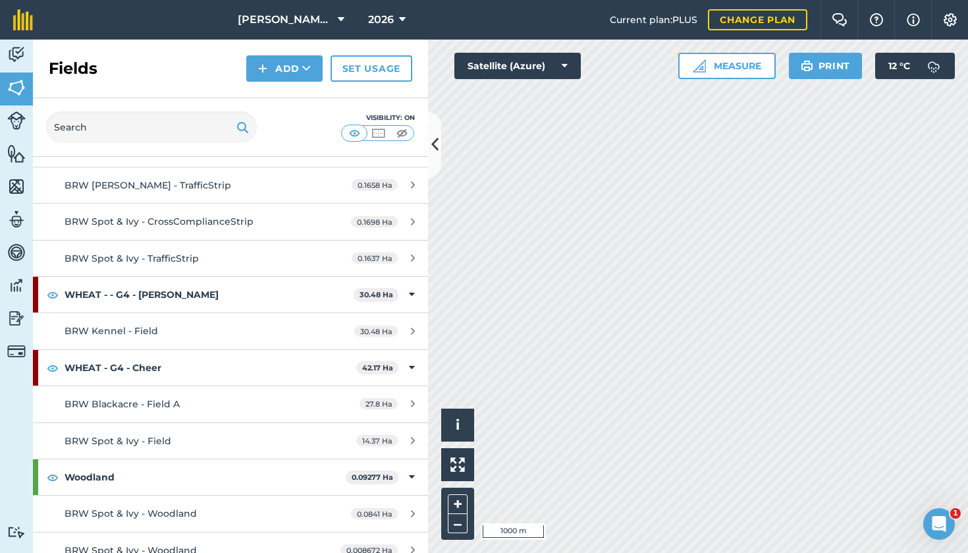
scroll to position [1839, 0]
